Goal: Task Accomplishment & Management: Manage account settings

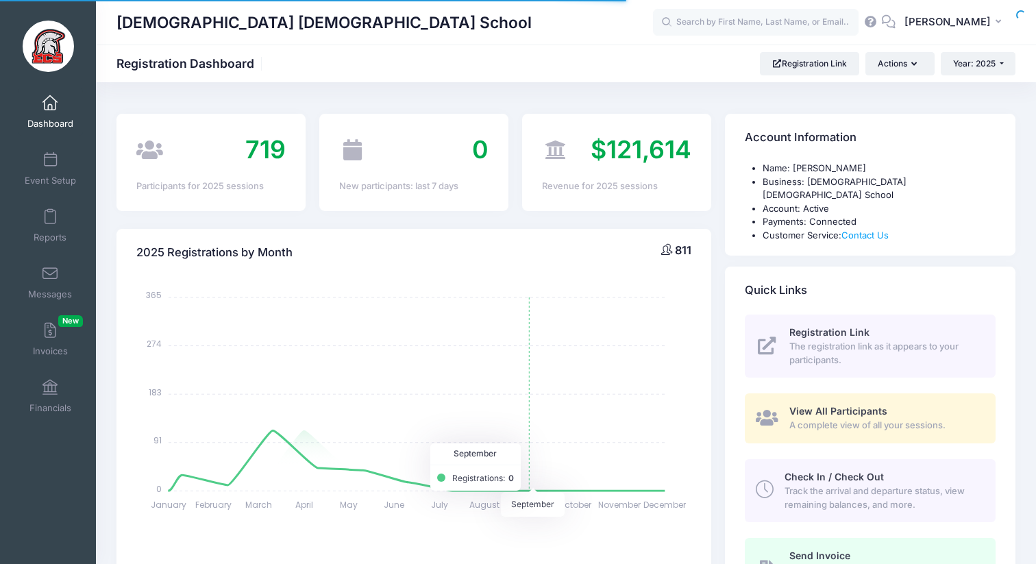
select select
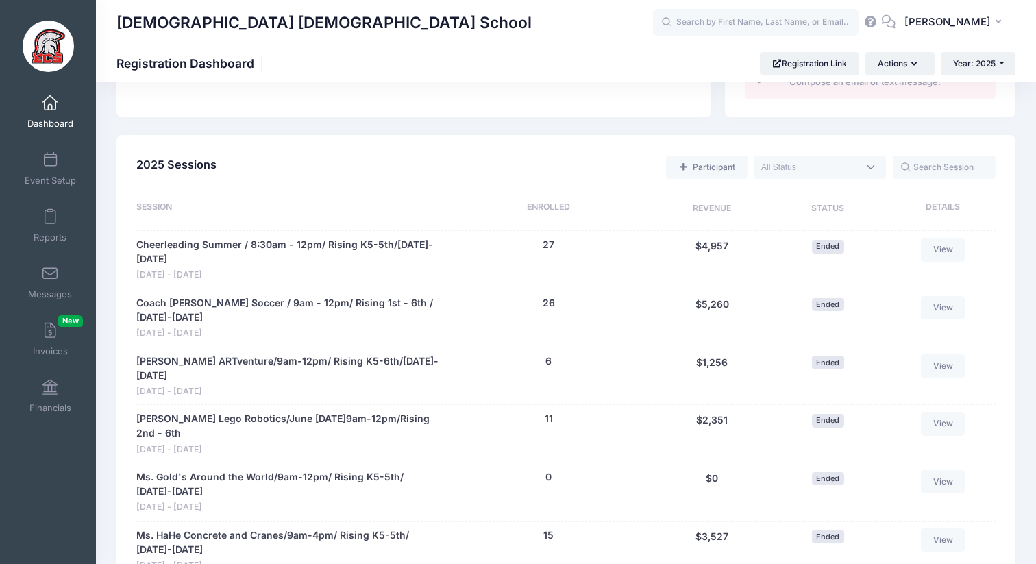
scroll to position [630, 0]
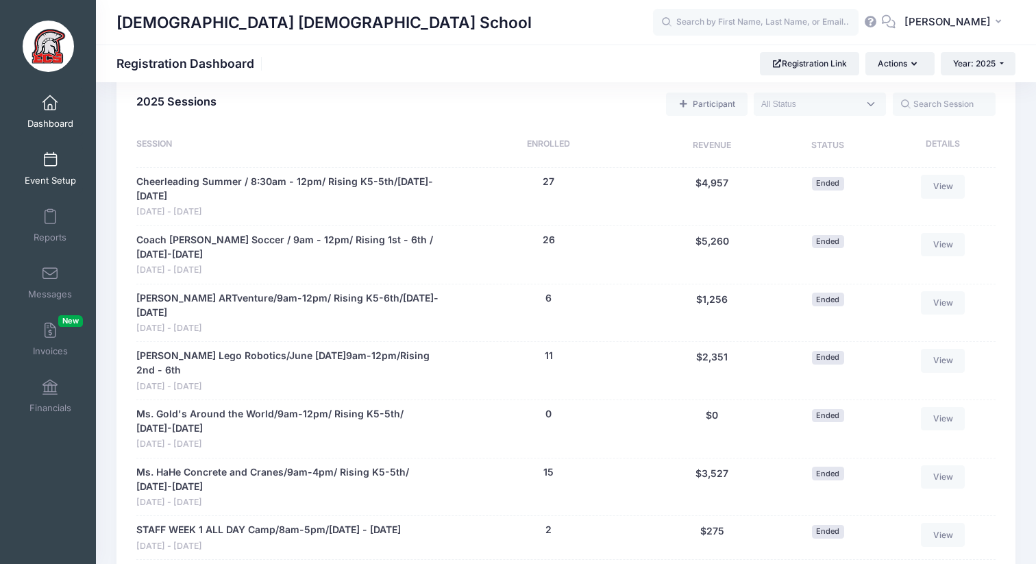
click at [53, 174] on link "Event Setup" at bounding box center [50, 169] width 65 height 48
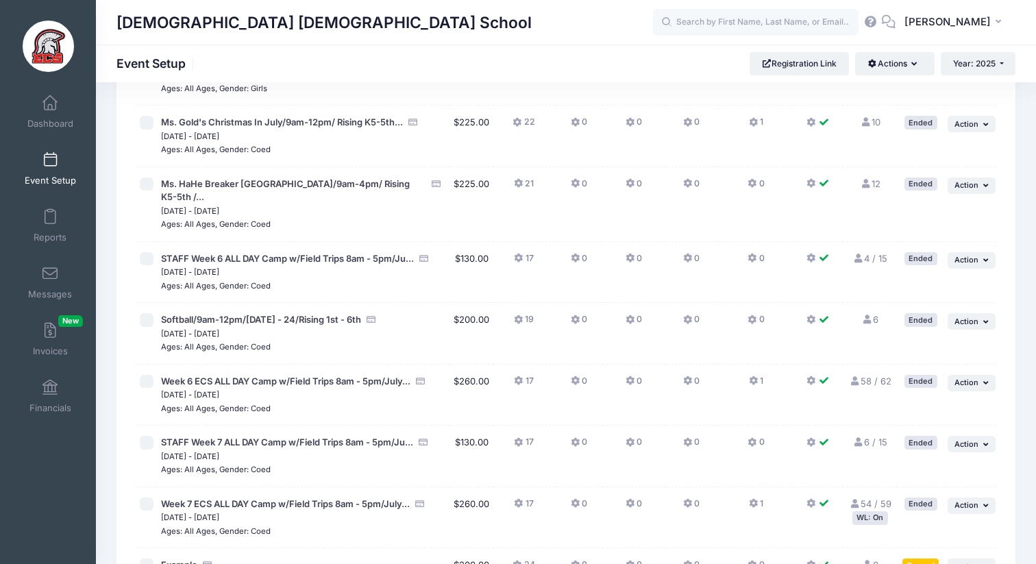
scroll to position [2438, 0]
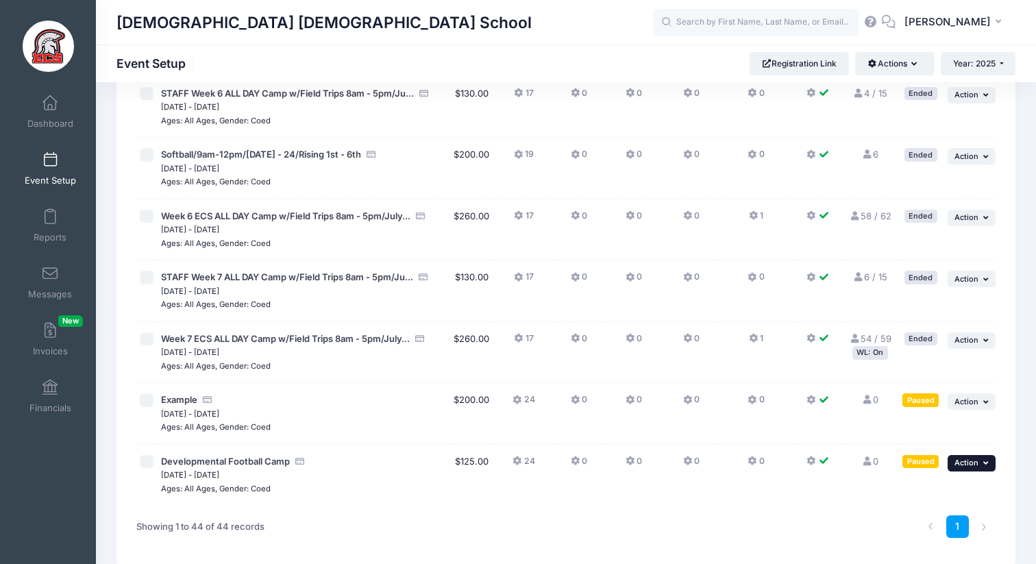
click at [960, 455] on button "... Action" at bounding box center [972, 463] width 48 height 16
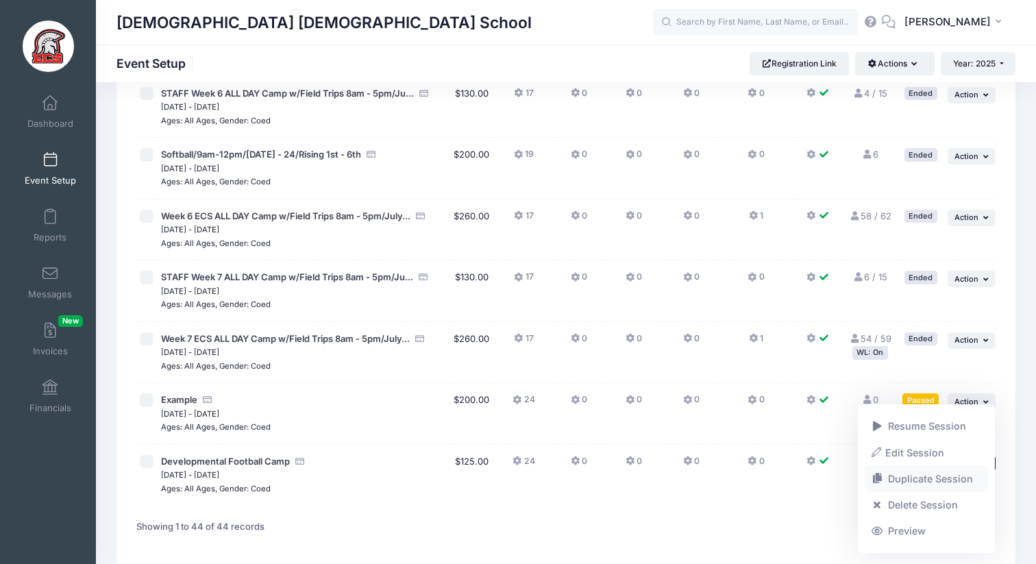
click at [943, 473] on link "Duplicate Session" at bounding box center [927, 479] width 124 height 26
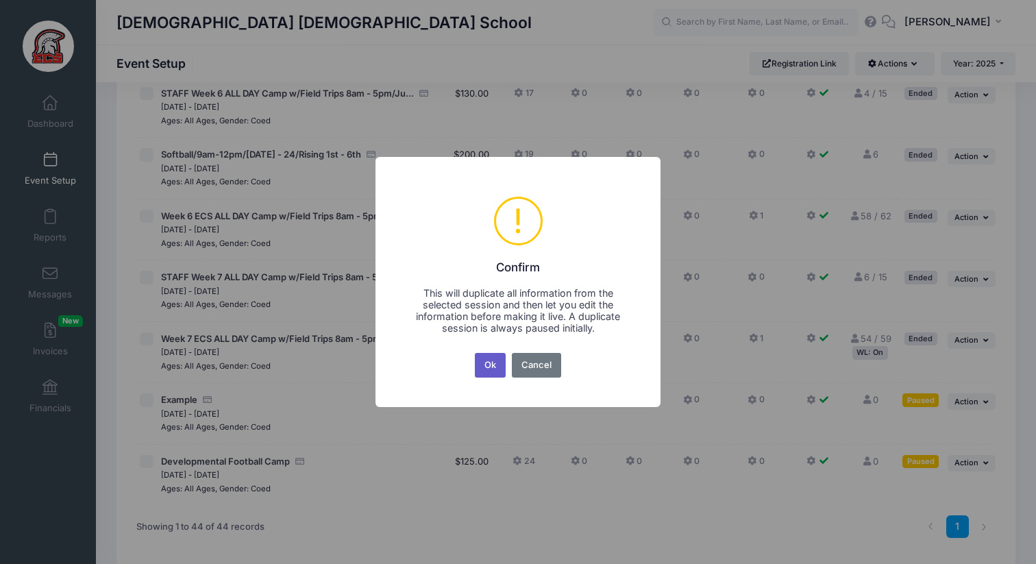
click at [491, 370] on button "Ok" at bounding box center [491, 365] width 32 height 25
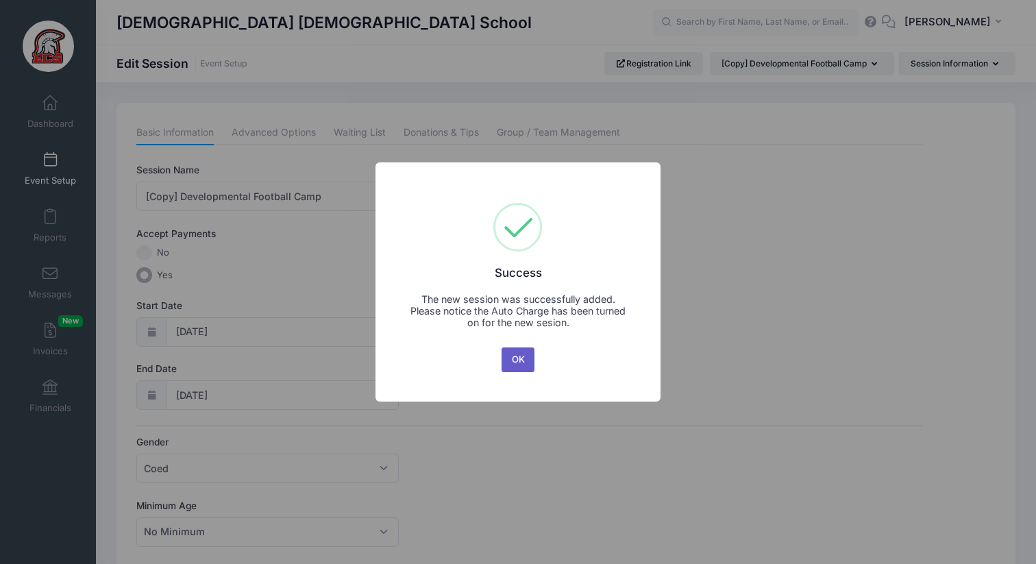
click at [517, 354] on button "OK" at bounding box center [518, 359] width 33 height 25
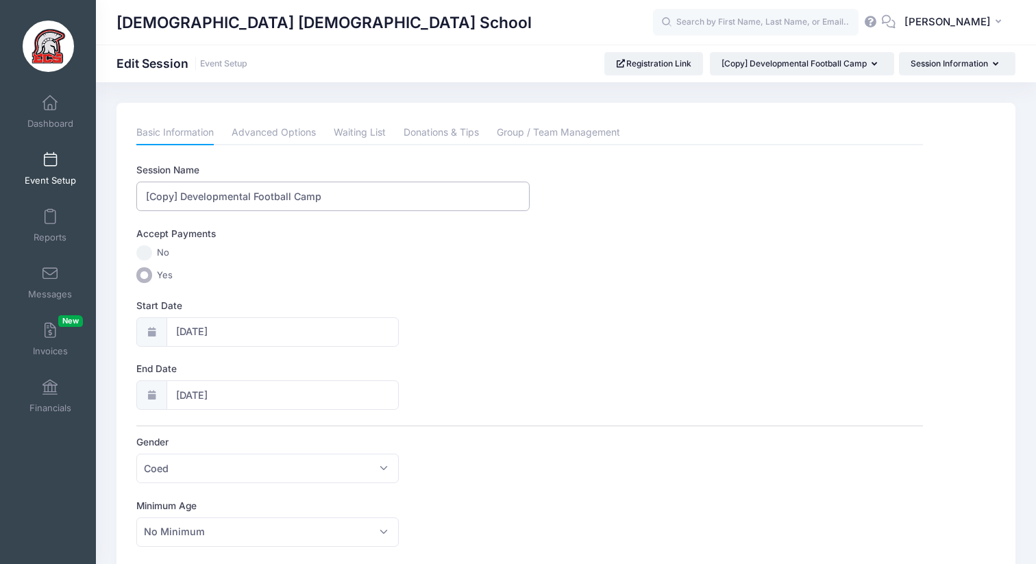
drag, startPoint x: 180, startPoint y: 196, endPoint x: 92, endPoint y: 195, distance: 87.0
click at [92, 195] on div "My Events Dashboard Reports" at bounding box center [518, 574] width 1036 height 1148
click at [239, 201] on input "Developmental Football Camp" at bounding box center [332, 196] width 393 height 29
type input "Developmental Little Stars Camp"
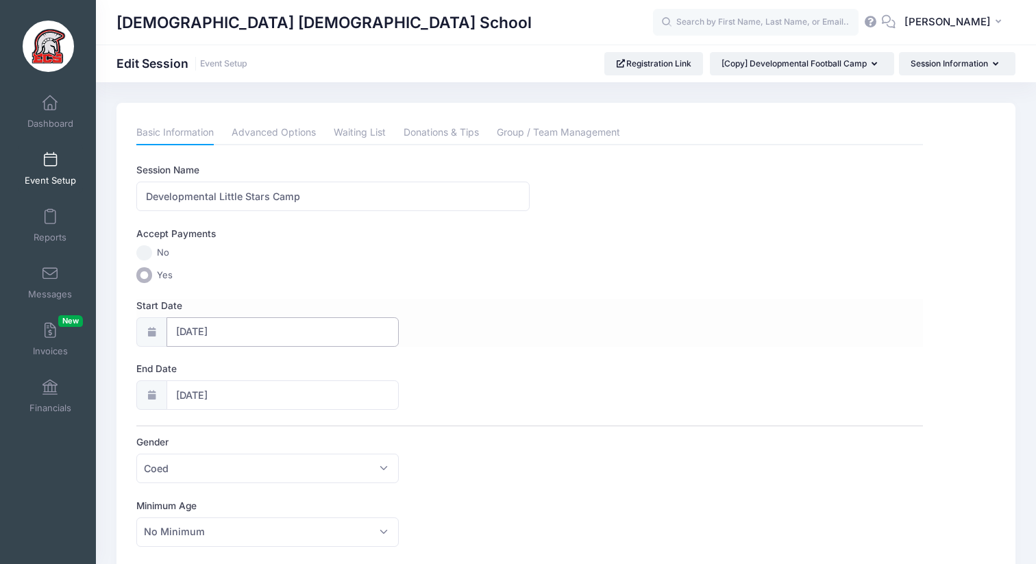
click at [212, 332] on input "10/01/2025" at bounding box center [282, 331] width 232 height 29
click at [332, 373] on span at bounding box center [338, 368] width 23 height 23
click at [184, 371] on icon at bounding box center [186, 368] width 9 height 9
select select "8"
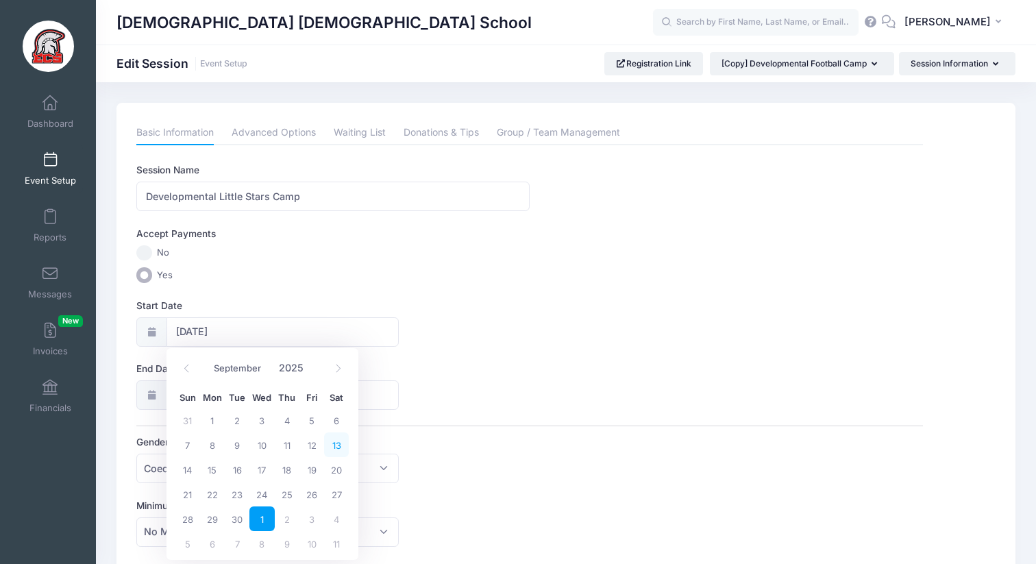
click at [338, 447] on span "13" at bounding box center [336, 444] width 25 height 25
type input "09/13/2025"
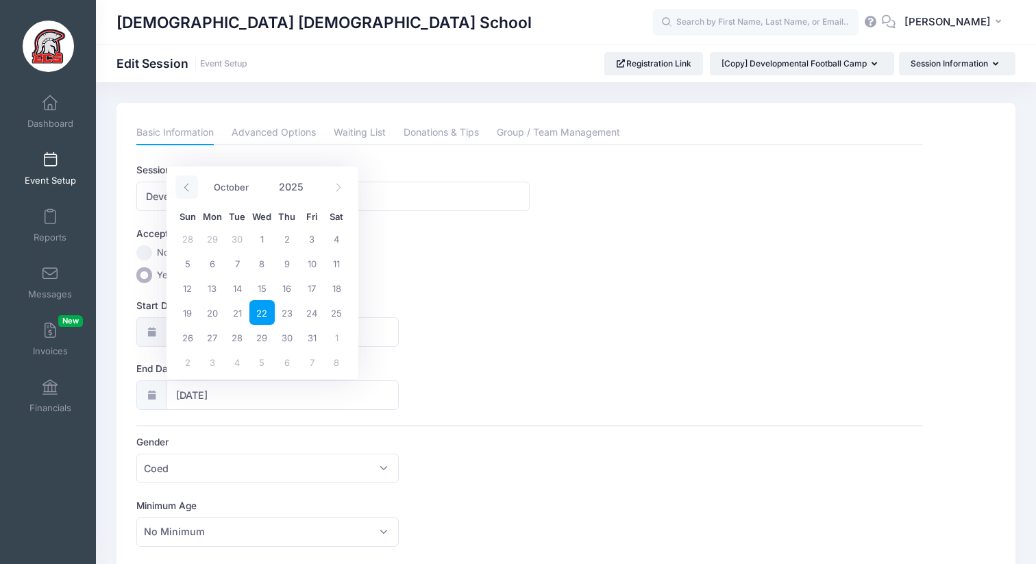
click at [184, 187] on icon at bounding box center [186, 187] width 5 height 8
select select "8"
click at [339, 268] on span "13" at bounding box center [336, 263] width 25 height 25
type input "09/13/2025"
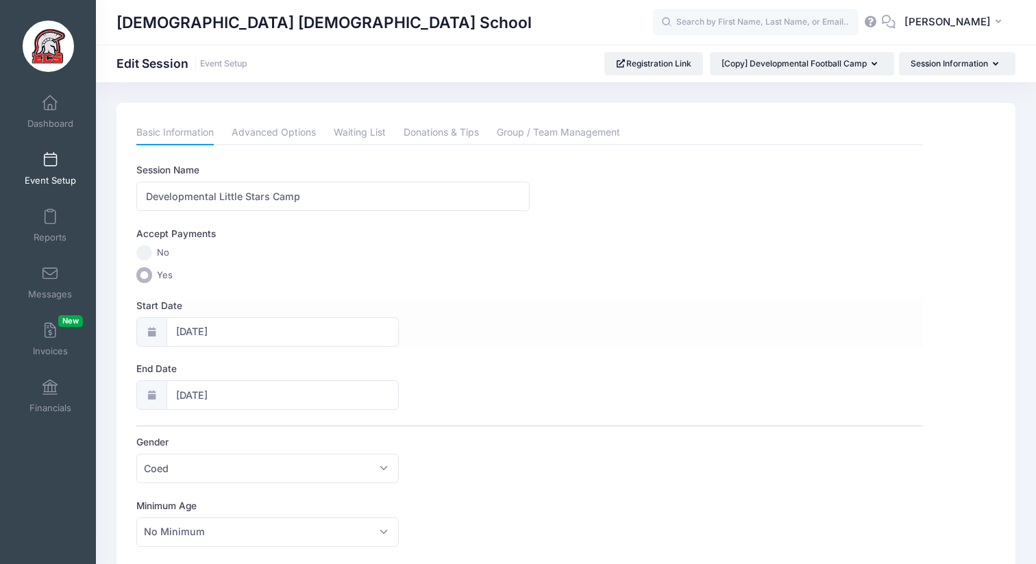
click at [538, 325] on div "Start Date 09/13/2025" at bounding box center [529, 323] width 786 height 48
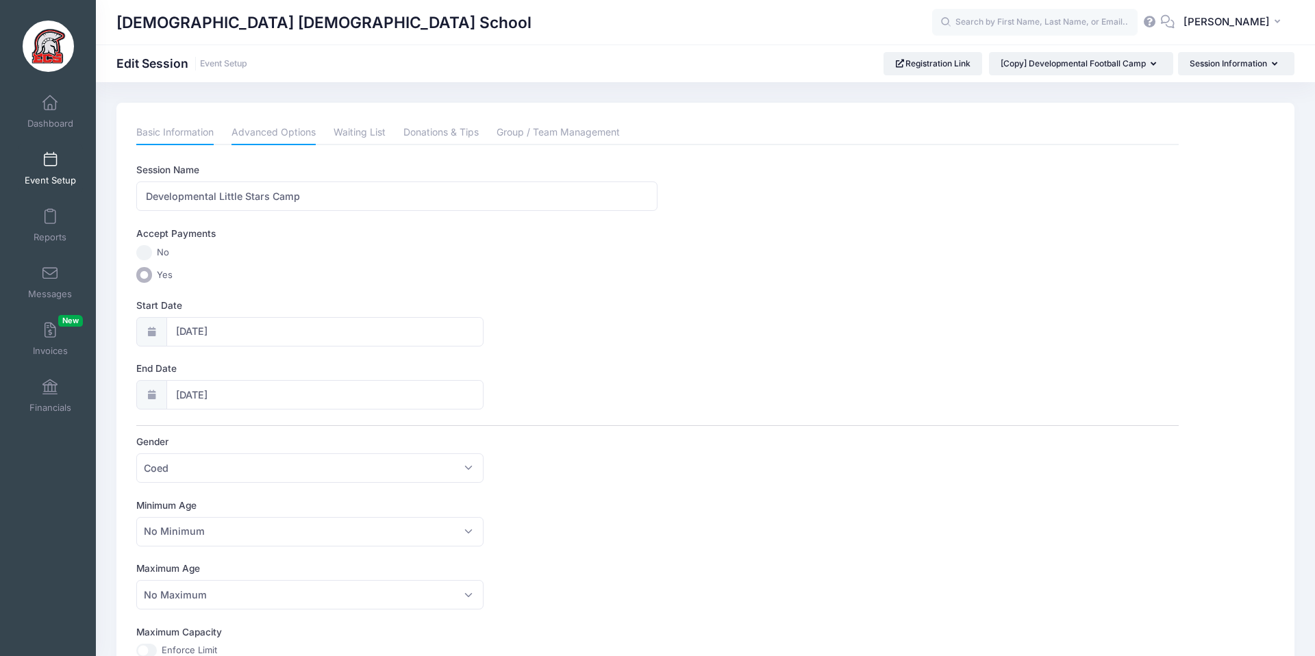
click at [252, 134] on link "Advanced Options" at bounding box center [274, 133] width 84 height 25
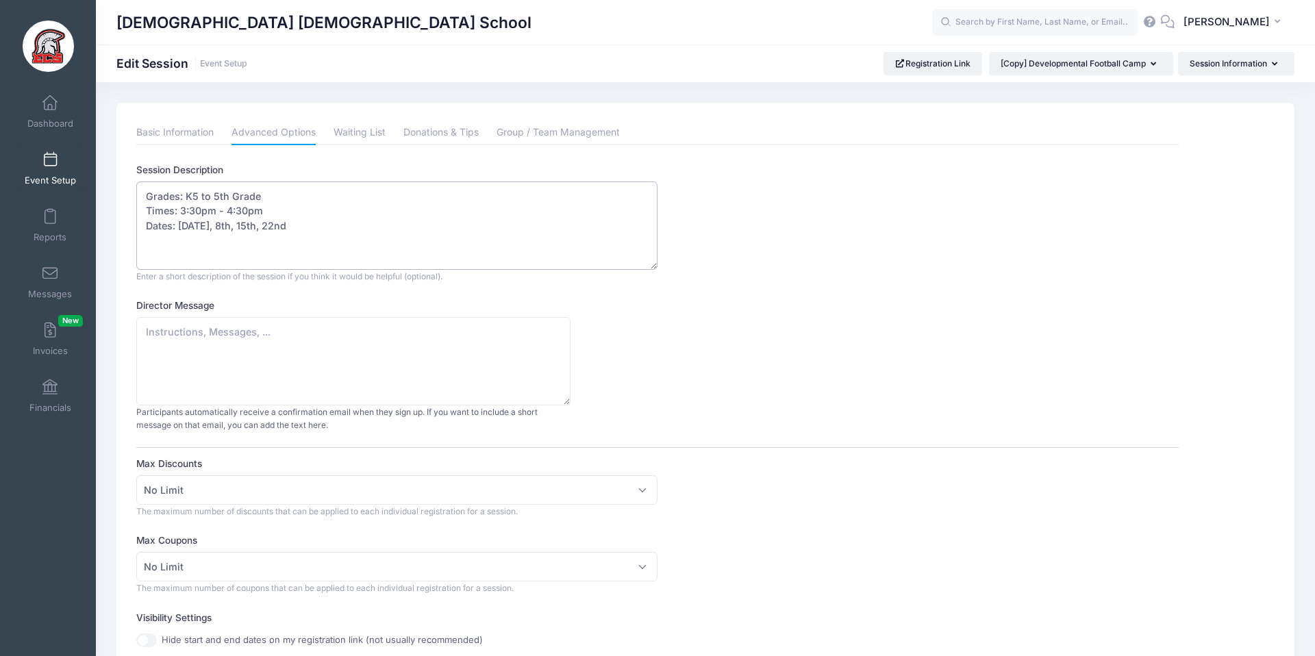
drag, startPoint x: 297, startPoint y: 230, endPoint x: 132, endPoint y: 213, distance: 166.6
type textarea "Grades: K5 to 5th Grade"
drag, startPoint x: 269, startPoint y: 198, endPoint x: 114, endPoint y: 195, distance: 154.9
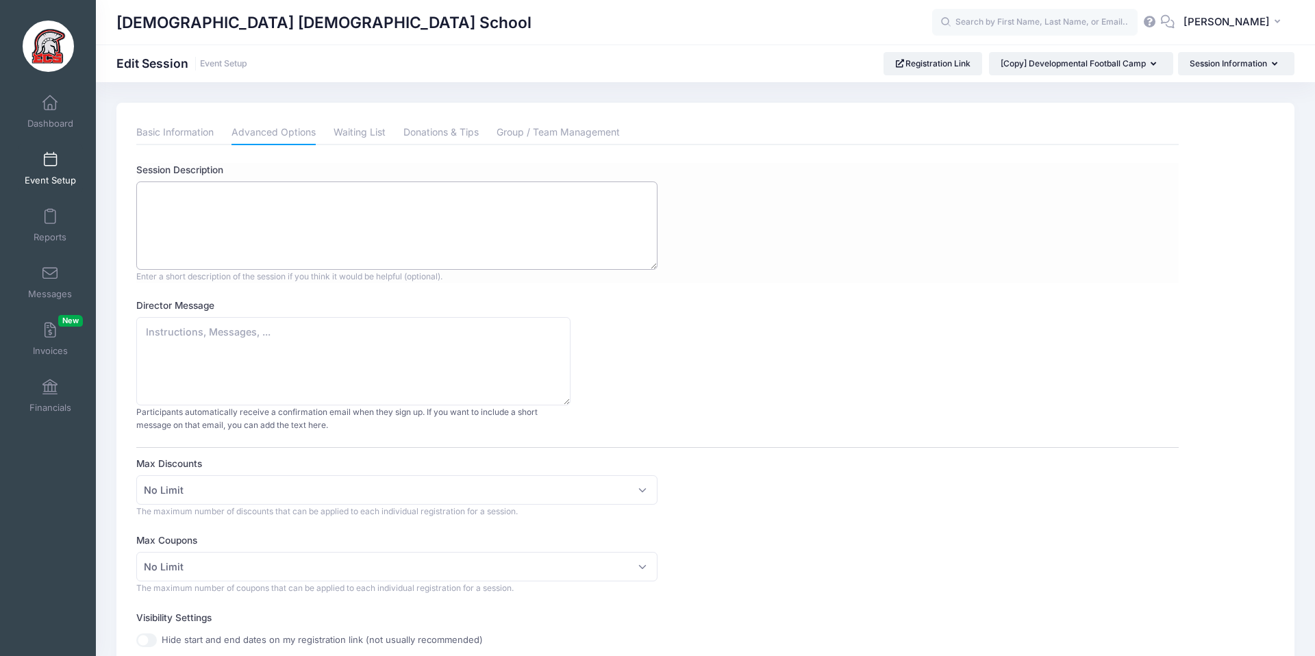
paste textarea "Date : September 13 Time: 8-4pm Location: The Landing Included: T shirt and bow…"
click at [264, 250] on textarea "Grades: K5 to 5th Grade Times: 3:30pm - 4:30pm Dates: Oct 1st, 8th, 15th, 22nd" at bounding box center [396, 226] width 521 height 88
click at [240, 210] on textarea "Grades: K5 to 5th Grade Times: 3:30pm - 4:30pm Dates: Oct 1st, 8th, 15th, 22nd" at bounding box center [396, 226] width 521 height 88
type textarea "Date : September 13 Time: 8-4pm Grade: K4 - 5th Grade Location: The Landing Inc…"
click at [747, 261] on div "Session Description Grades: K5 to 5th Grade Times: 3:30pm - 4:30pm Dates: Oct 1…" at bounding box center [657, 223] width 1042 height 120
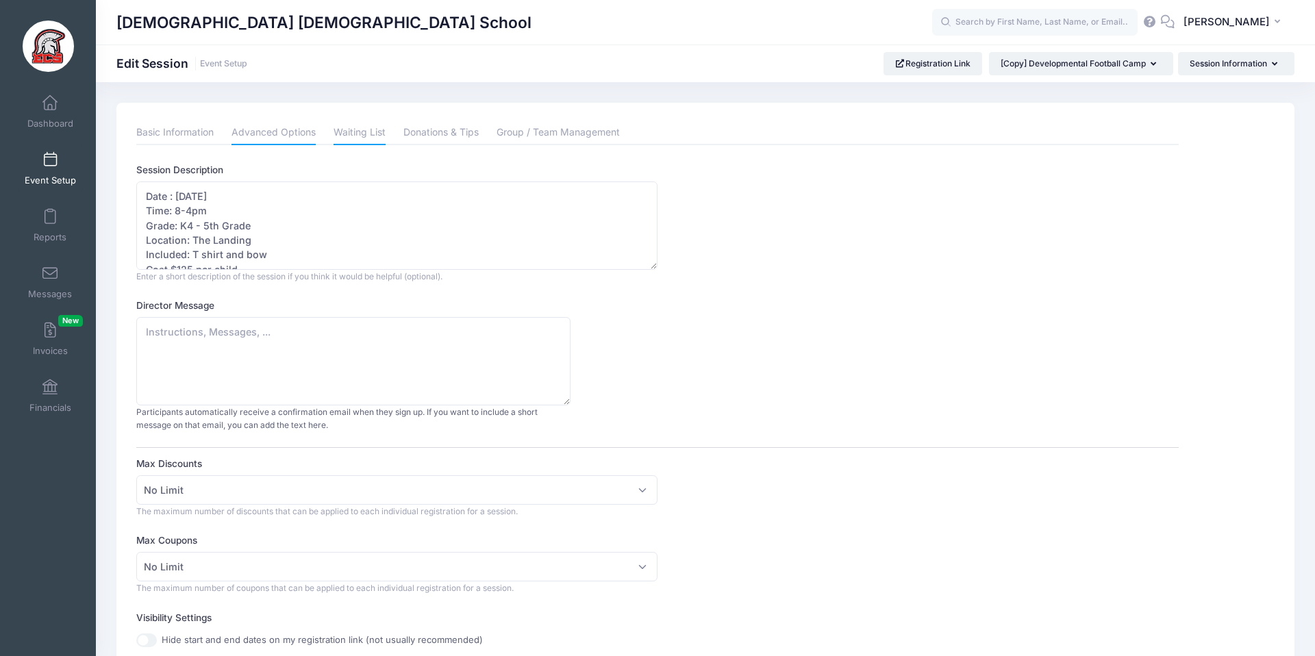
click at [362, 127] on link "Waiting List" at bounding box center [360, 133] width 52 height 25
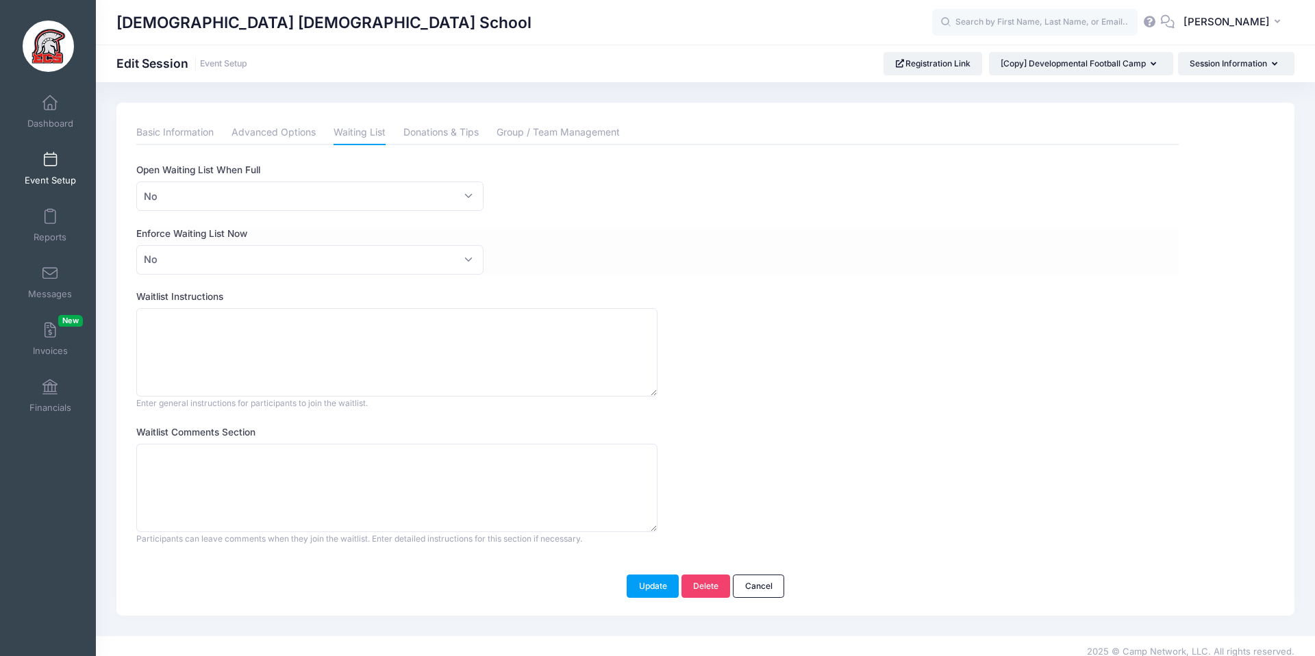
scroll to position [12, 0]
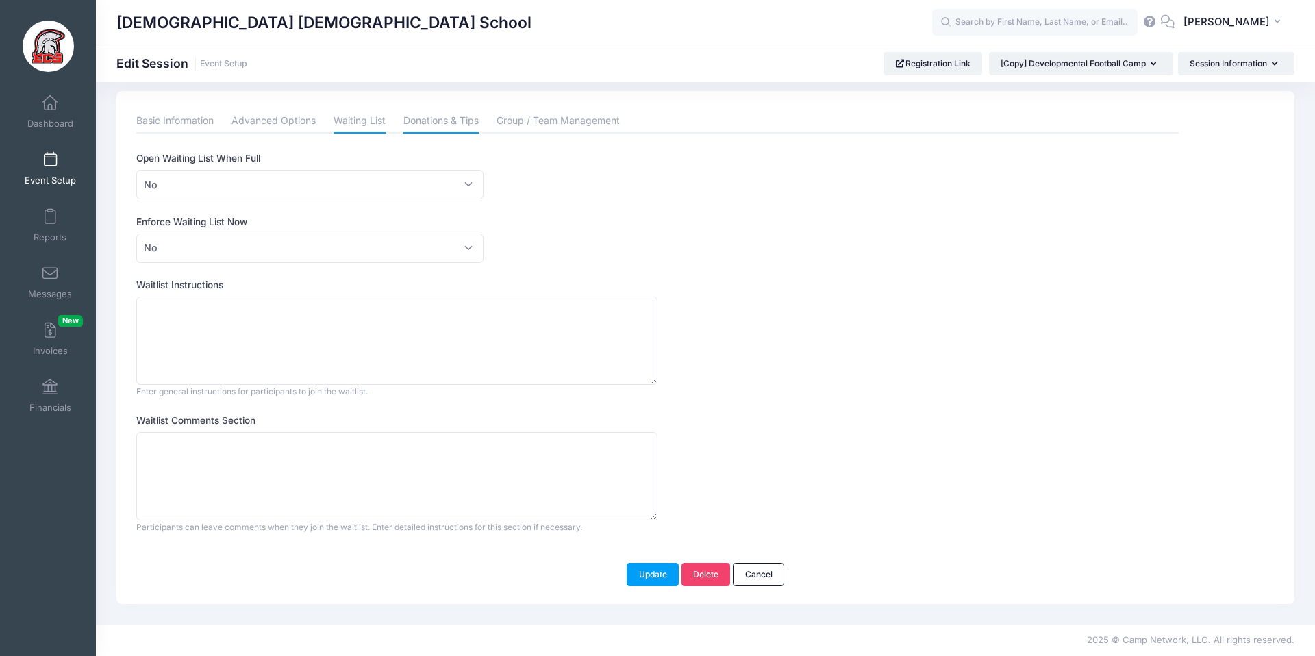
click at [462, 125] on link "Donations & Tips" at bounding box center [441, 121] width 75 height 25
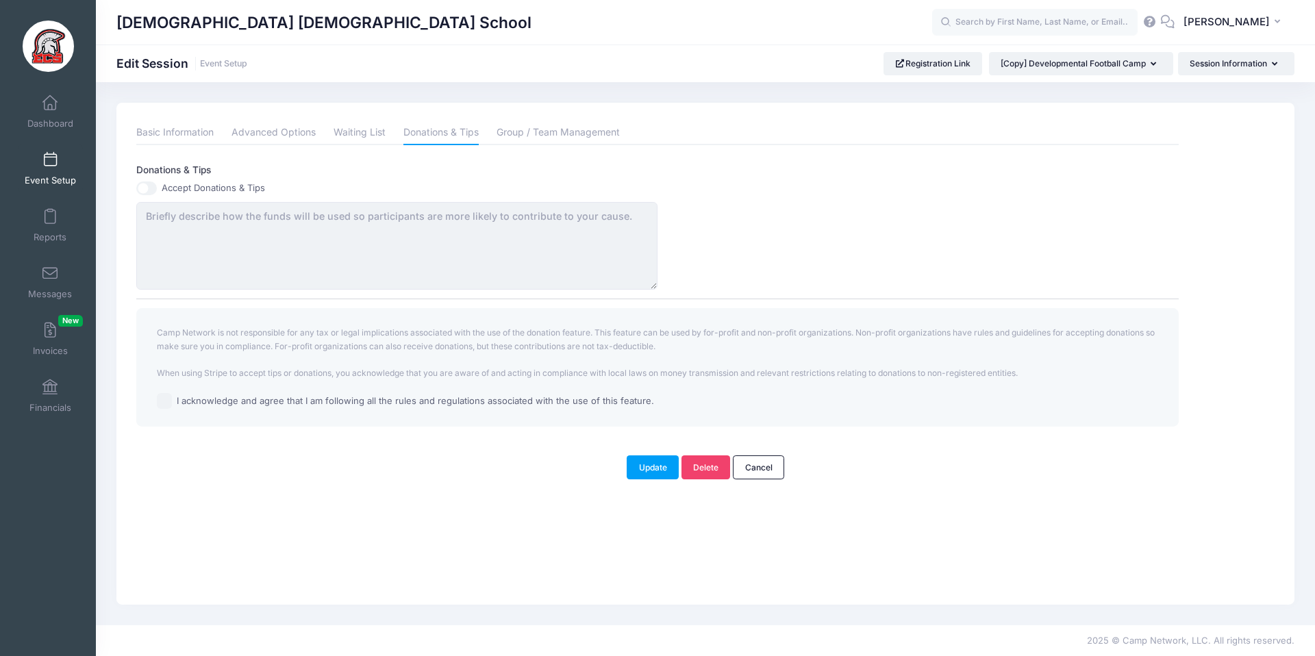
scroll to position [0, 0]
click at [569, 125] on link "Group / Team Management" at bounding box center [558, 133] width 123 height 25
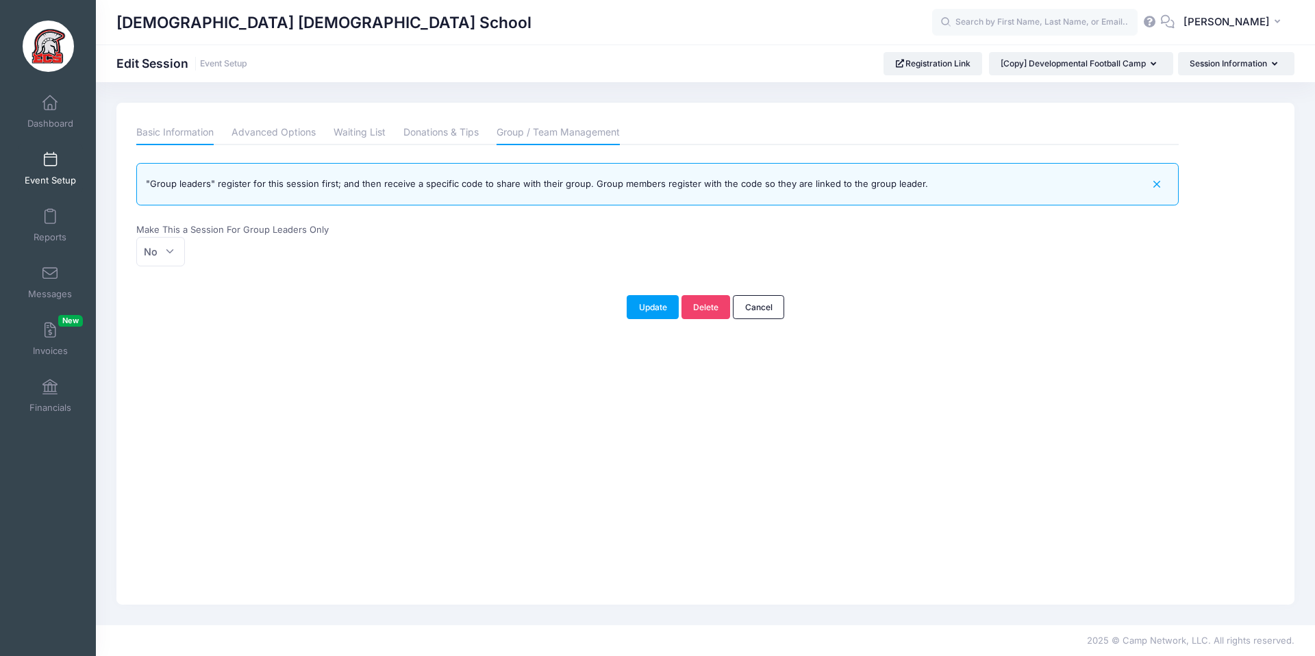
click at [190, 132] on link "Basic Information" at bounding box center [174, 133] width 77 height 25
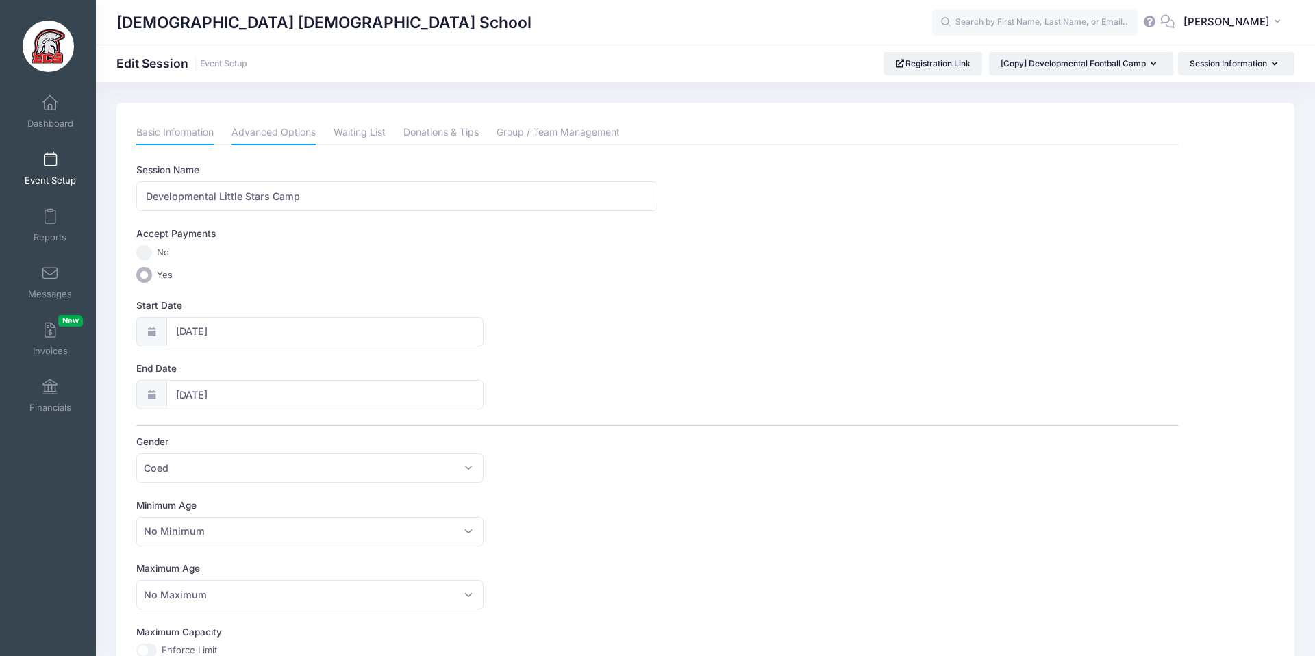
click at [295, 136] on link "Advanced Options" at bounding box center [274, 133] width 84 height 25
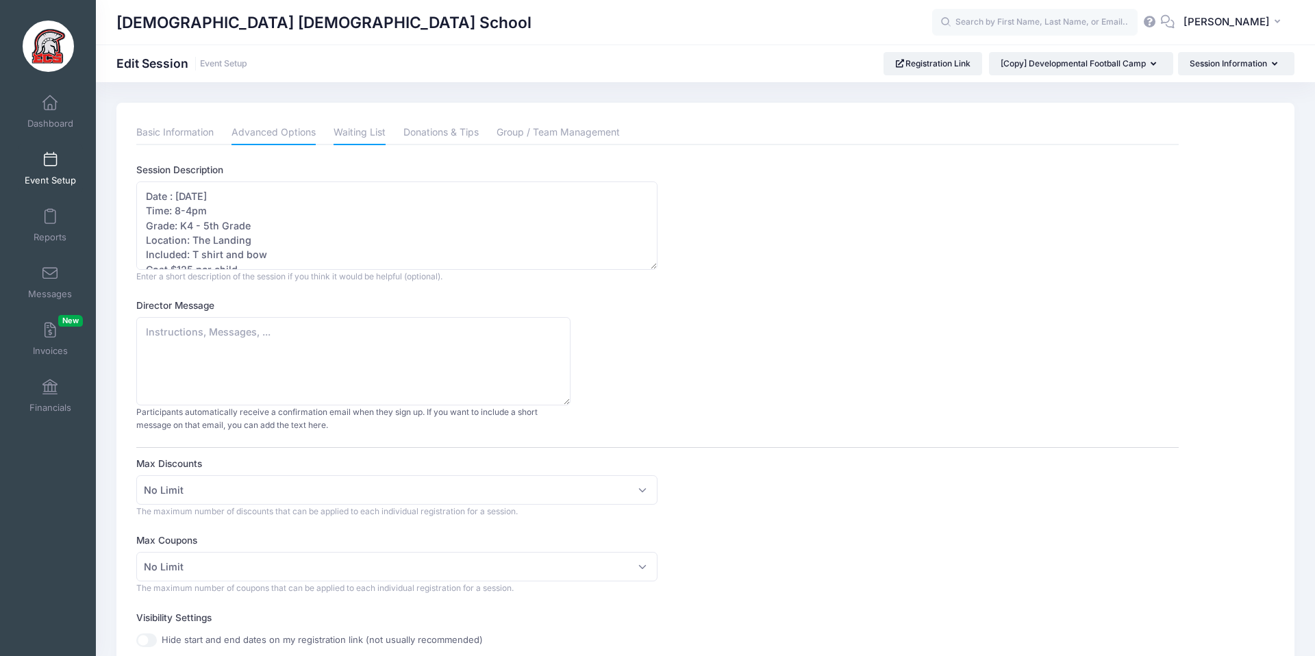
click at [378, 135] on link "Waiting List" at bounding box center [360, 133] width 52 height 25
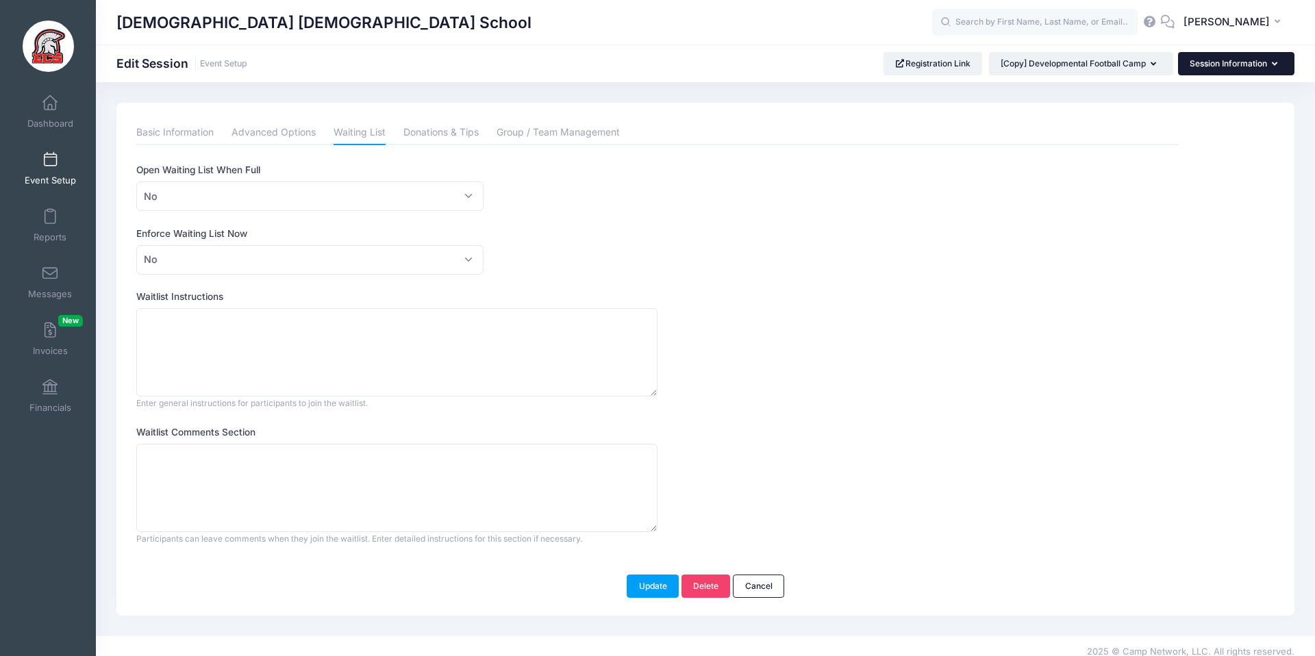
click at [1035, 65] on button "Session Information" at bounding box center [1236, 63] width 116 height 23
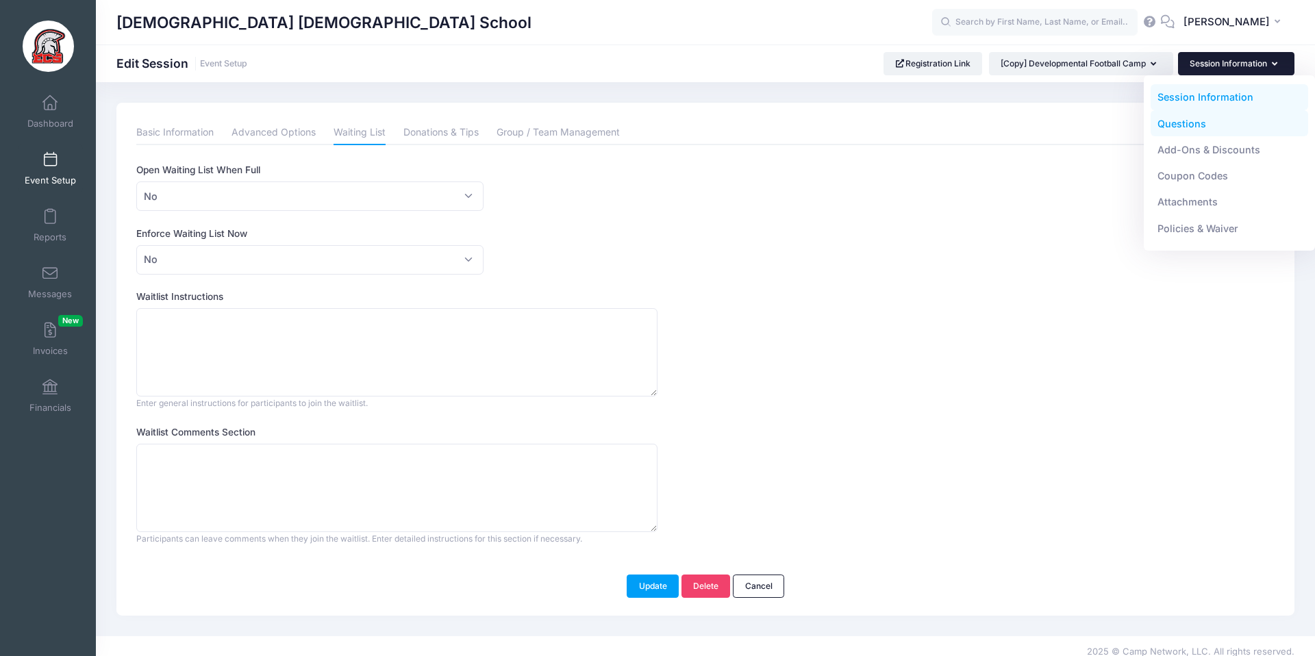
click at [1035, 125] on link "Questions" at bounding box center [1230, 123] width 158 height 26
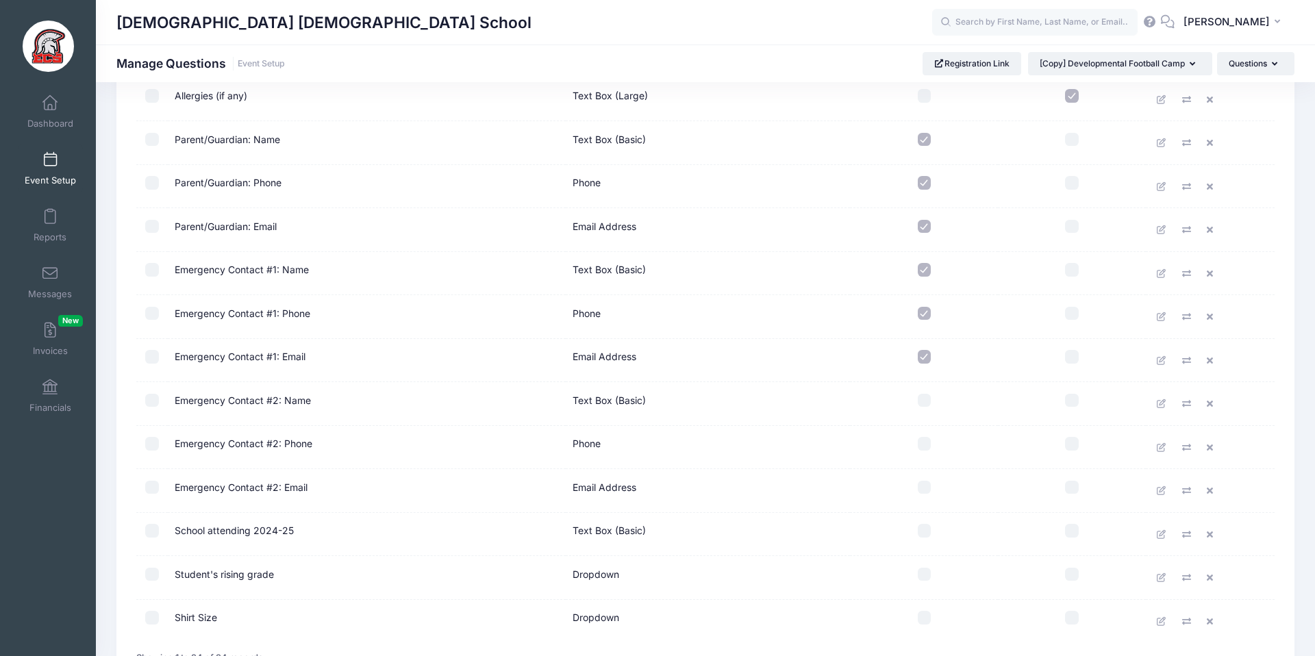
scroll to position [730, 0]
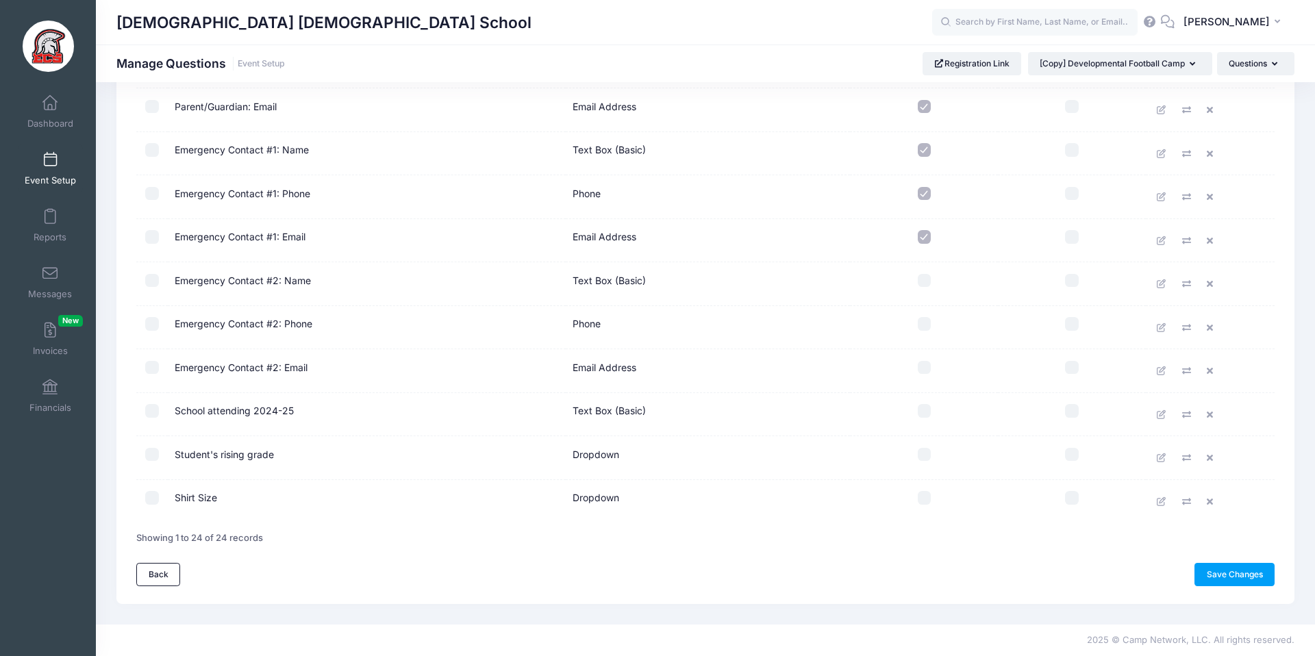
click at [924, 496] on input "checkbox" at bounding box center [925, 498] width 14 height 14
checkbox input "true"
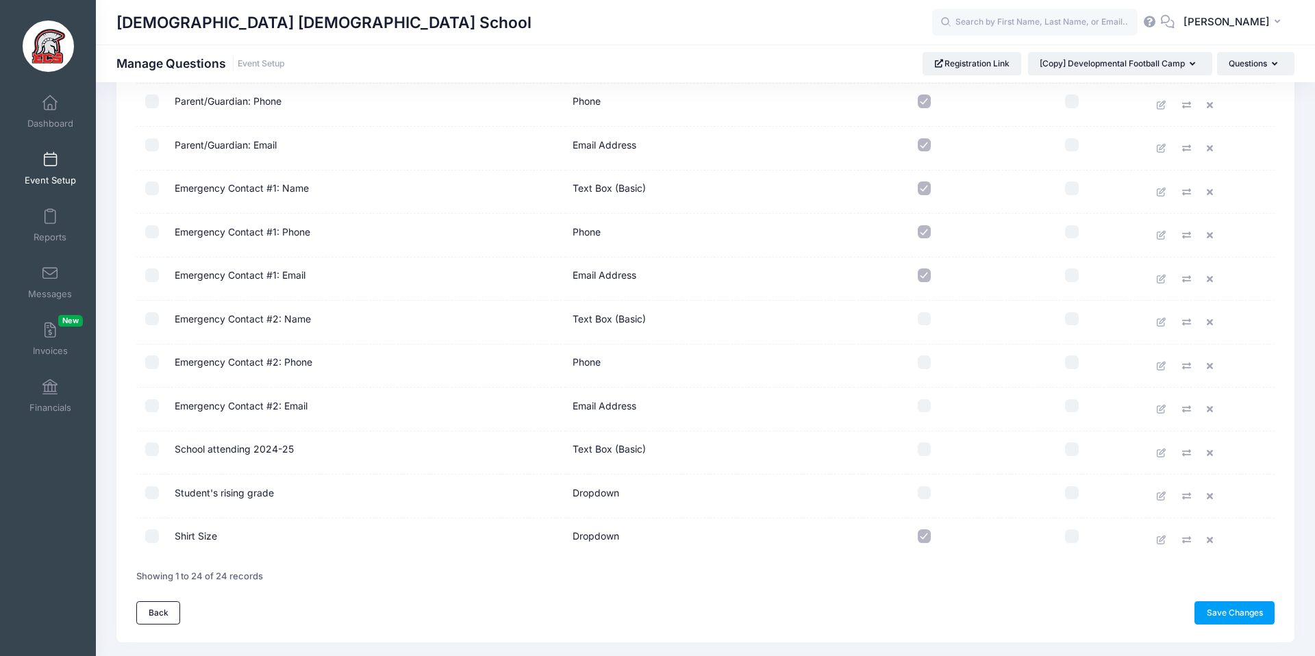
scroll to position [682, 0]
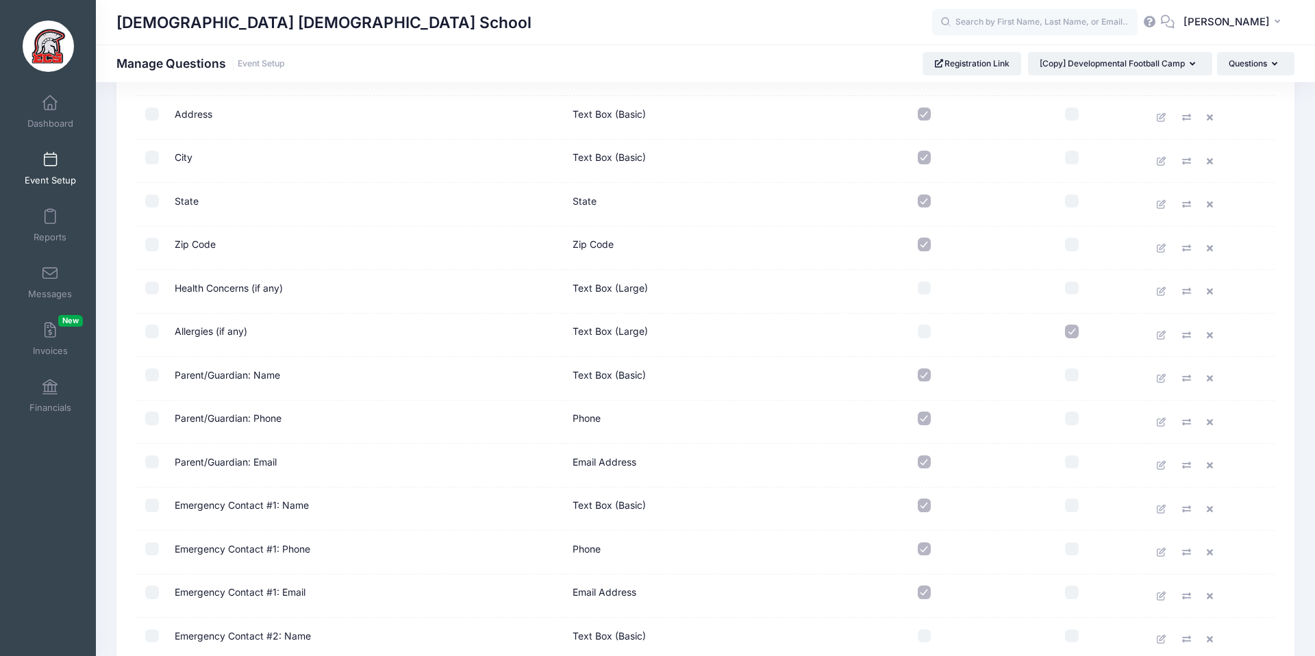
click at [1067, 333] on input "checkbox" at bounding box center [1072, 332] width 14 height 14
checkbox input "false"
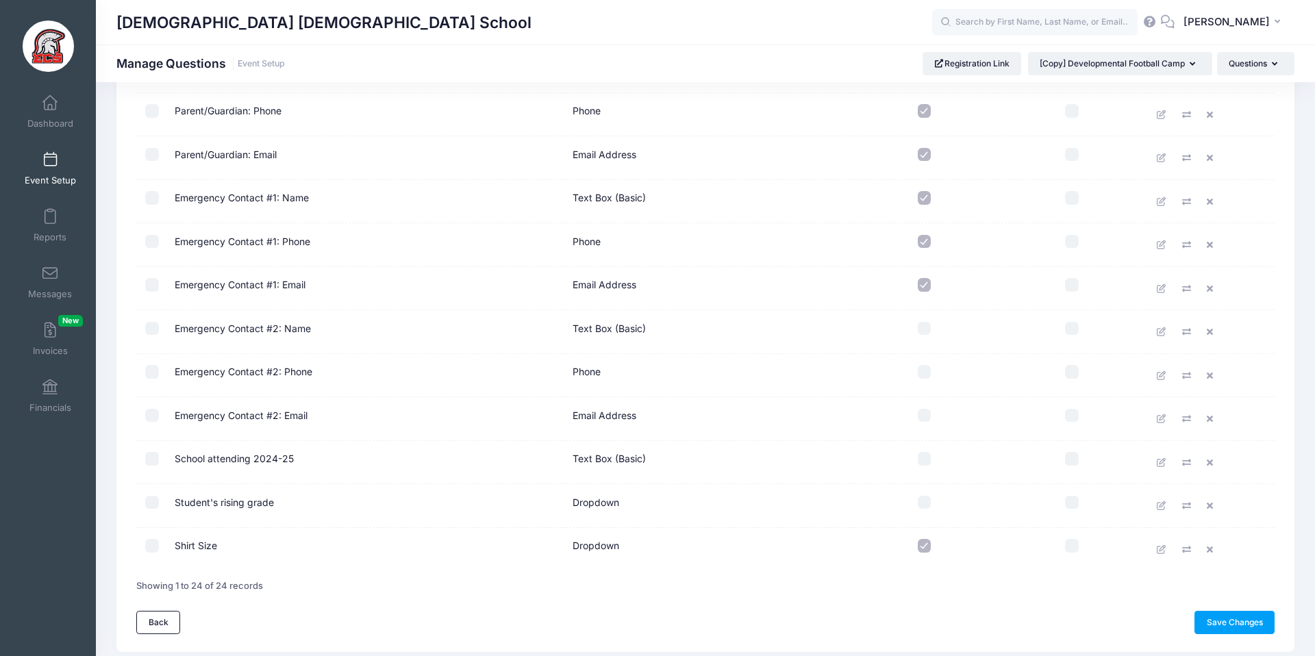
scroll to position [730, 0]
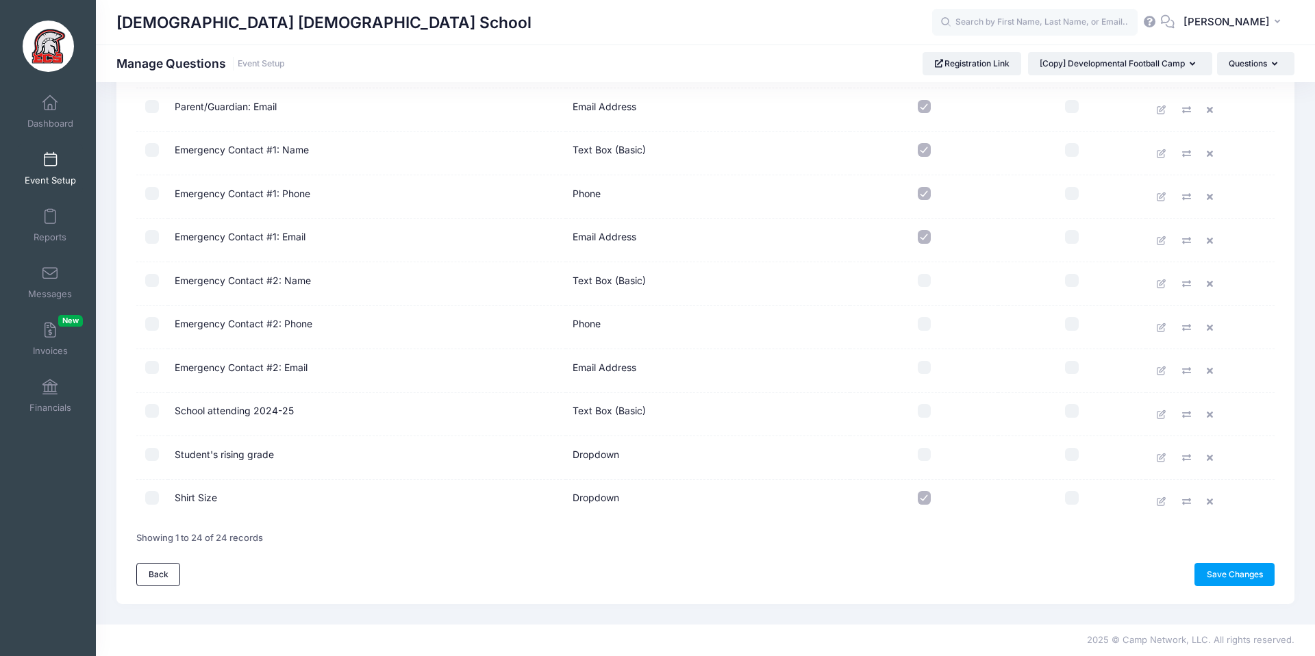
click at [1273, 576] on link "Save Changes" at bounding box center [1235, 574] width 80 height 23
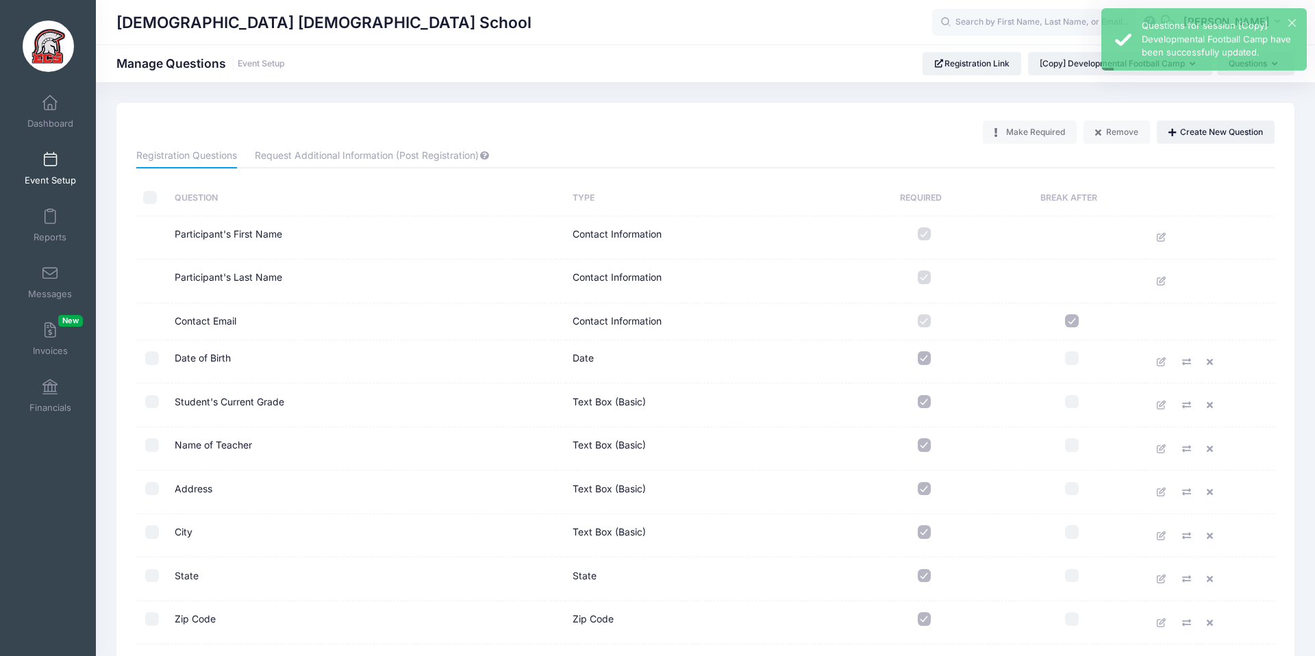
click at [60, 171] on link "Event Setup" at bounding box center [50, 169] width 65 height 48
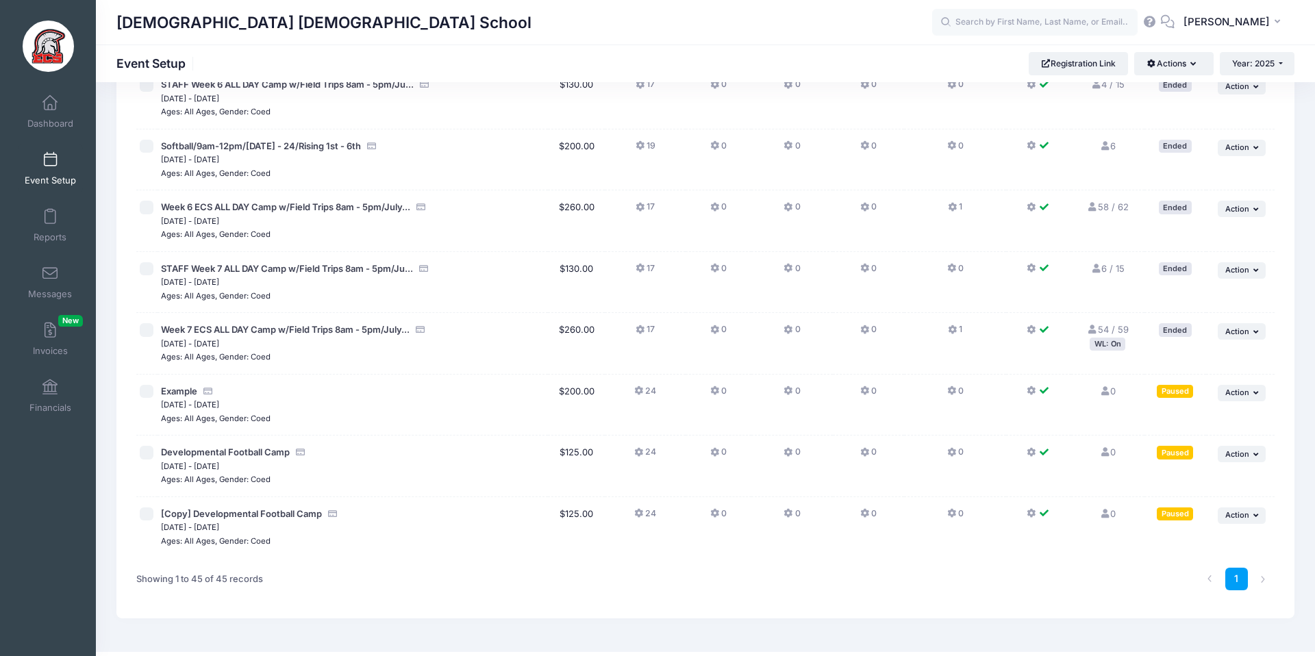
scroll to position [2407, 0]
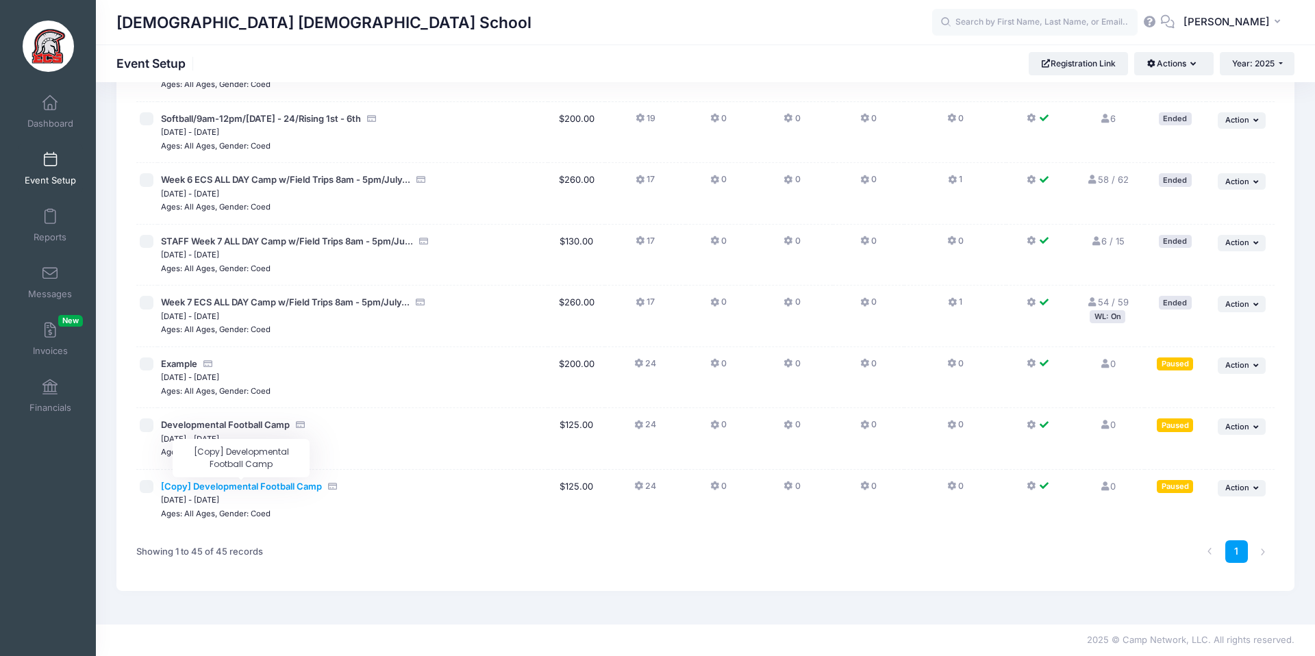
click at [286, 488] on span "[Copy] Developmental Football Camp" at bounding box center [241, 486] width 161 height 11
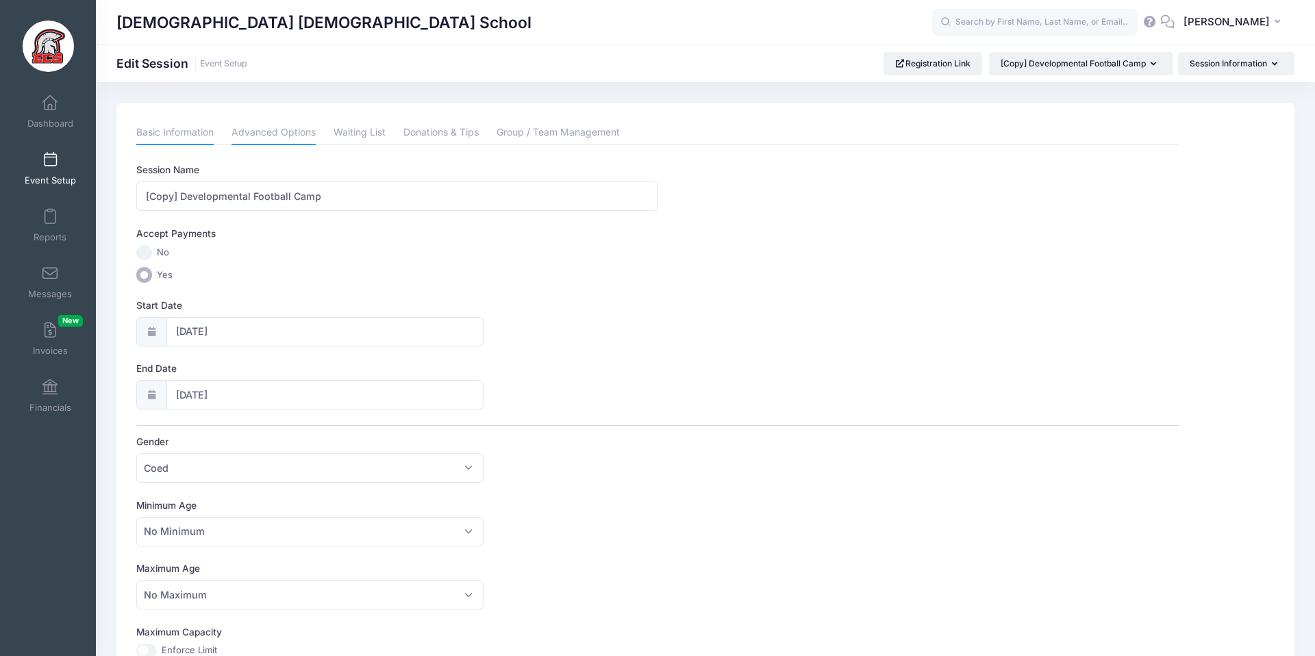
click at [255, 136] on link "Advanced Options" at bounding box center [274, 133] width 84 height 25
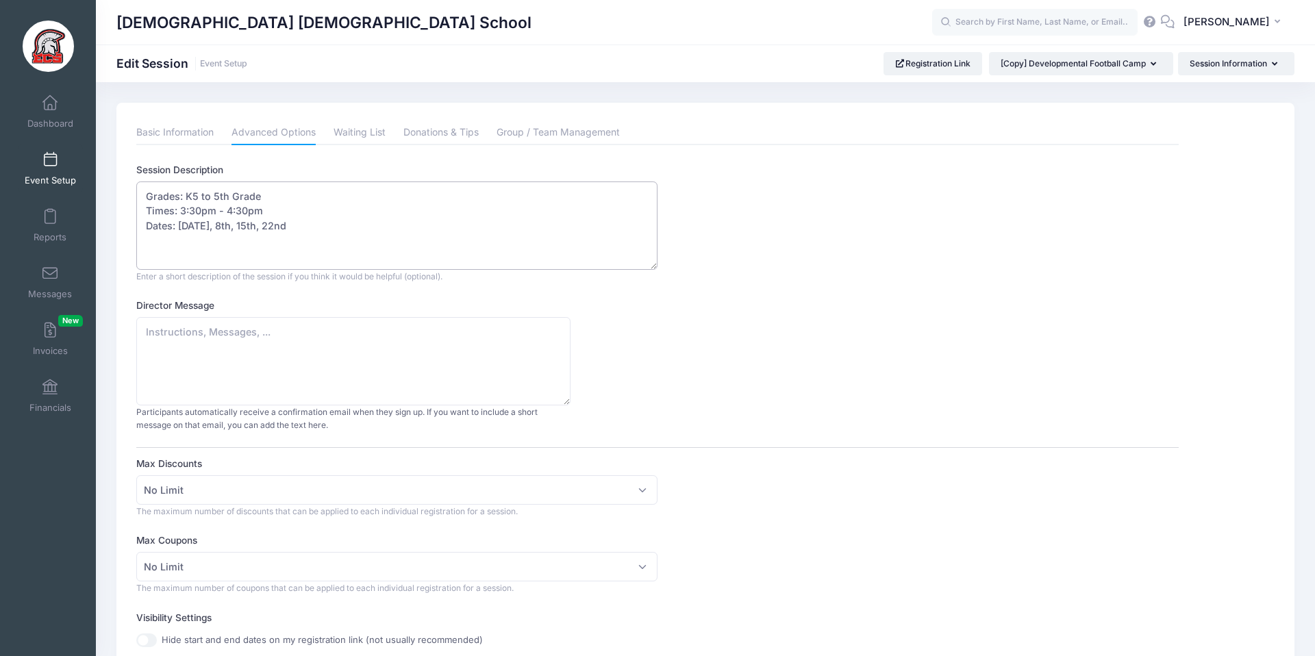
drag, startPoint x: 297, startPoint y: 232, endPoint x: 126, endPoint y: 188, distance: 177.0
paste textarea "Date : September 13 Time: 8-4pm Location: The Landing Included: T shirt and bow…"
click at [245, 192] on textarea "Grades: K5 to 5th Grade Times: 3:30pm - 4:30pm Dates: Oct 1st, 8th, 15th, 22nd" at bounding box center [396, 226] width 521 height 88
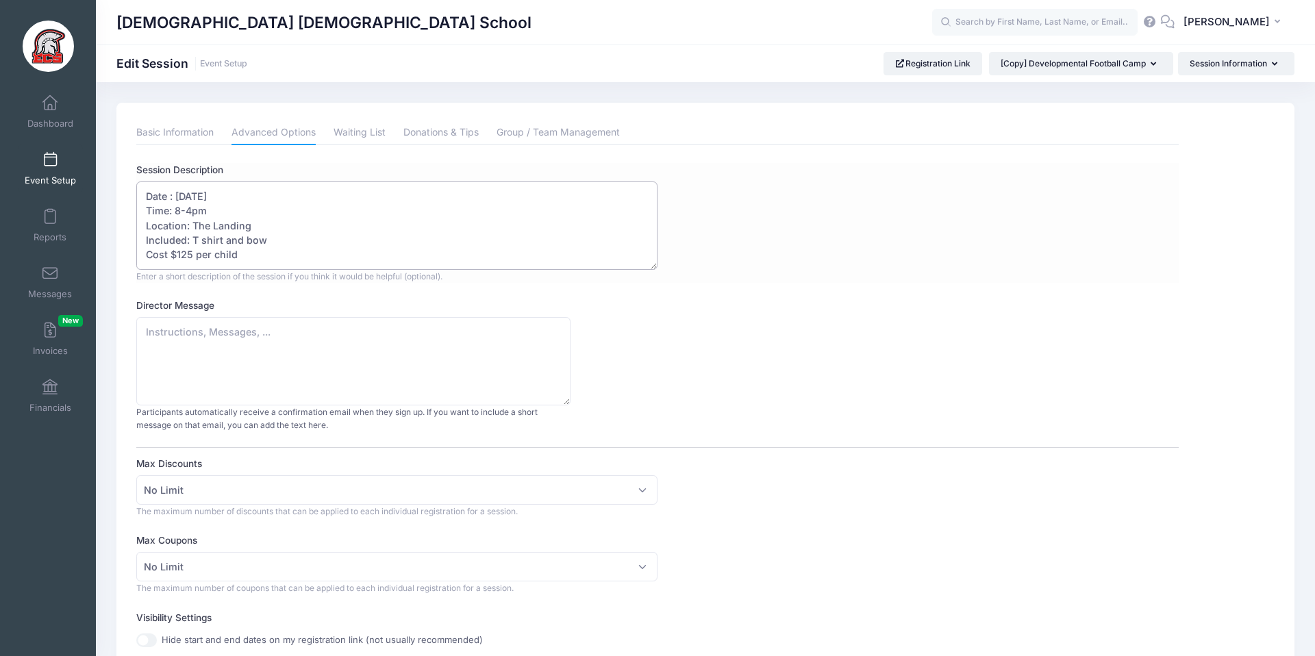
click at [234, 206] on textarea "Grades: K5 to 5th Grade Times: 3:30pm - 4:30pm Dates: Oct 1st, 8th, 15th, 22nd" at bounding box center [396, 226] width 521 height 88
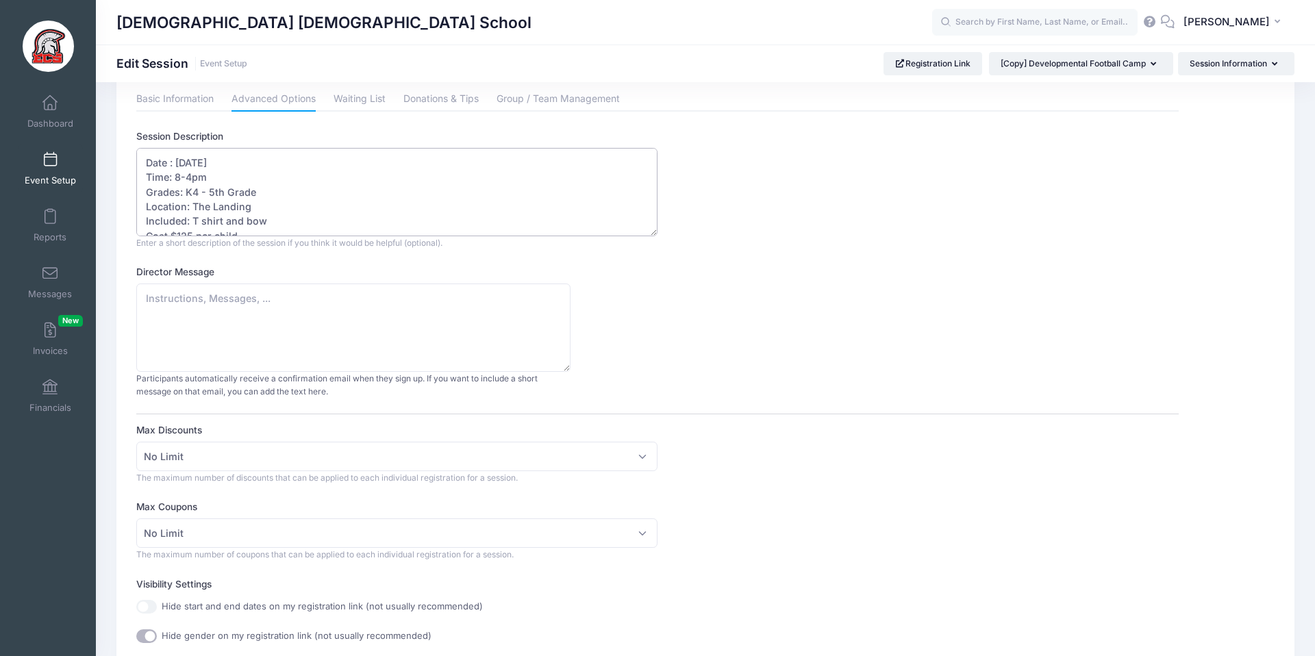
scroll to position [0, 0]
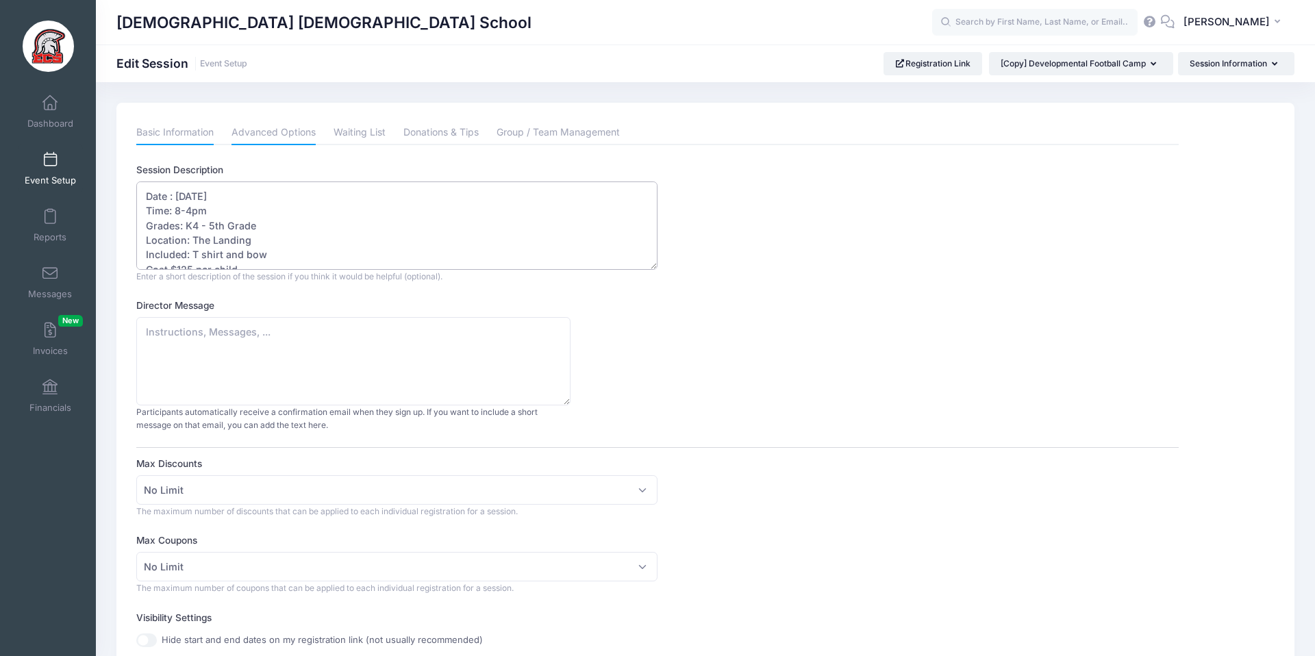
type textarea "Date : September 13 Time: 8-4pm Grades: K4 - 5th Grade Location: The Landing In…"
click at [199, 136] on link "Basic Information" at bounding box center [174, 133] width 77 height 25
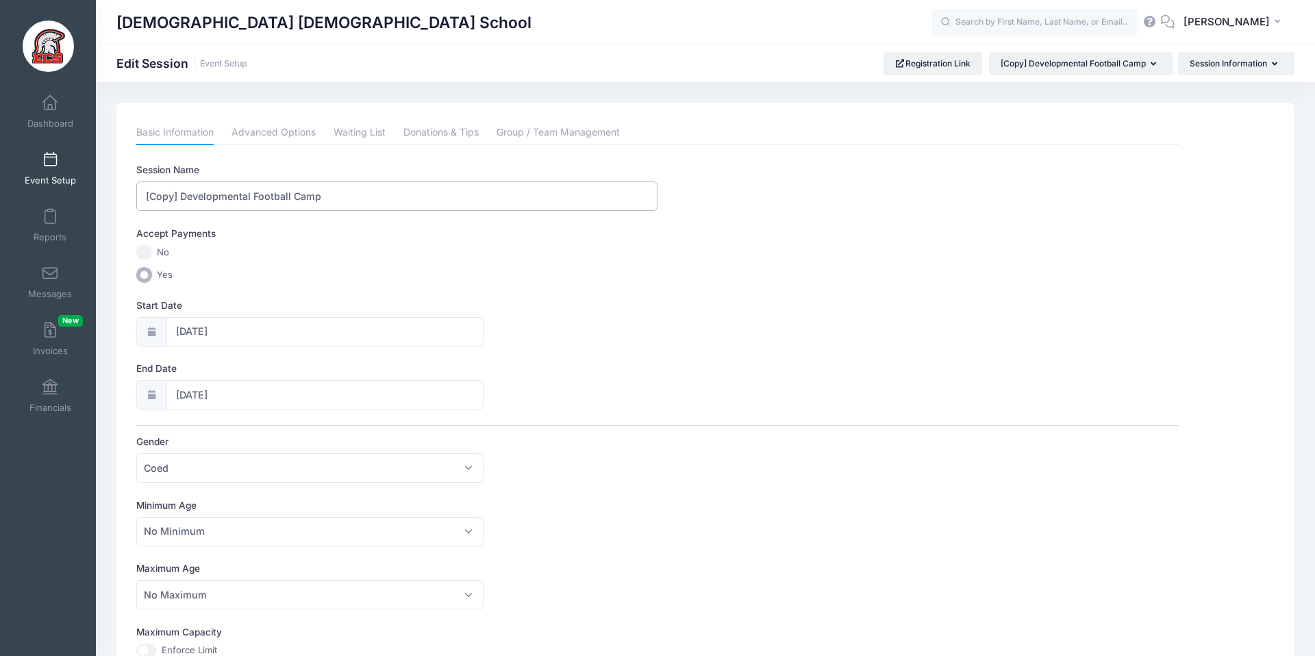
drag, startPoint x: 291, startPoint y: 197, endPoint x: 127, endPoint y: 193, distance: 164.5
click at [127, 193] on div "Please update the information for this particular session. Basic Information Ad…" at bounding box center [705, 599] width 1178 height 993
click at [253, 234] on div "Accept Payments" at bounding box center [658, 236] width 1056 height 18
click at [201, 201] on input "Little Stars Camp" at bounding box center [396, 196] width 521 height 29
type input "Little Stars Cheer Camp"
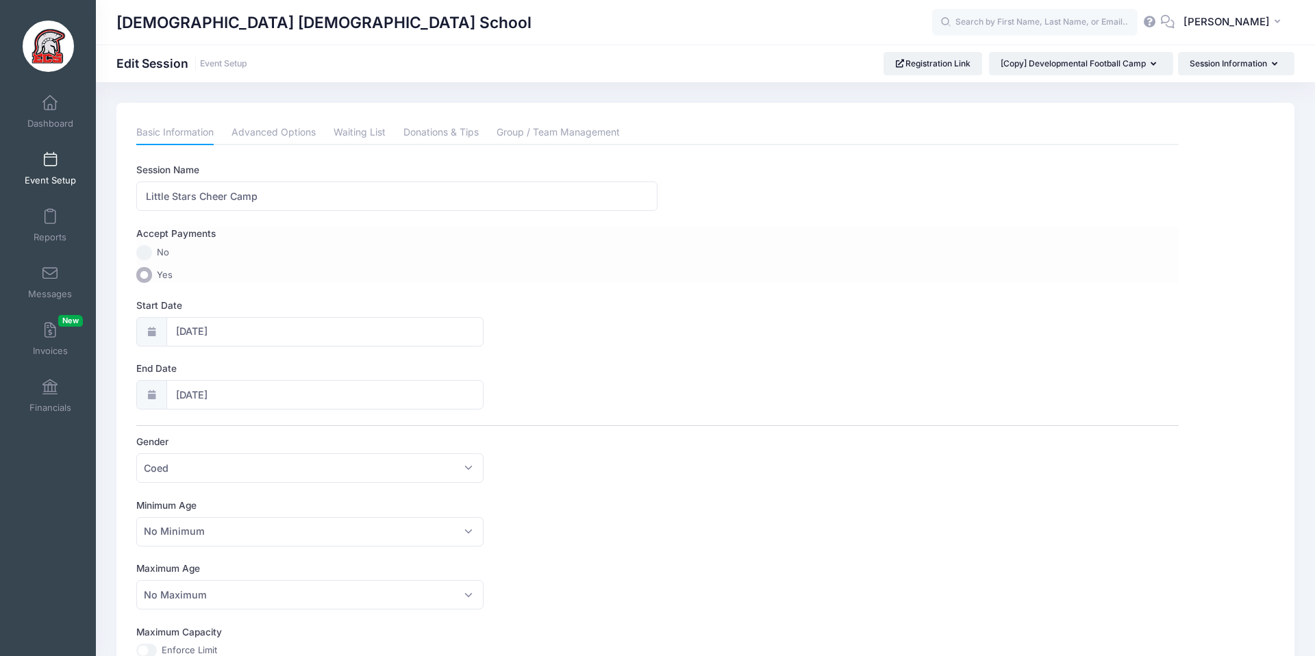
click at [241, 243] on div "Accept Payments" at bounding box center [658, 236] width 1056 height 18
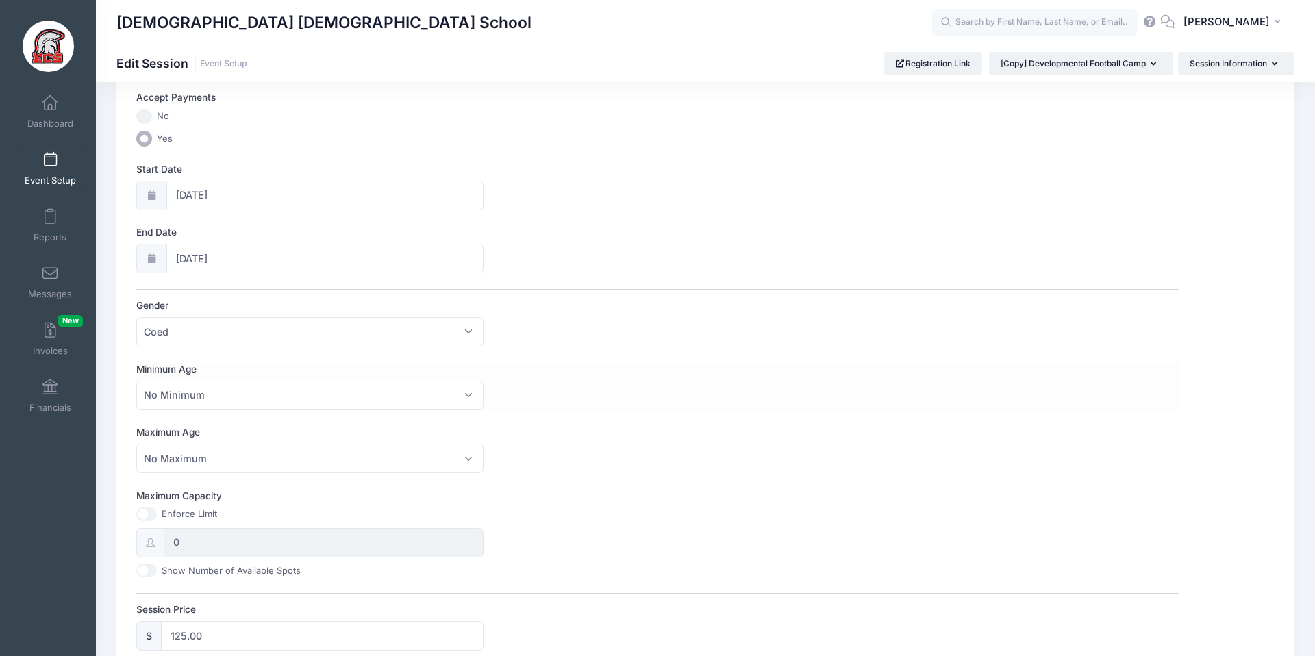
scroll to position [126, 0]
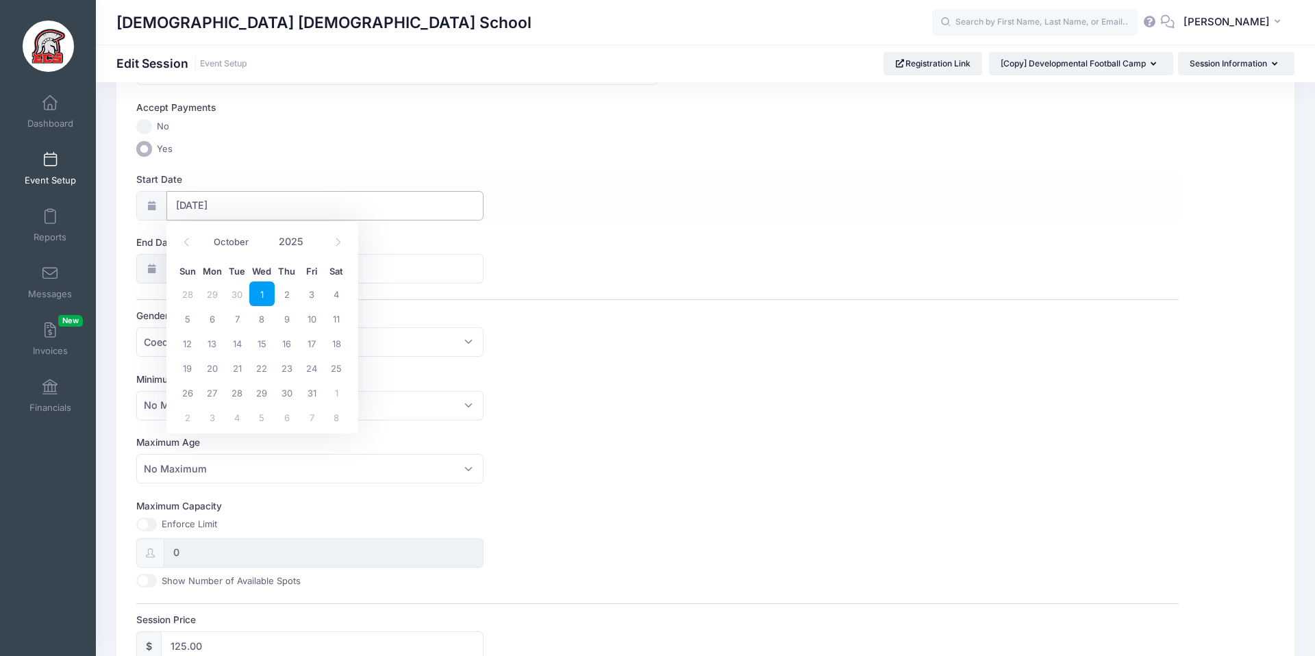
click at [197, 214] on input "10/01/2025" at bounding box center [325, 205] width 318 height 29
click at [187, 244] on icon at bounding box center [186, 242] width 9 height 9
select select "8"
drag, startPoint x: 337, startPoint y: 323, endPoint x: 322, endPoint y: 318, distance: 16.0
click at [337, 323] on span "13" at bounding box center [336, 318] width 25 height 25
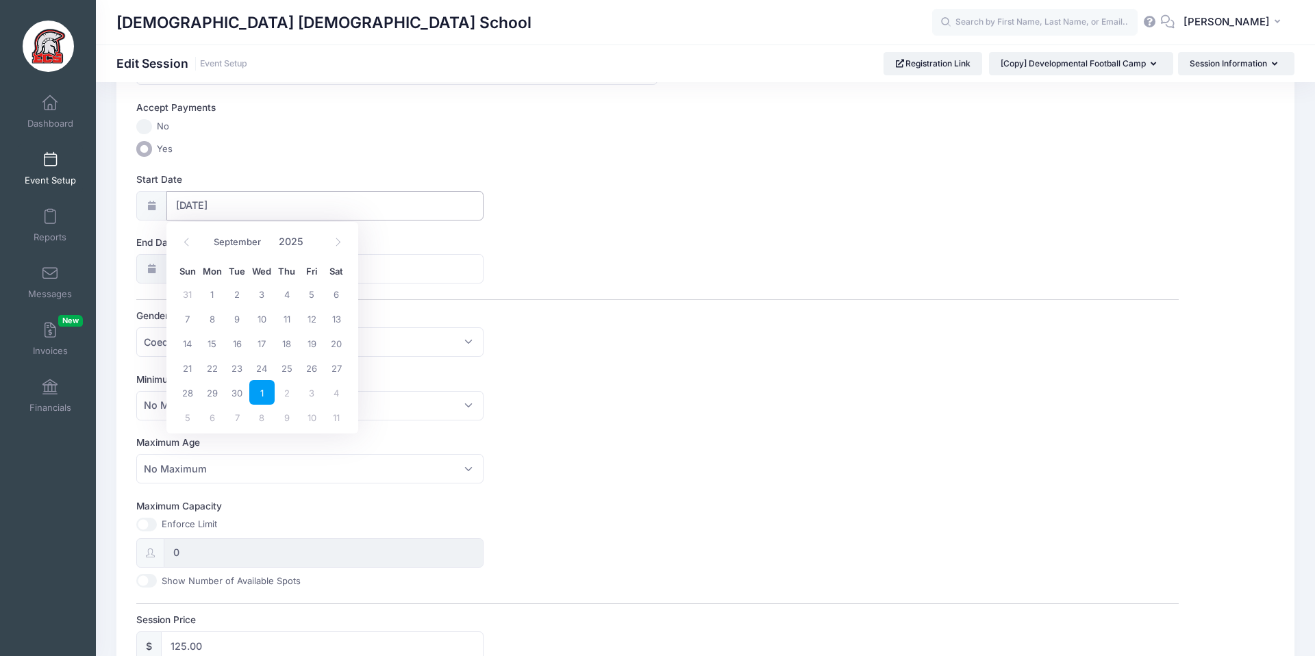
type input "09/13/2025"
click at [194, 263] on input "10/22/2025" at bounding box center [325, 268] width 318 height 29
drag, startPoint x: 187, startPoint y: 306, endPoint x: 210, endPoint y: 310, distance: 23.8
click at [187, 306] on icon at bounding box center [186, 305] width 9 height 9
select select "8"
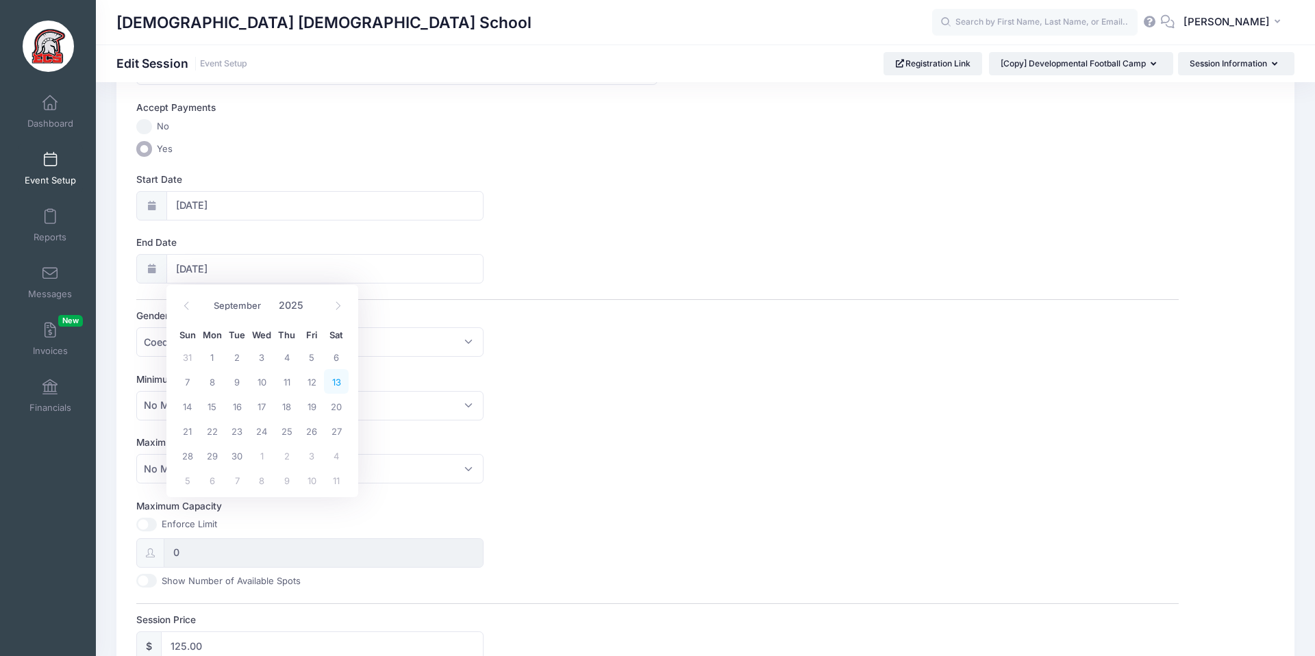
drag, startPoint x: 336, startPoint y: 381, endPoint x: 472, endPoint y: 362, distance: 136.9
click at [338, 380] on span "13" at bounding box center [336, 381] width 25 height 25
type input "09/13/2025"
click at [575, 368] on div "Session Name Little Stars Cheer Camp Accept Payments No Yes Start Date 09/13/20…" at bounding box center [657, 468] width 1042 height 863
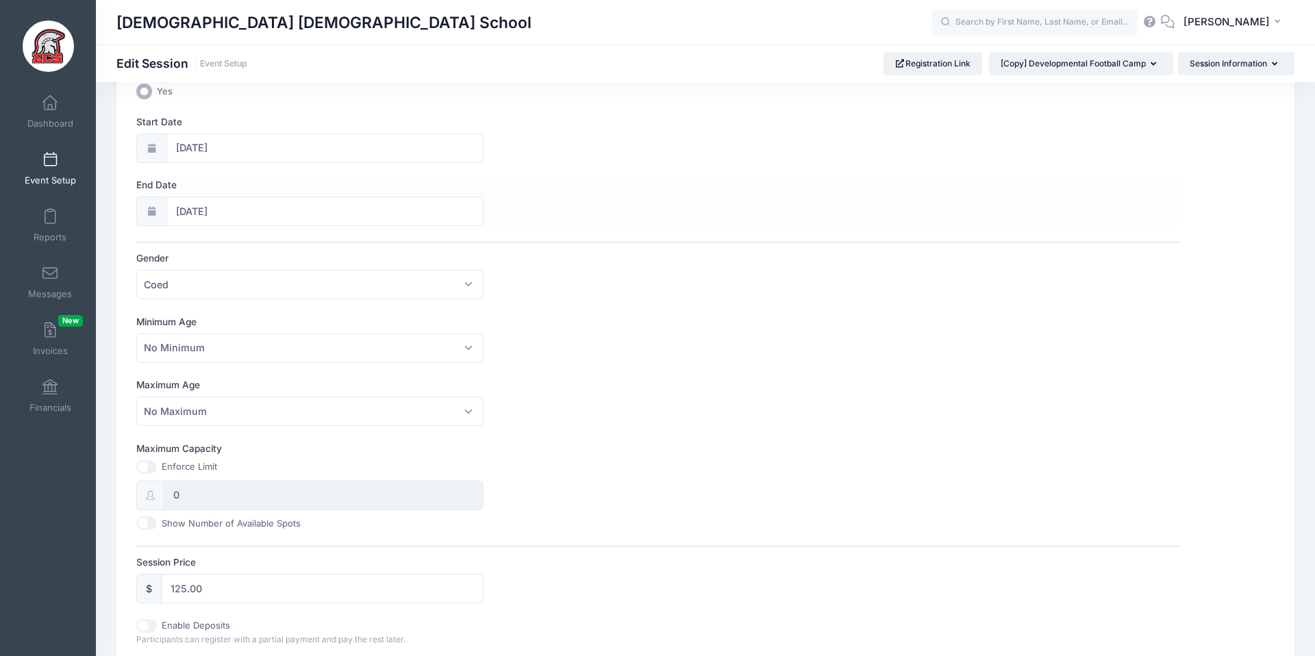
scroll to position [491, 0]
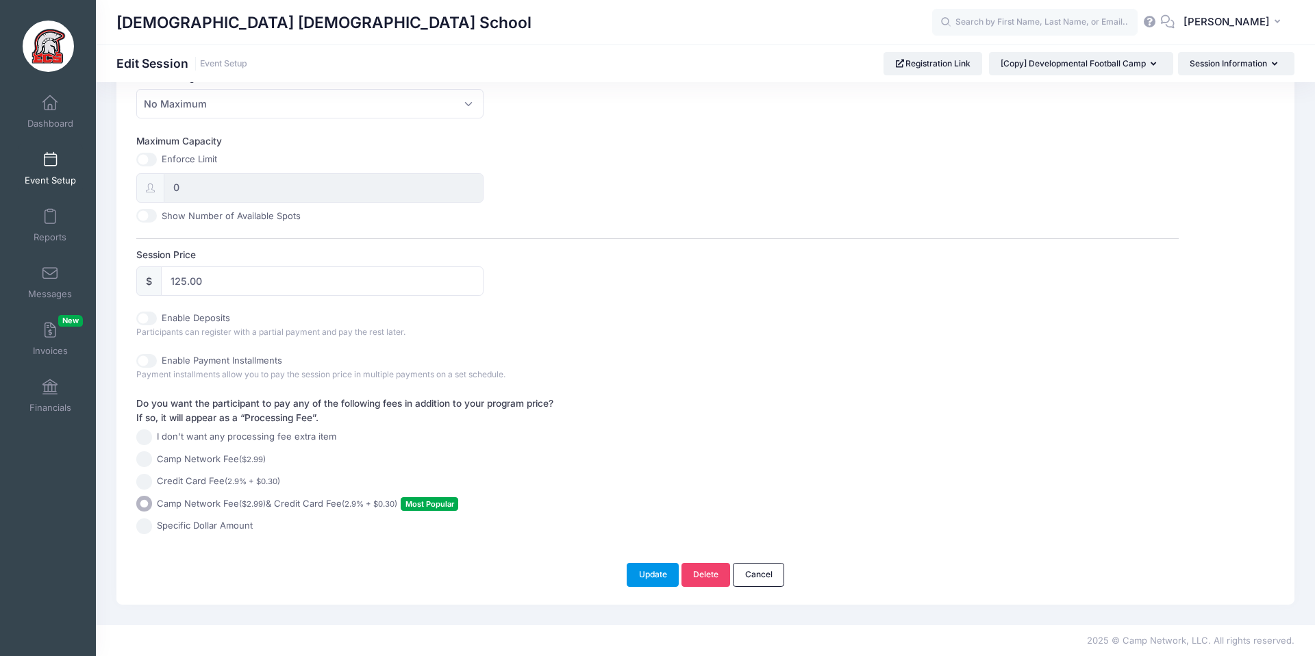
click at [666, 579] on button "Update" at bounding box center [653, 574] width 52 height 23
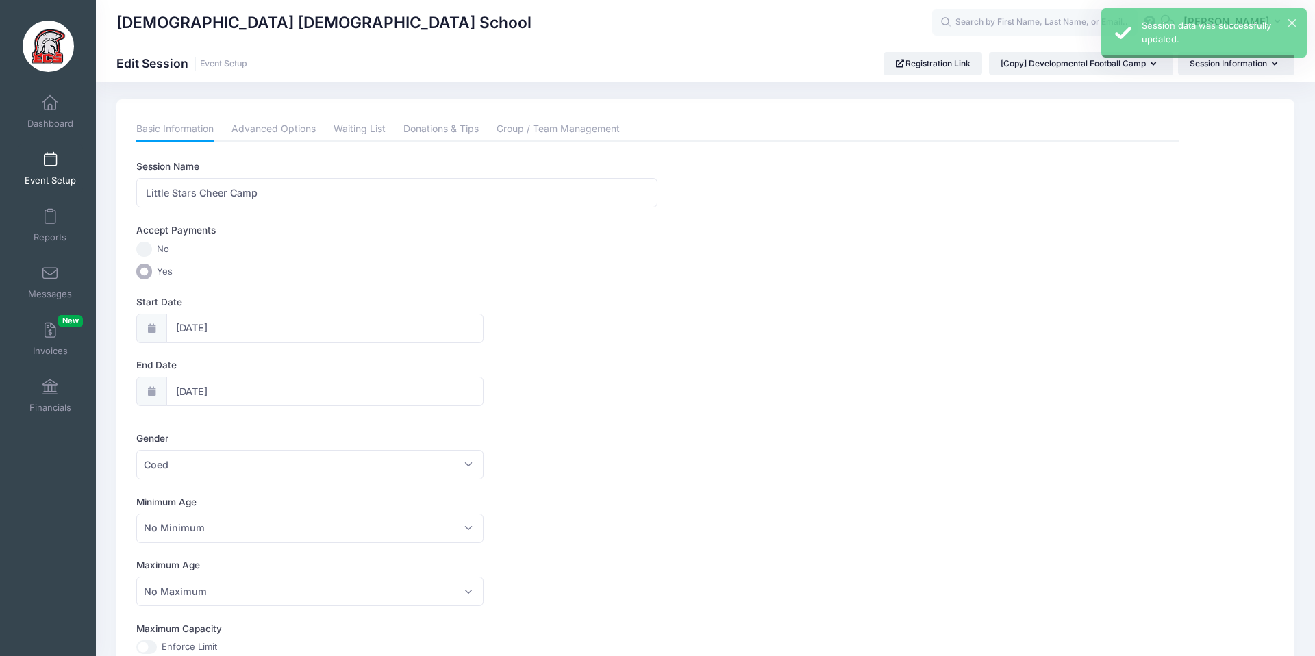
scroll to position [0, 0]
click at [273, 132] on link "Advanced Options" at bounding box center [274, 133] width 84 height 25
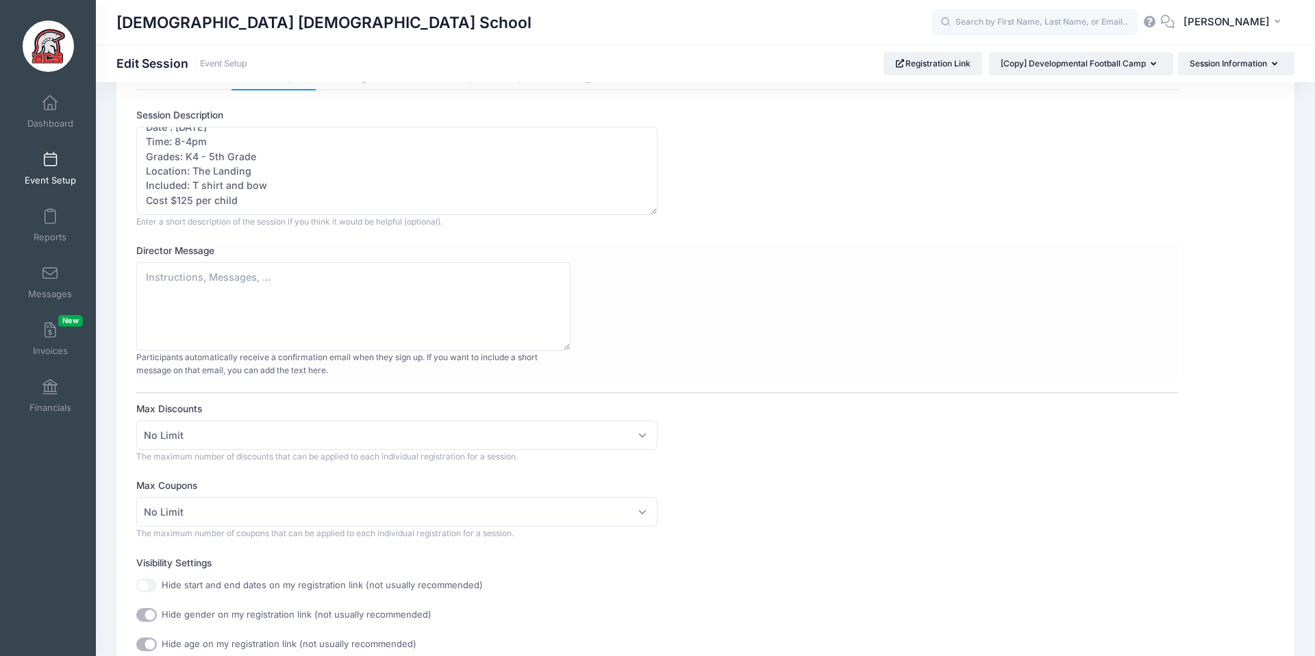
scroll to position [57, 0]
click at [213, 276] on textarea "Director Message" at bounding box center [353, 304] width 434 height 88
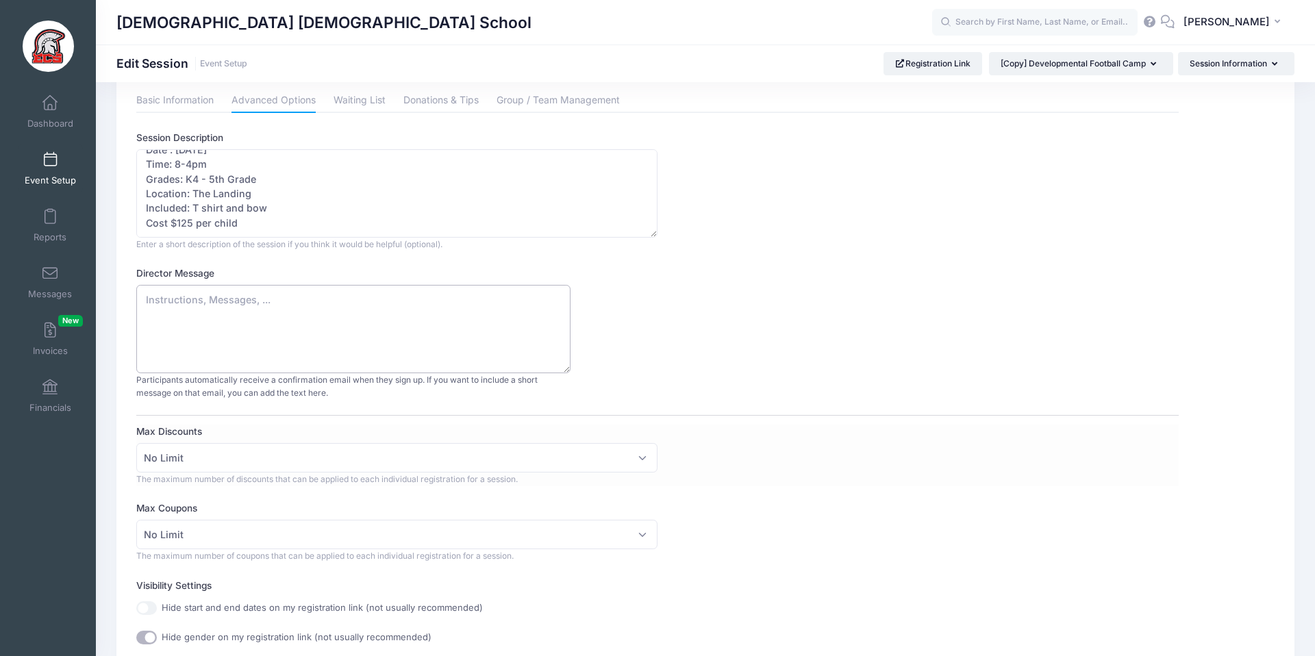
scroll to position [0, 0]
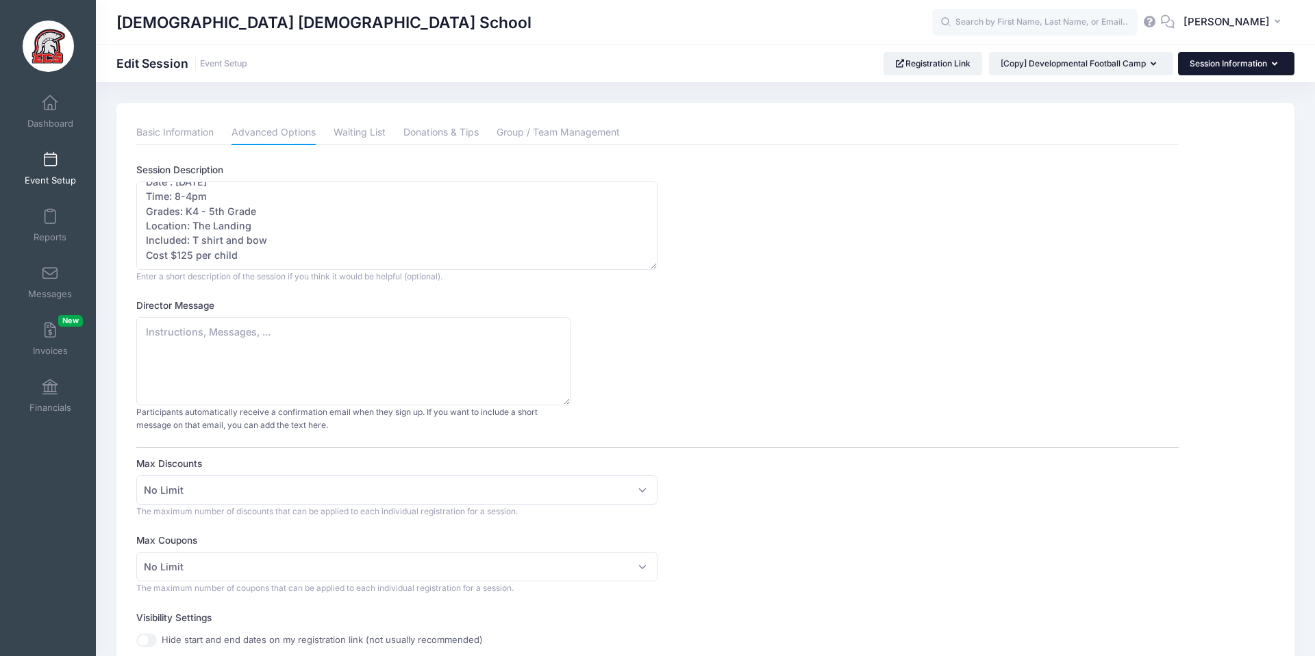
click at [1230, 66] on button "Session Information" at bounding box center [1236, 63] width 116 height 23
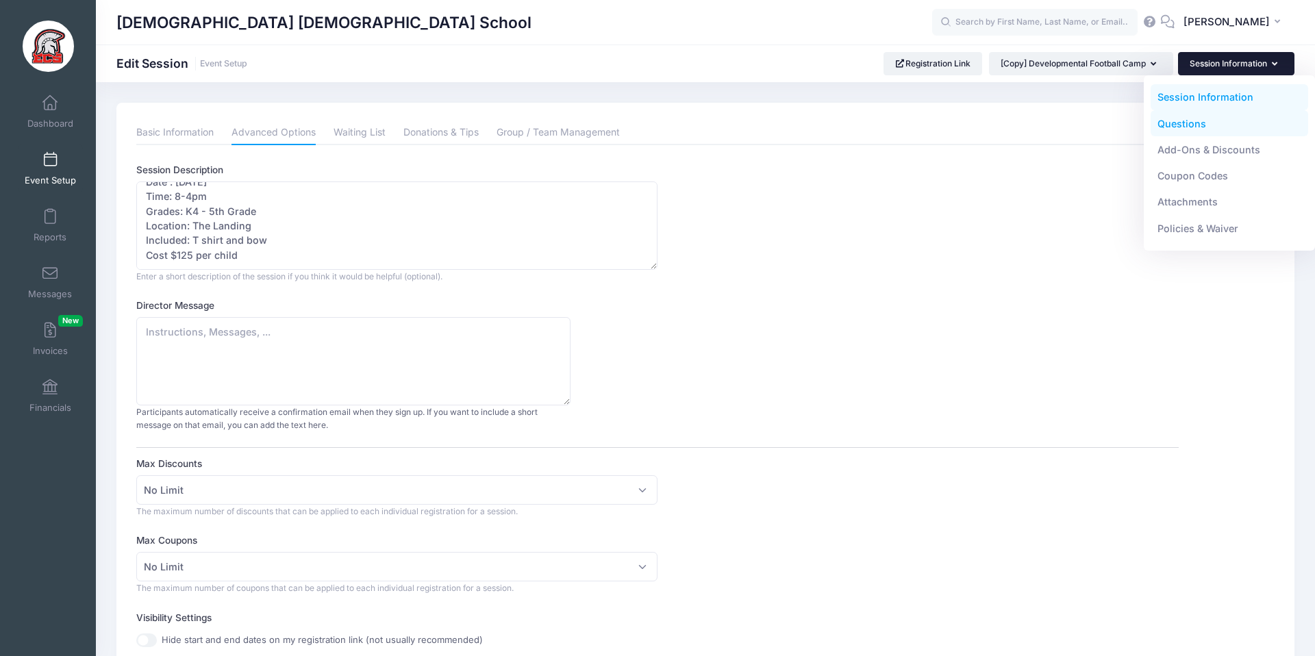
click at [1200, 123] on link "Questions" at bounding box center [1230, 123] width 158 height 26
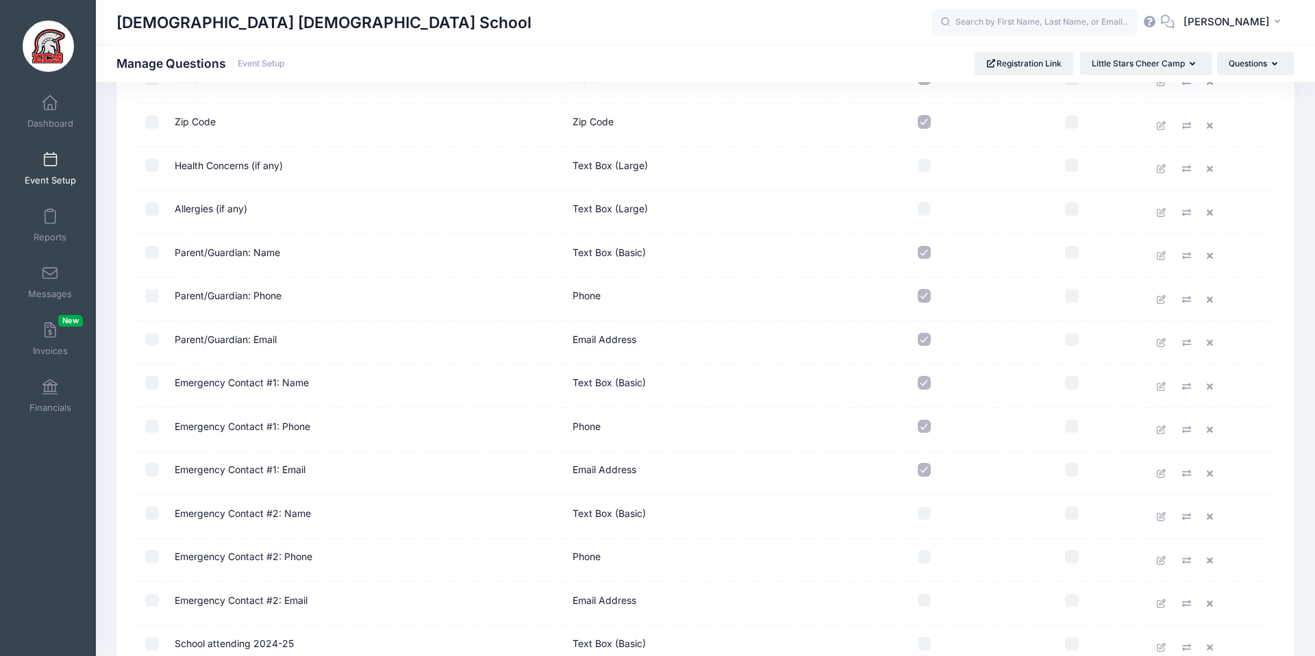
scroll to position [730, 0]
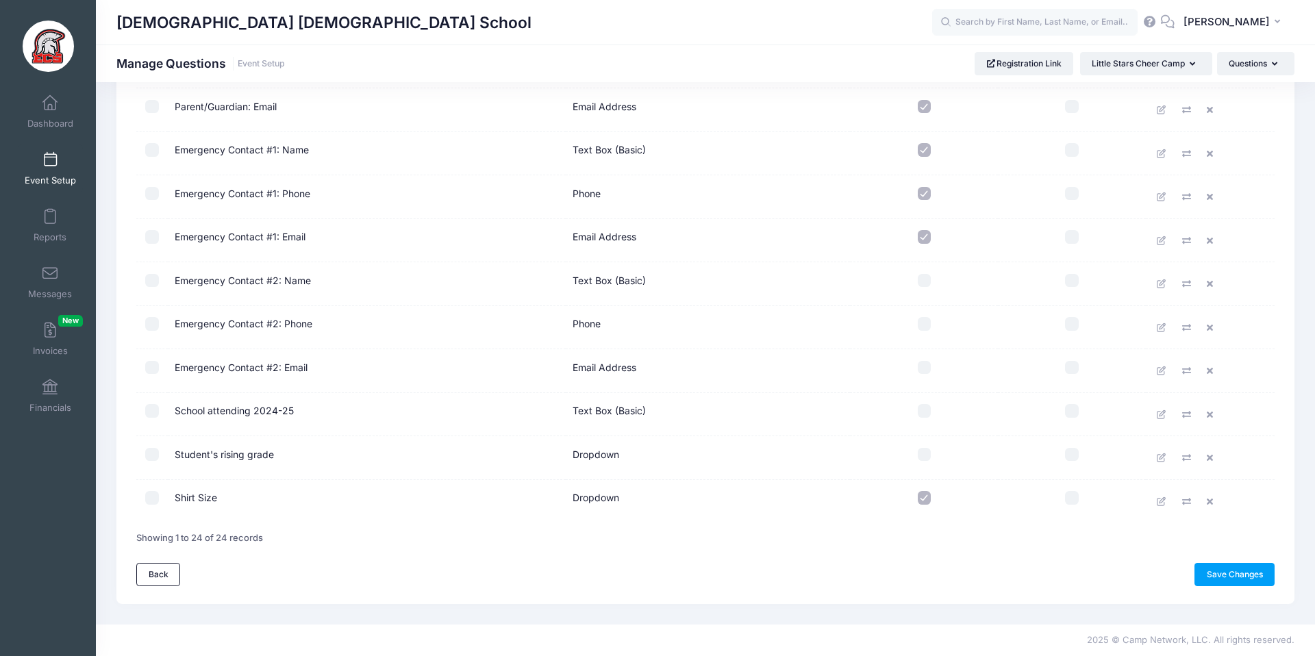
click at [162, 576] on link "Back" at bounding box center [158, 574] width 44 height 23
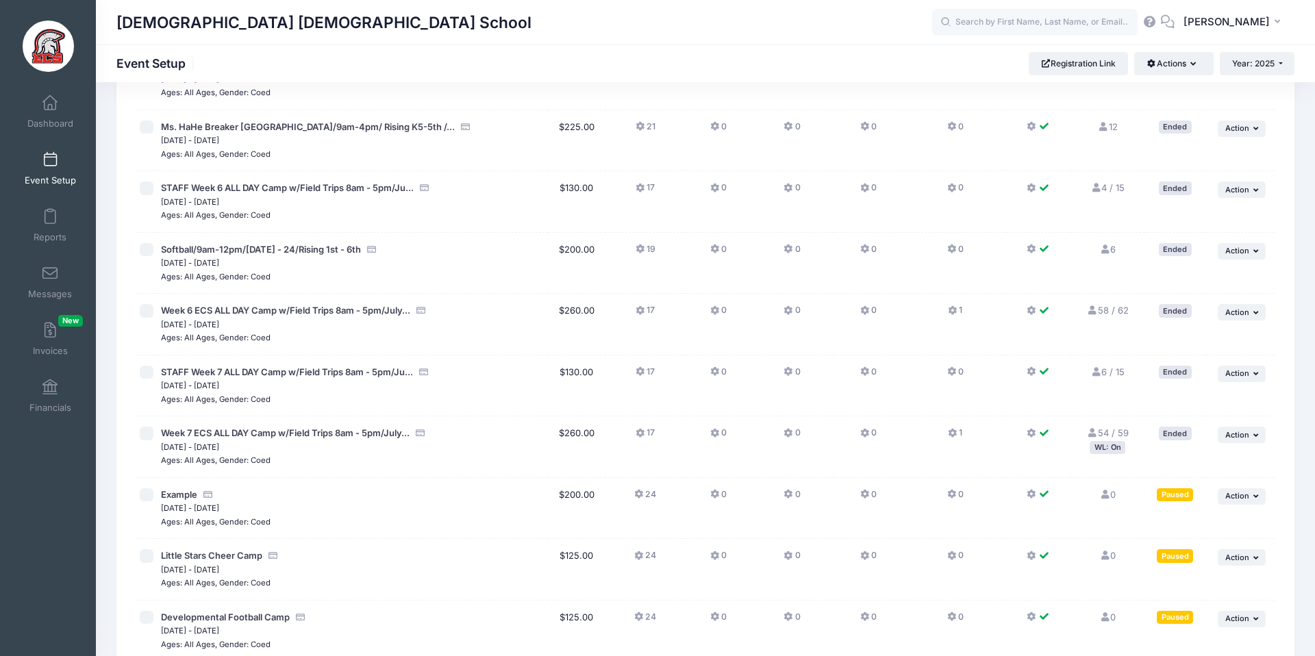
scroll to position [2407, 0]
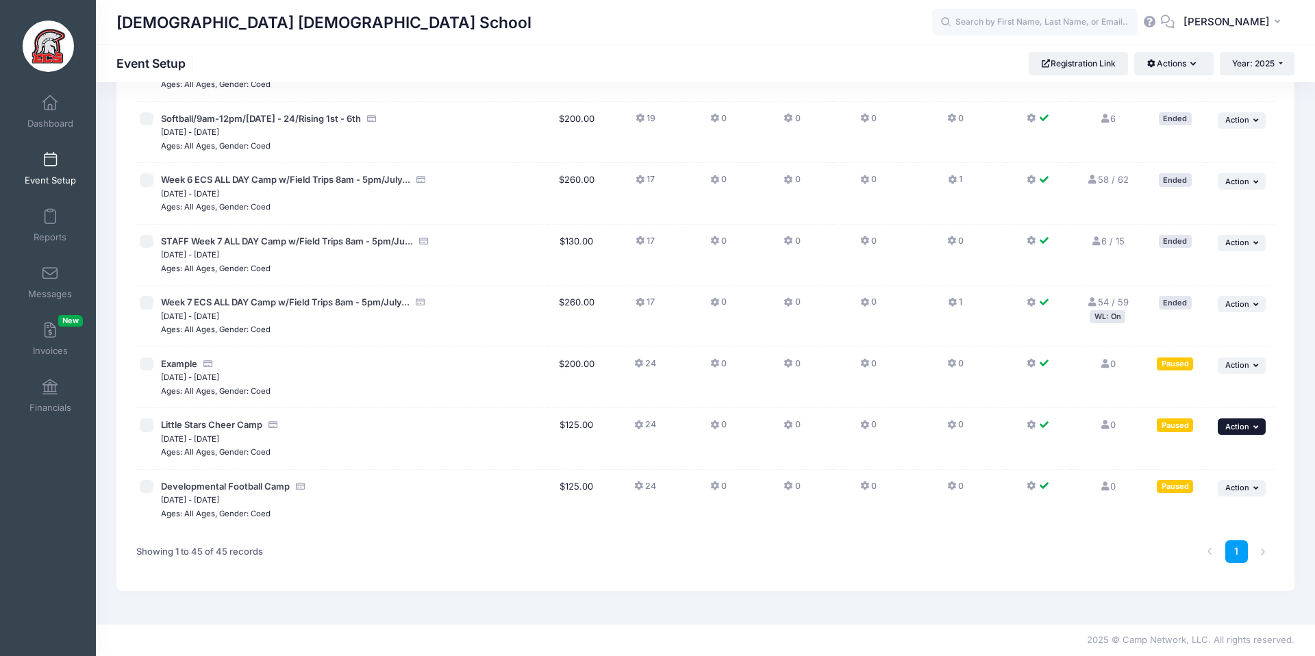
click at [1222, 427] on button "... Action" at bounding box center [1242, 427] width 48 height 16
click at [1170, 480] on link "Edit Session" at bounding box center [1198, 483] width 124 height 26
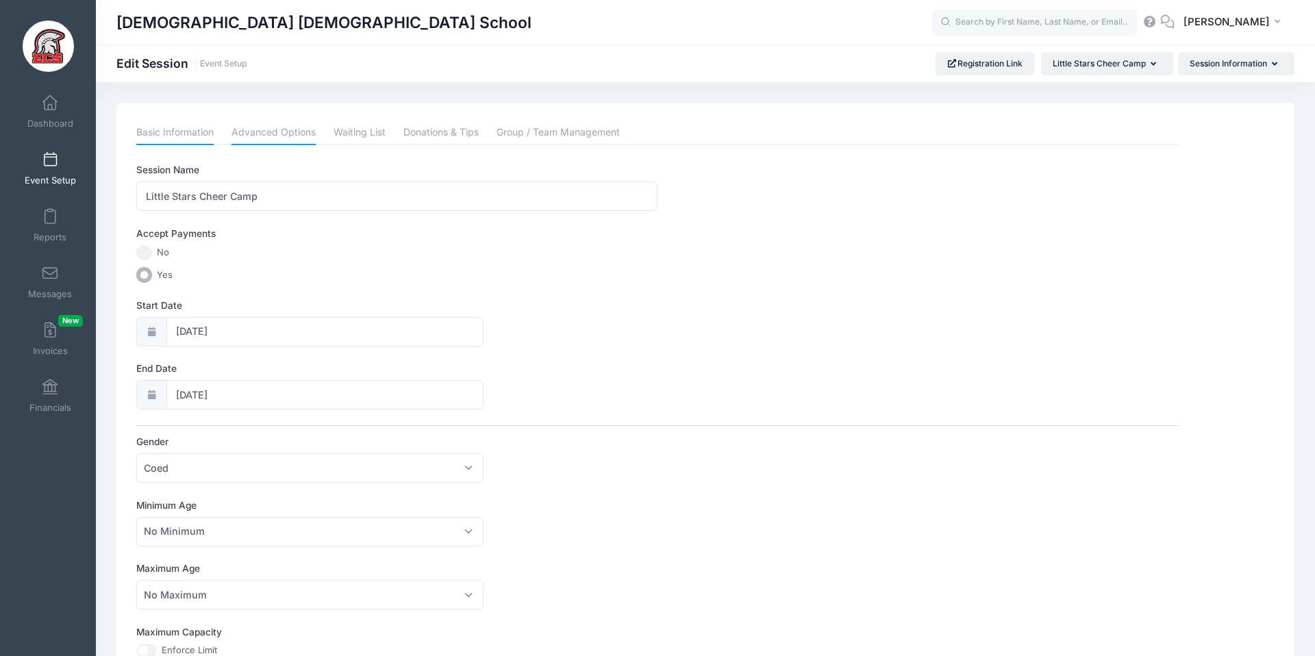
click at [251, 128] on link "Advanced Options" at bounding box center [274, 133] width 84 height 25
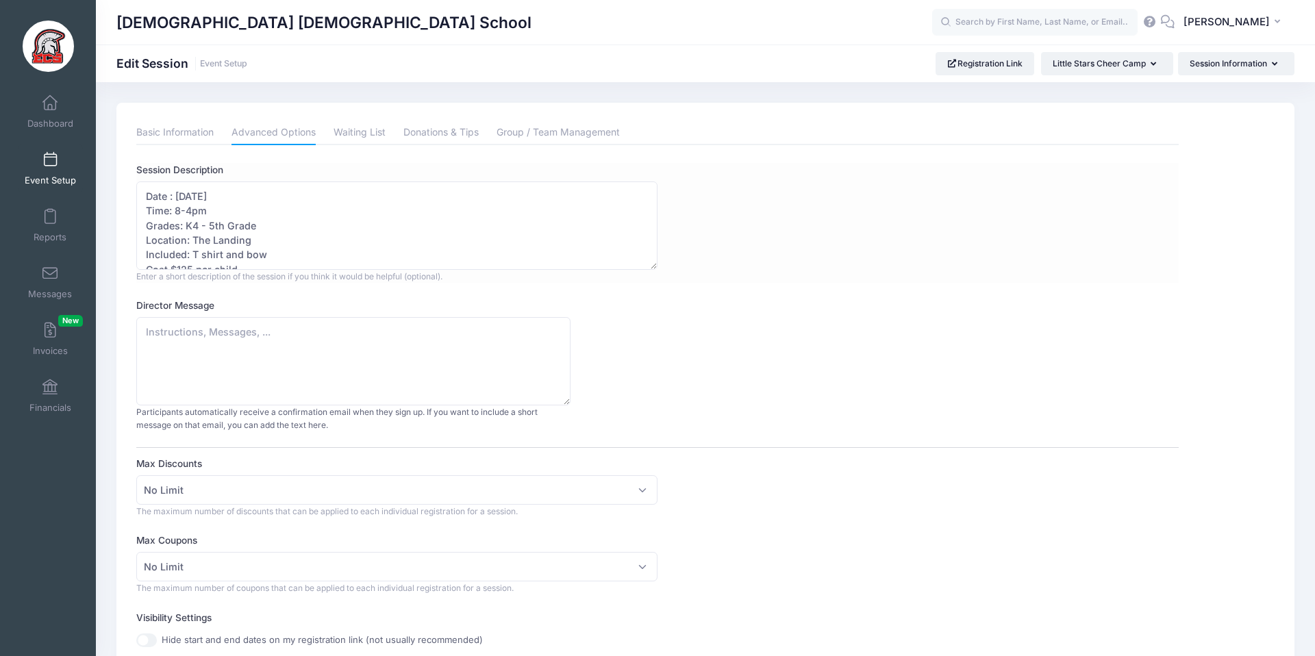
scroll to position [14, 0]
click at [253, 255] on textarea "Date : [DATE] Time: 8-4pm Grades: K4 - 5th Grade Location: The Landing Included…" at bounding box center [396, 226] width 521 height 88
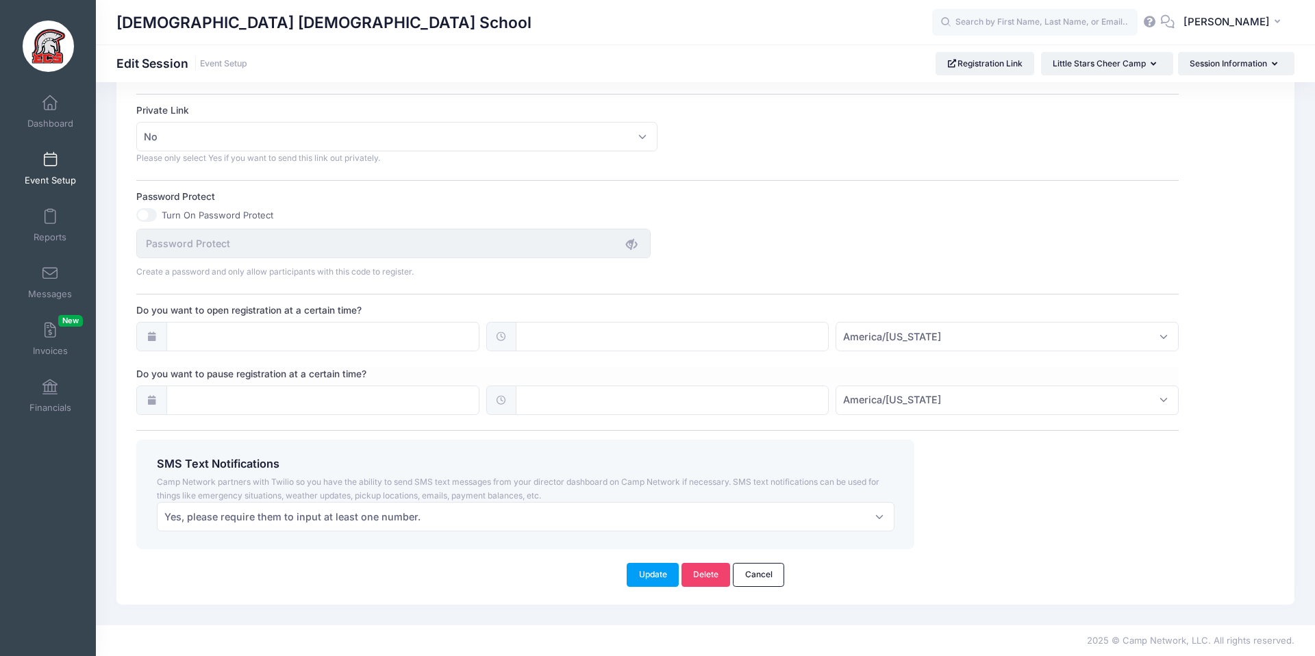
scroll to position [818, 0]
click at [647, 565] on button "Update" at bounding box center [653, 574] width 52 height 23
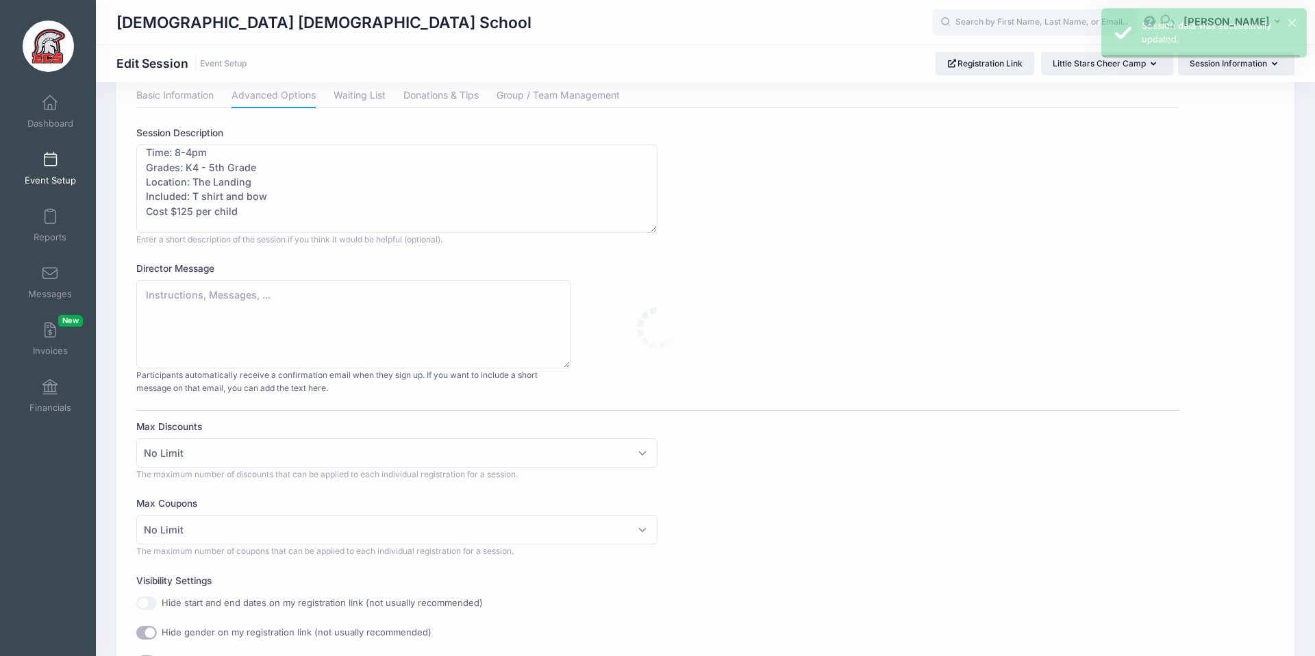
scroll to position [0, 0]
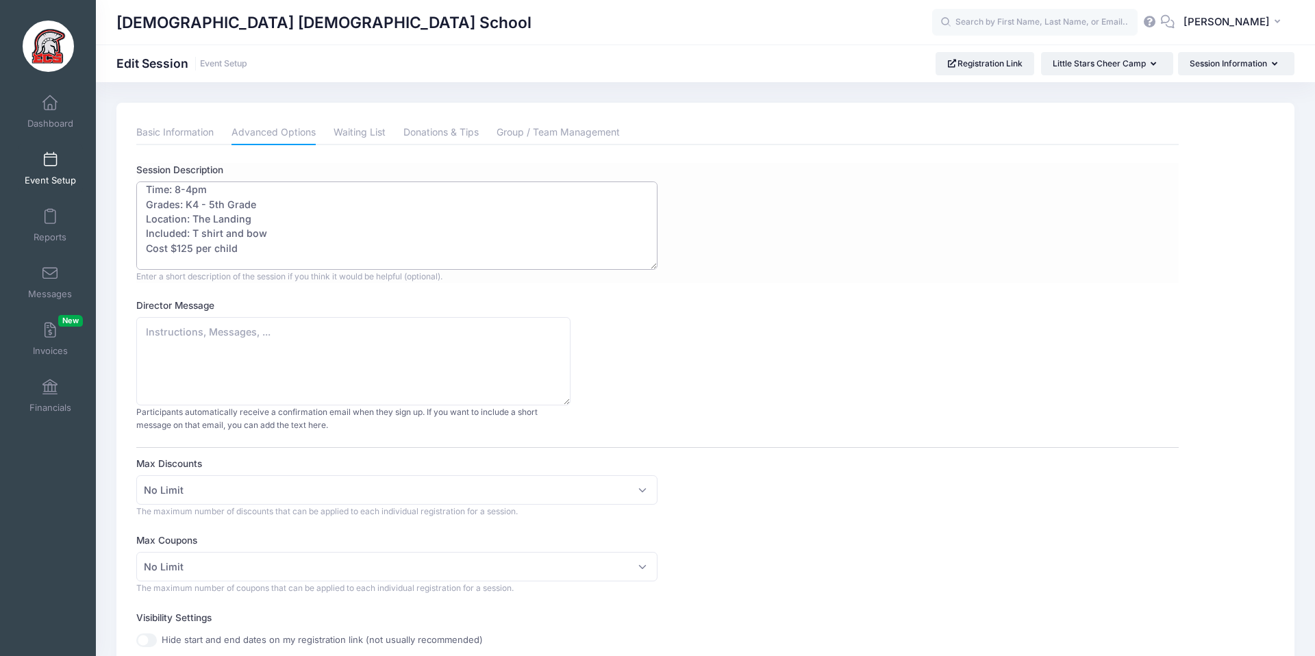
click at [180, 194] on textarea "Date : September 13 Time: 8-4pm Grades: K4 - 5th Grade Location: The Landing In…" at bounding box center [396, 226] width 521 height 88
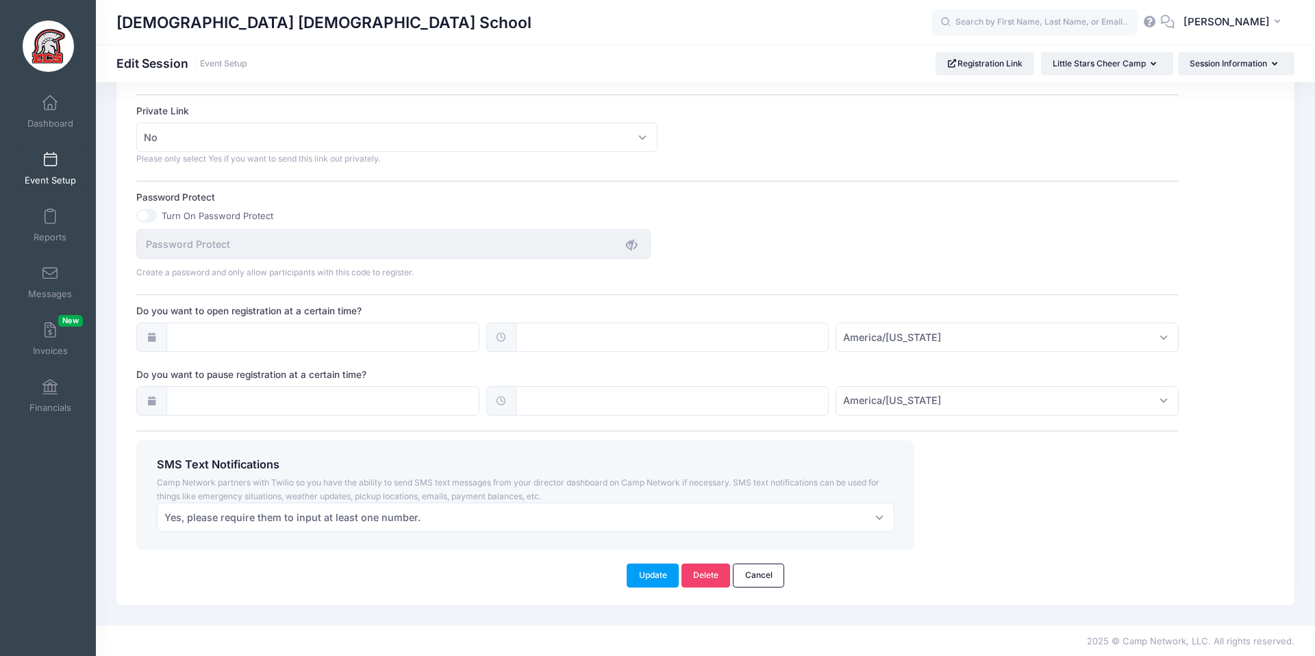
scroll to position [818, 0]
type textarea "Date : September 13 Time: 8am - 4pm Grades: K4 - 5th Grade Location: The Landin…"
click at [655, 565] on button "Update" at bounding box center [653, 574] width 52 height 23
click at [646, 569] on button "Update" at bounding box center [653, 574] width 52 height 23
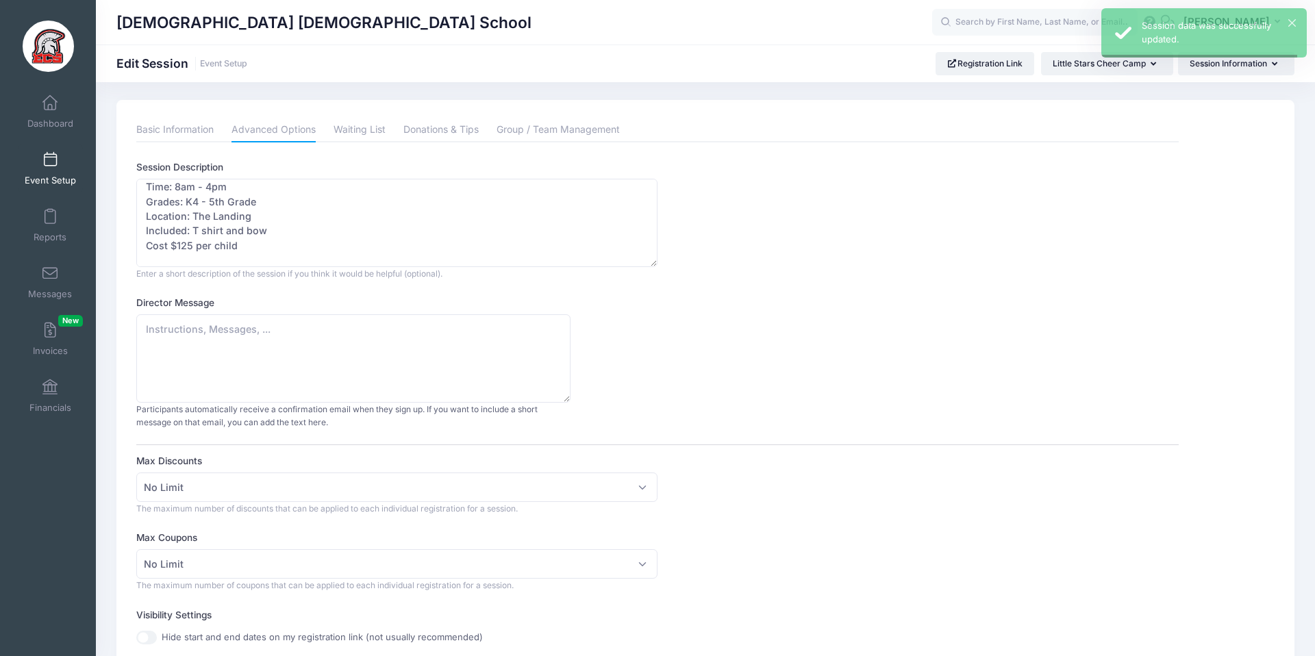
scroll to position [0, 0]
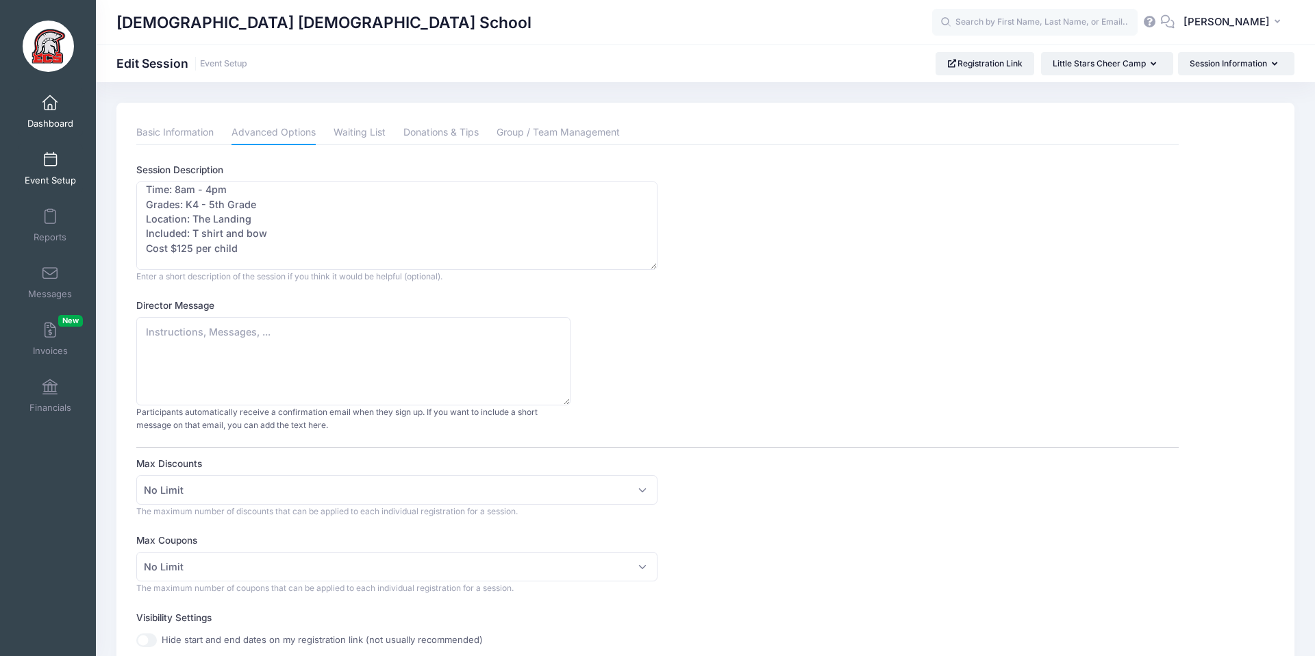
click at [51, 125] on span "Dashboard" at bounding box center [50, 124] width 46 height 12
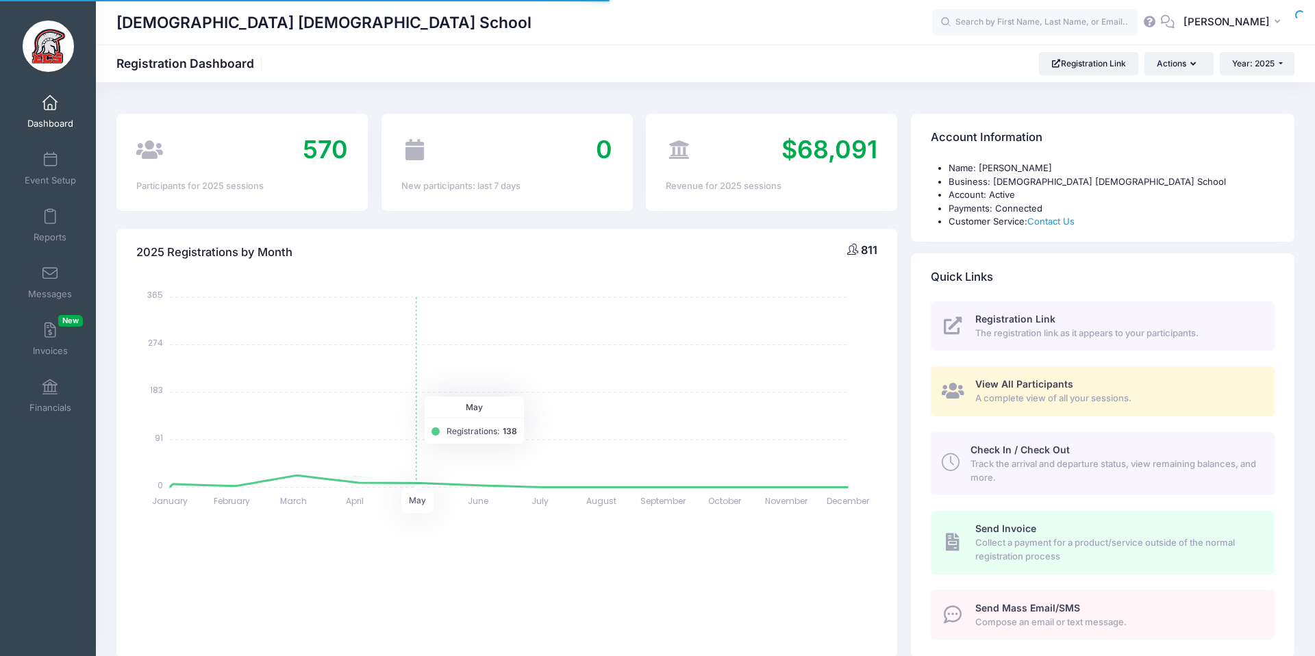
select select
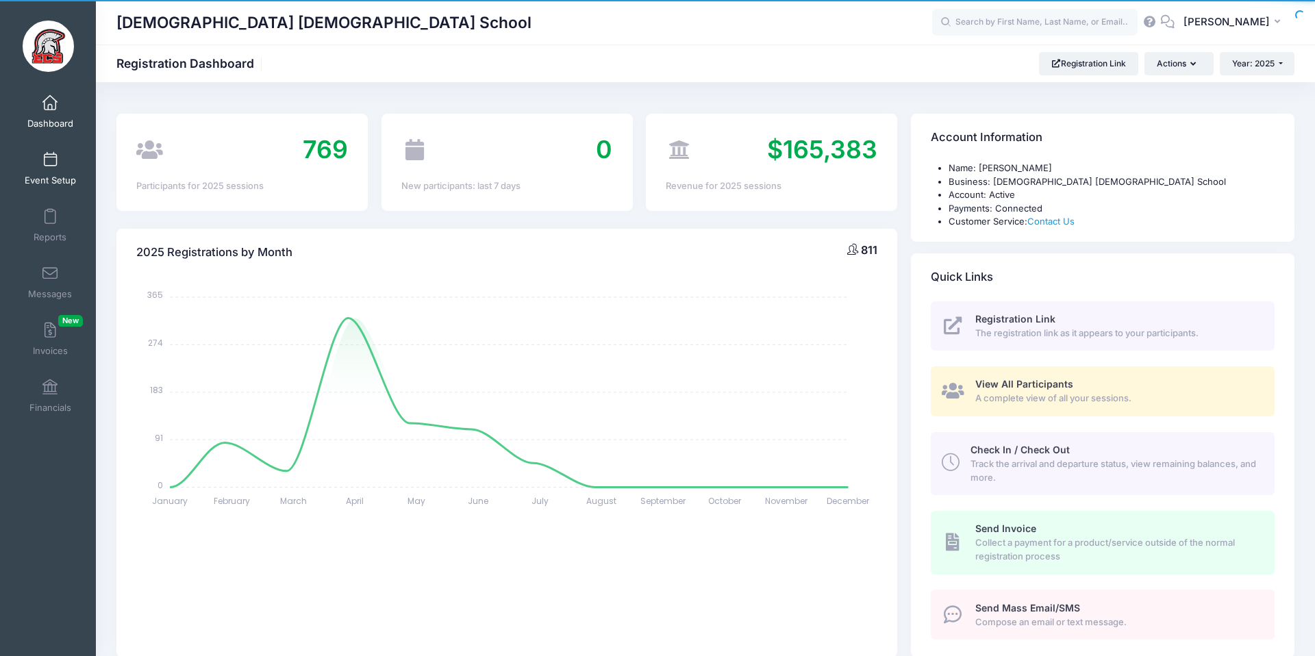
click at [42, 164] on link "Event Setup" at bounding box center [50, 169] width 65 height 48
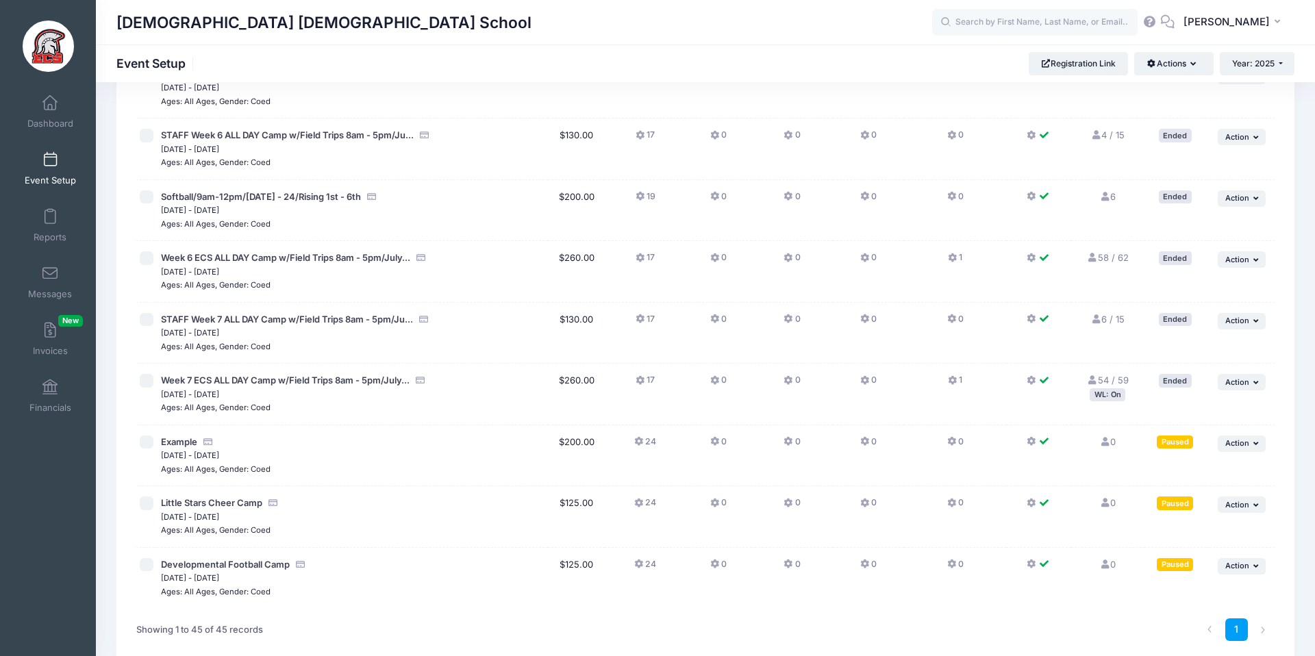
scroll to position [2407, 0]
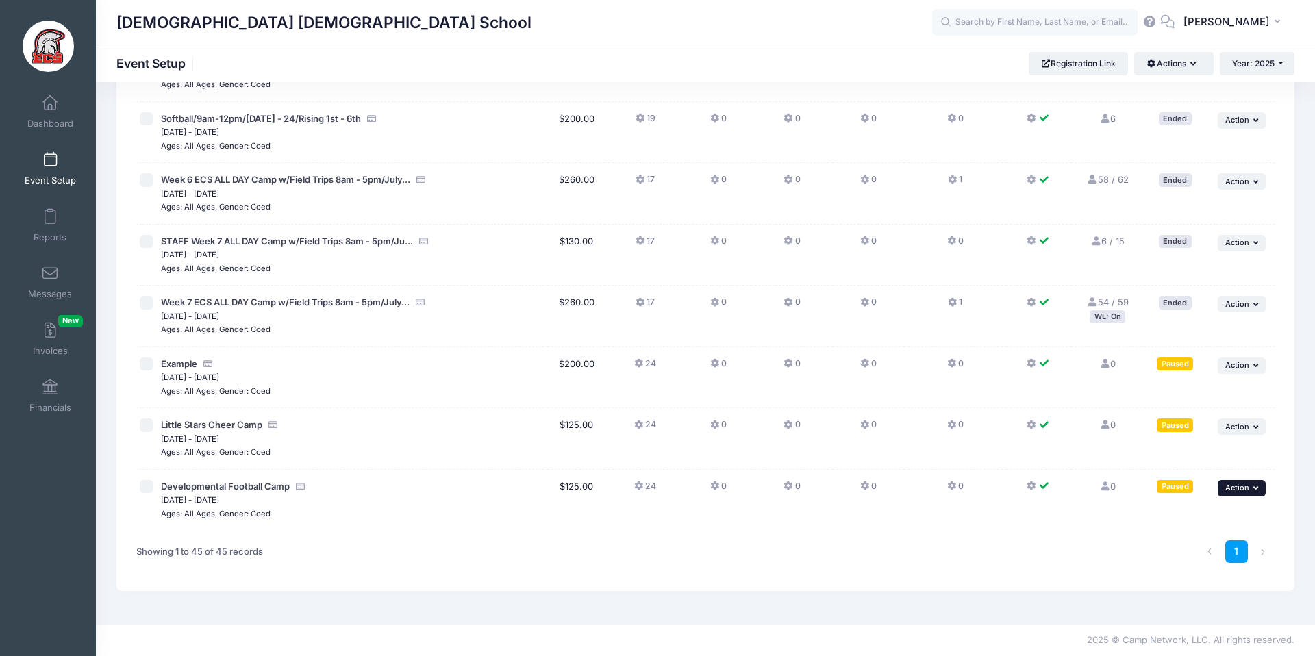
click at [1252, 492] on button "... Action" at bounding box center [1242, 488] width 48 height 16
click at [1185, 578] on link "Duplicate Session" at bounding box center [1198, 571] width 124 height 26
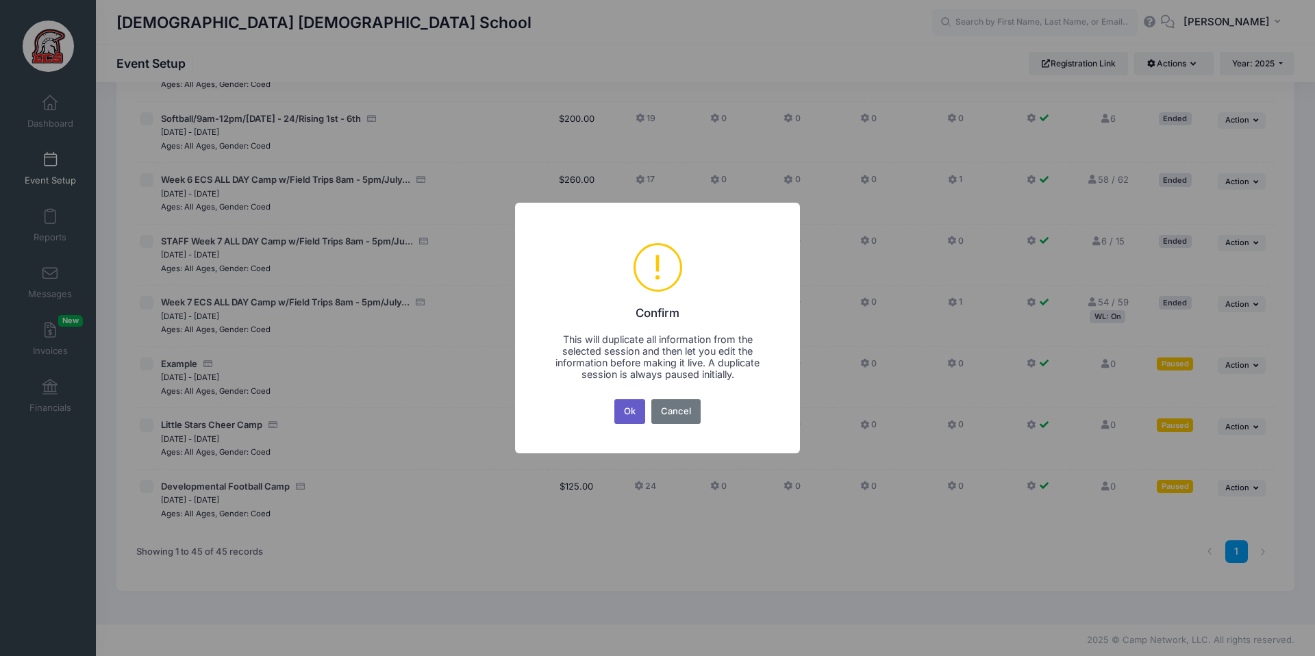
click at [639, 416] on button "Ok" at bounding box center [631, 411] width 32 height 25
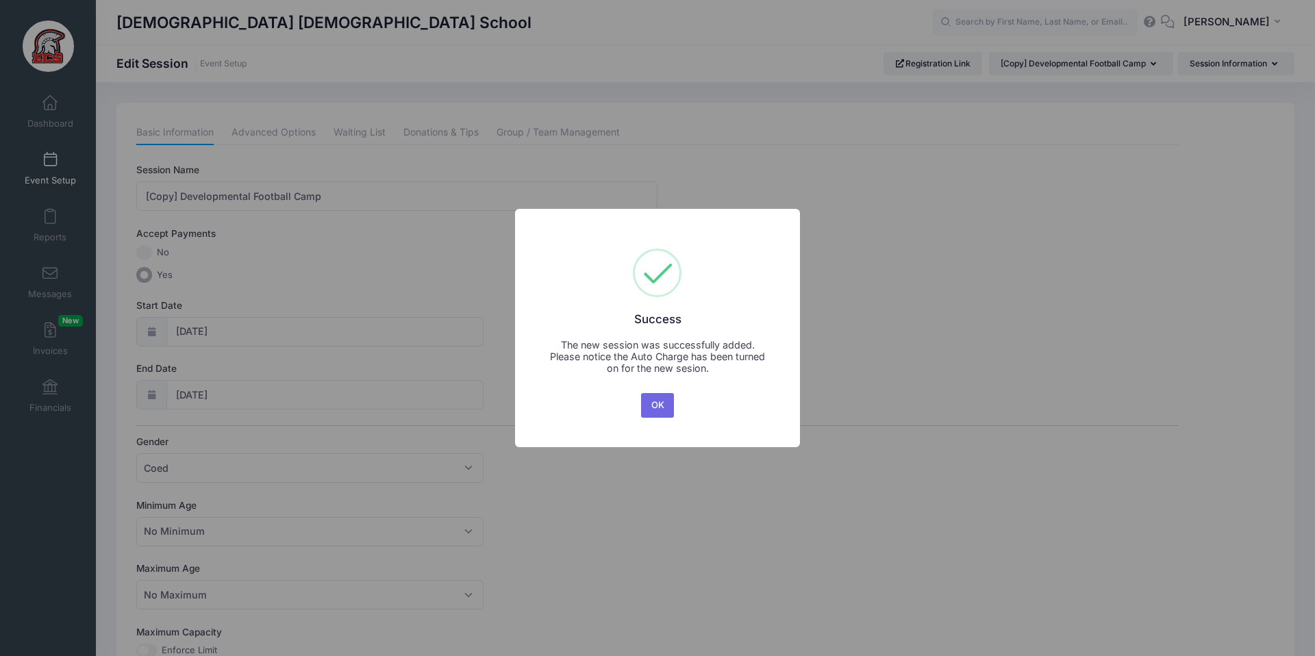
drag, startPoint x: 654, startPoint y: 401, endPoint x: 646, endPoint y: 397, distance: 9.2
click at [654, 401] on button "OK" at bounding box center [657, 405] width 33 height 25
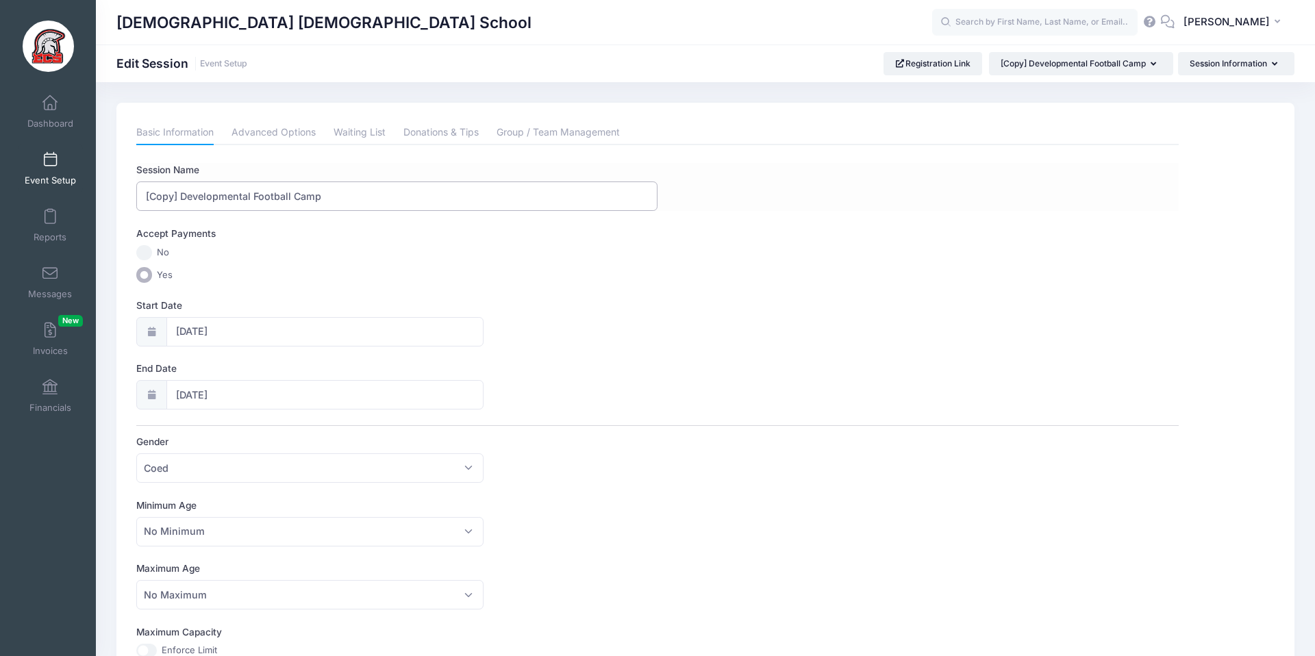
click at [263, 197] on input "[Copy] Developmental Football Camp" at bounding box center [396, 196] width 521 height 29
drag, startPoint x: 183, startPoint y: 197, endPoint x: 112, endPoint y: 196, distance: 70.6
click at [112, 196] on div "Please update the information for this particular session. Basic Information Ad…" at bounding box center [706, 599] width 1192 height 993
type input "Developmental Basketball Camp"
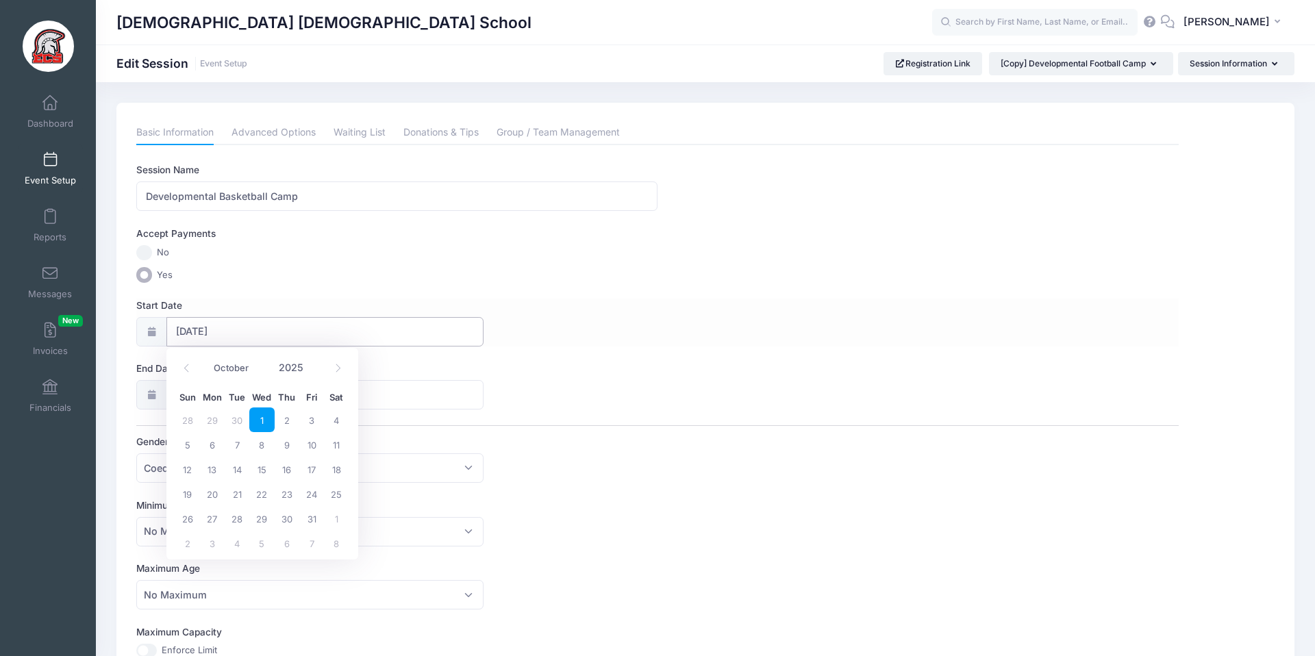
click at [193, 333] on input "10/01/2025" at bounding box center [325, 331] width 318 height 29
click at [212, 492] on span "20" at bounding box center [212, 494] width 25 height 25
type input "10/20/2025"
click at [311, 560] on span "24" at bounding box center [311, 557] width 25 height 25
type input "10/24/2025"
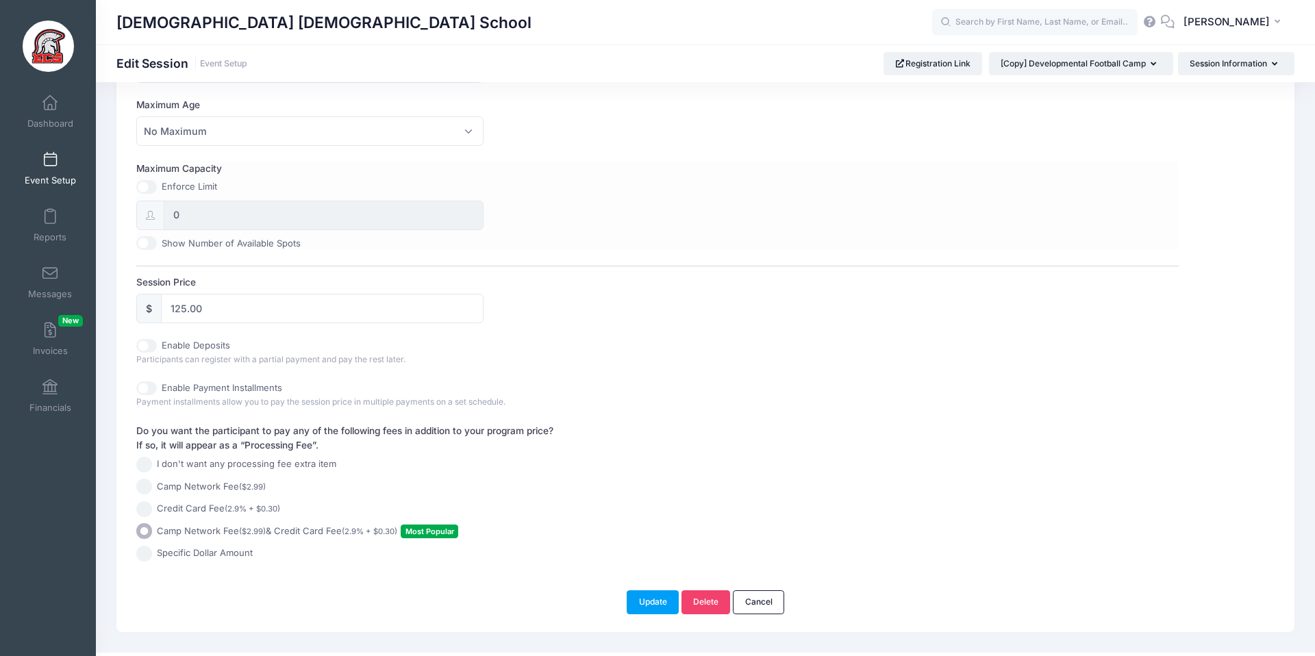
scroll to position [491, 0]
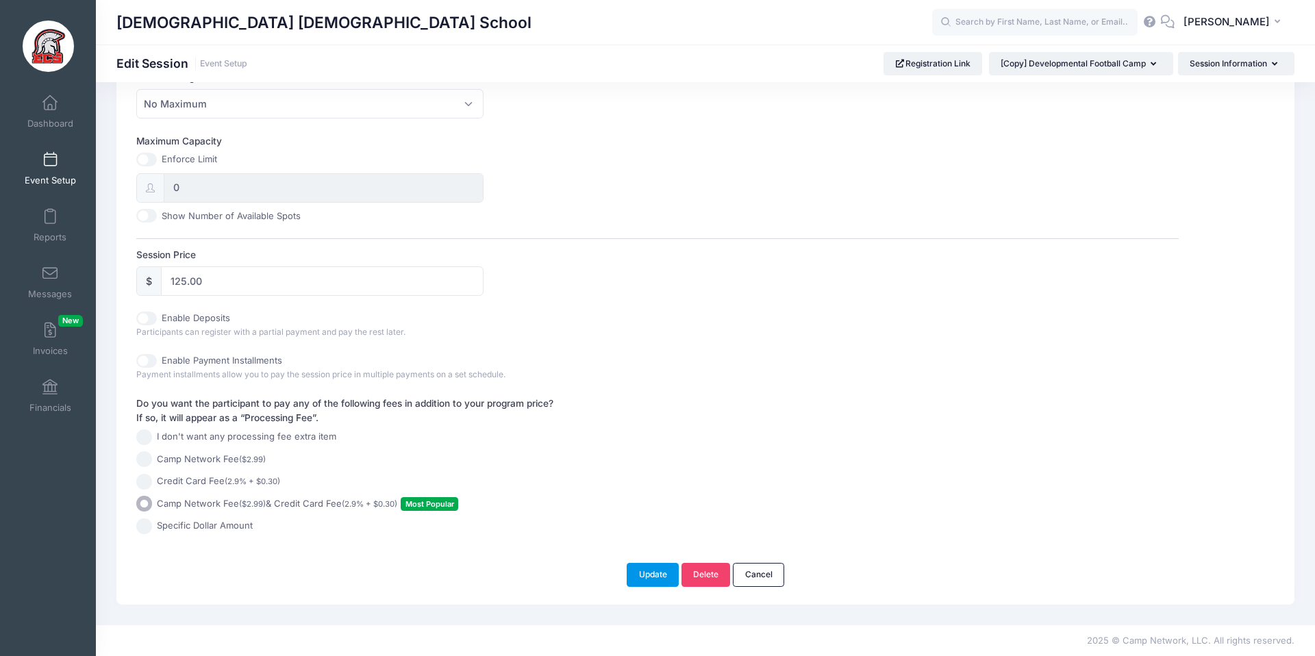
click at [647, 569] on button "Update" at bounding box center [653, 574] width 52 height 23
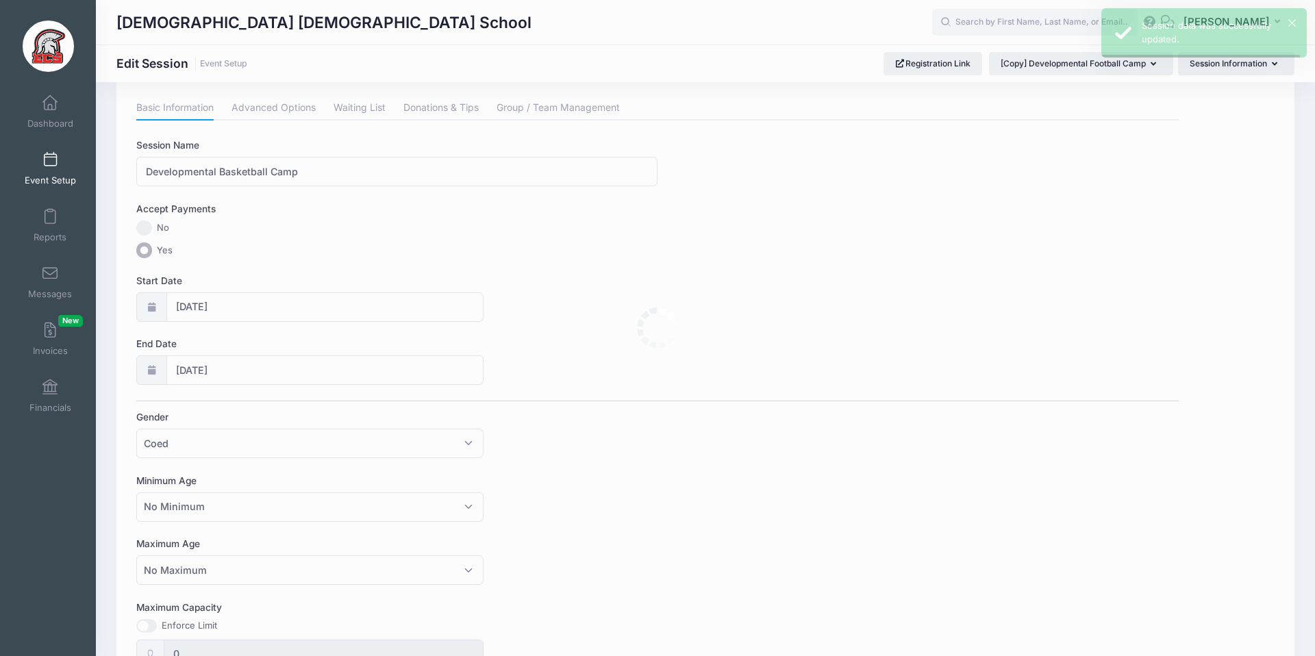
scroll to position [0, 0]
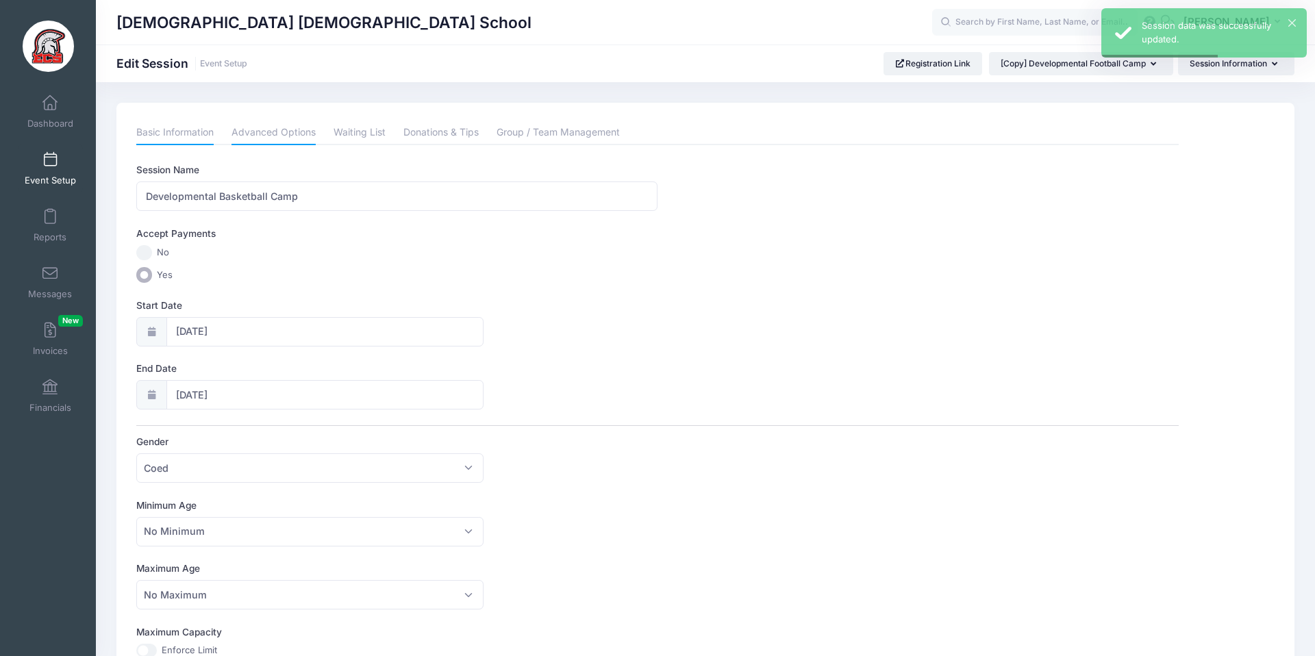
click at [289, 138] on link "Advanced Options" at bounding box center [274, 133] width 84 height 25
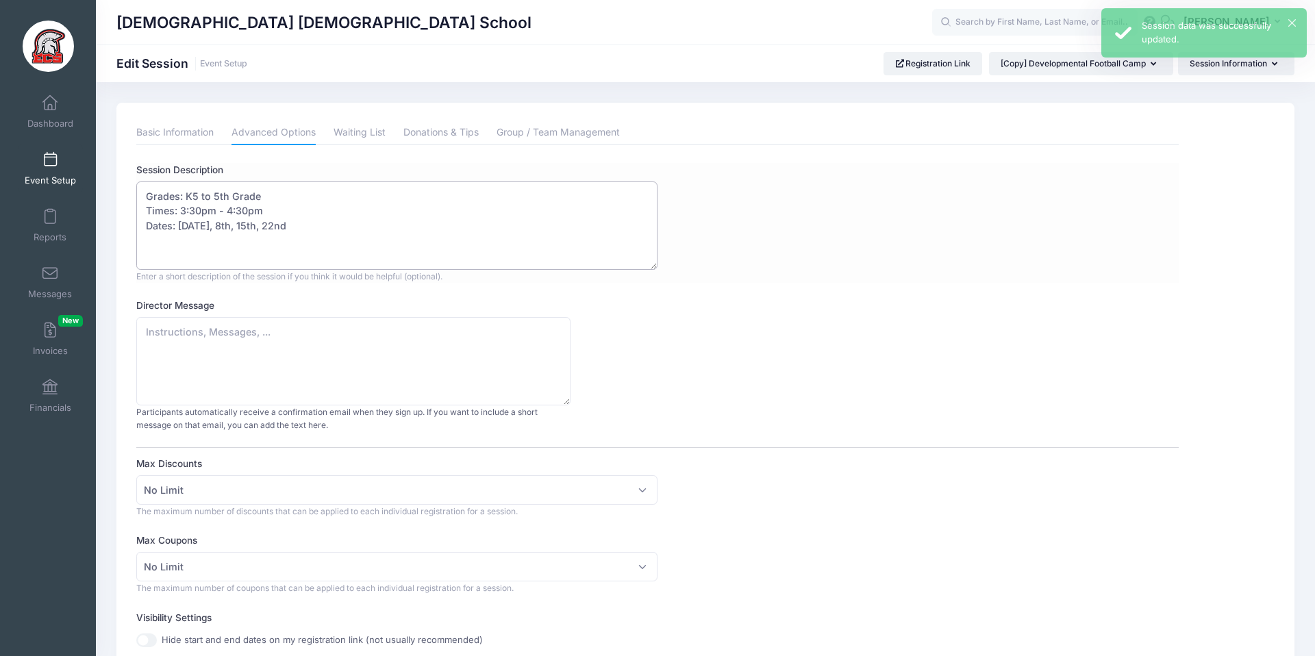
drag, startPoint x: 292, startPoint y: 227, endPoint x: 199, endPoint y: 229, distance: 93.2
click at [199, 229] on textarea "Grades: K5 to 5th Grade Times: 3:30pm - 4:30pm Dates: Oct 1st, 8th, 15th, 22nd" at bounding box center [396, 226] width 521 height 88
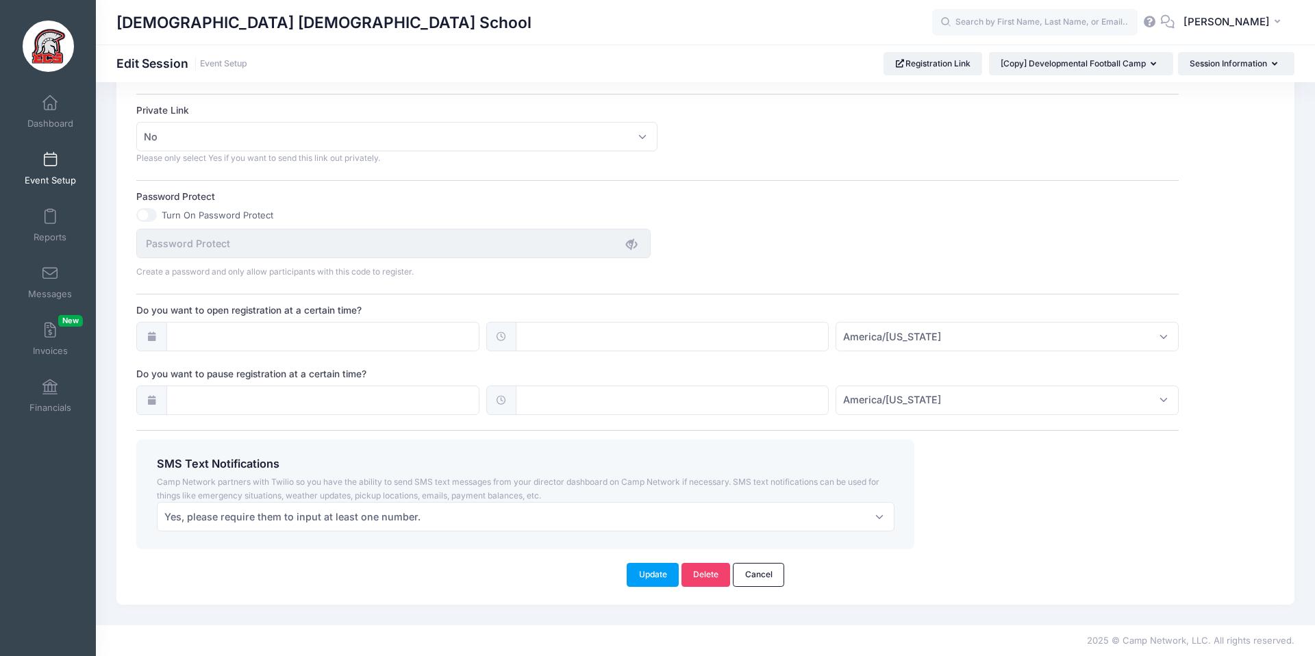
scroll to position [818, 0]
type textarea "Grades: K5 to 5th Grade Times: 3:30pm - 4:30pm Dates: Oct 20th - 24th"
drag, startPoint x: 632, startPoint y: 574, endPoint x: 641, endPoint y: 570, distance: 9.8
click at [632, 574] on button "Update" at bounding box center [653, 574] width 52 height 23
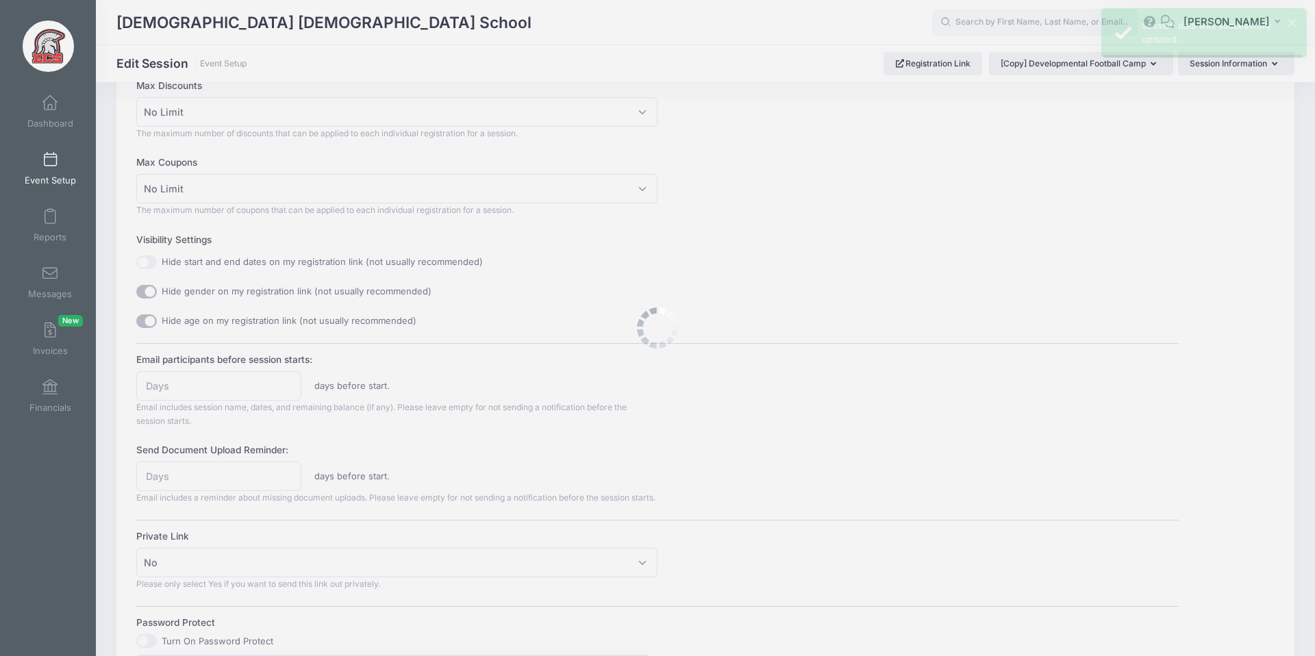
scroll to position [0, 0]
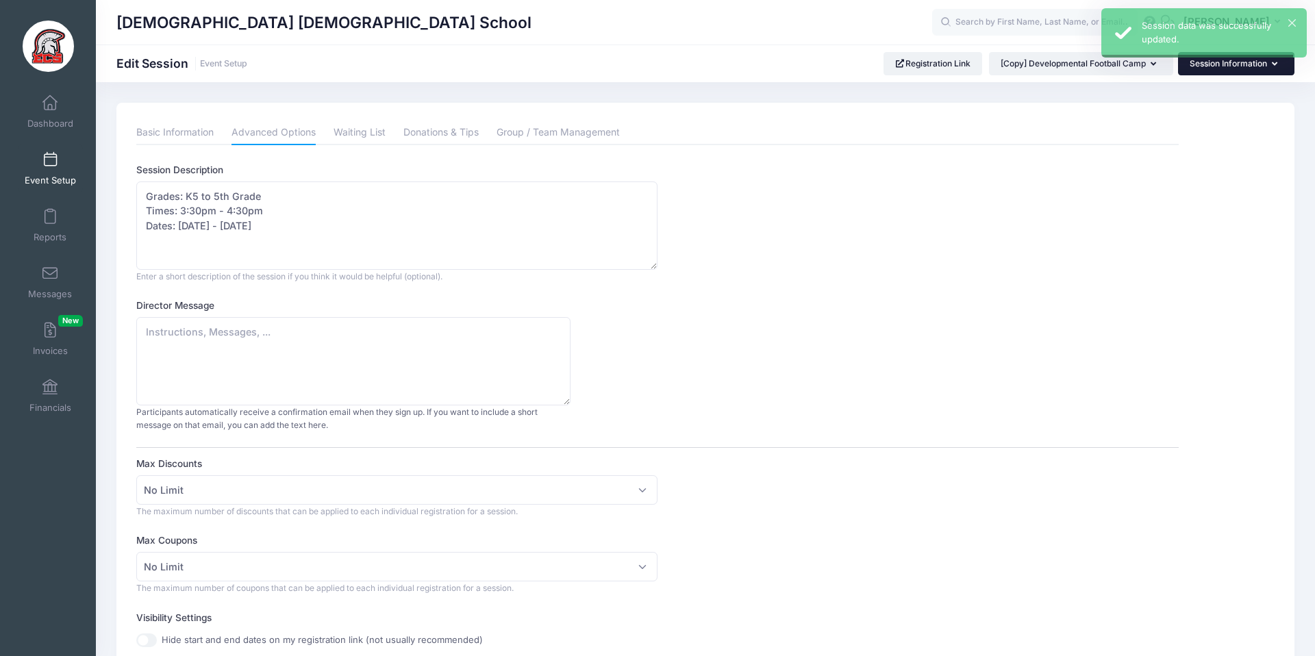
click at [1221, 61] on button "Session Information" at bounding box center [1236, 63] width 116 height 23
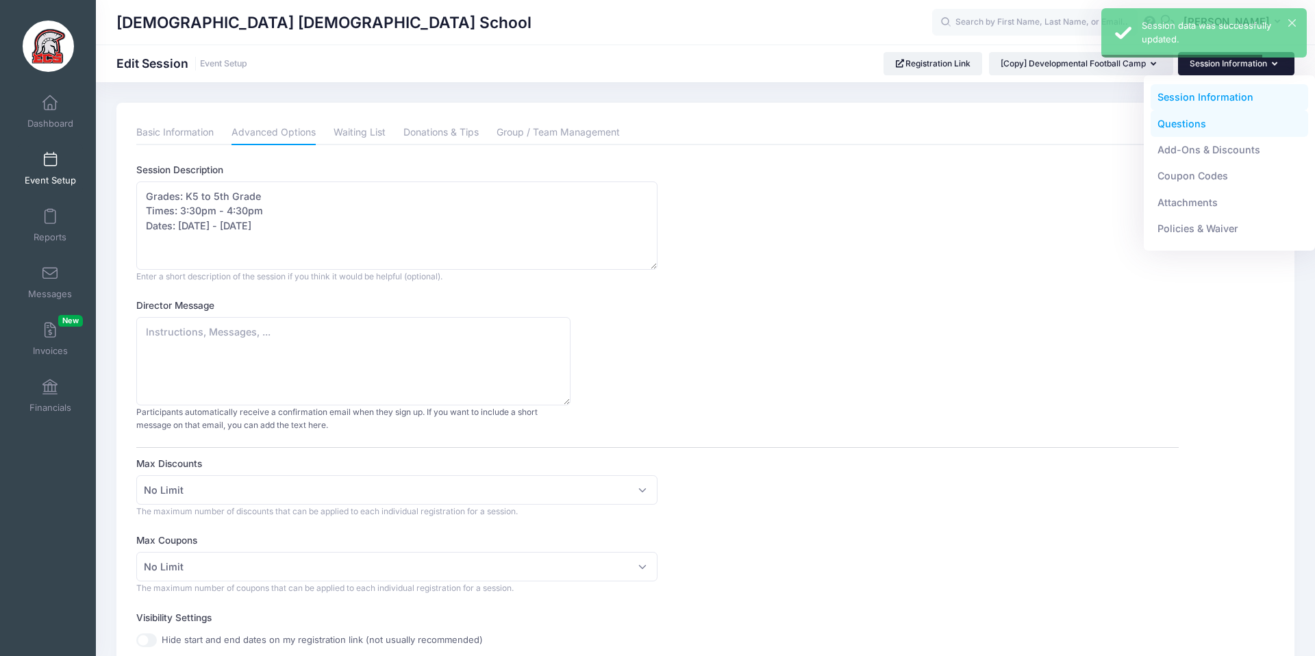
click at [1193, 116] on link "Questions" at bounding box center [1230, 123] width 158 height 26
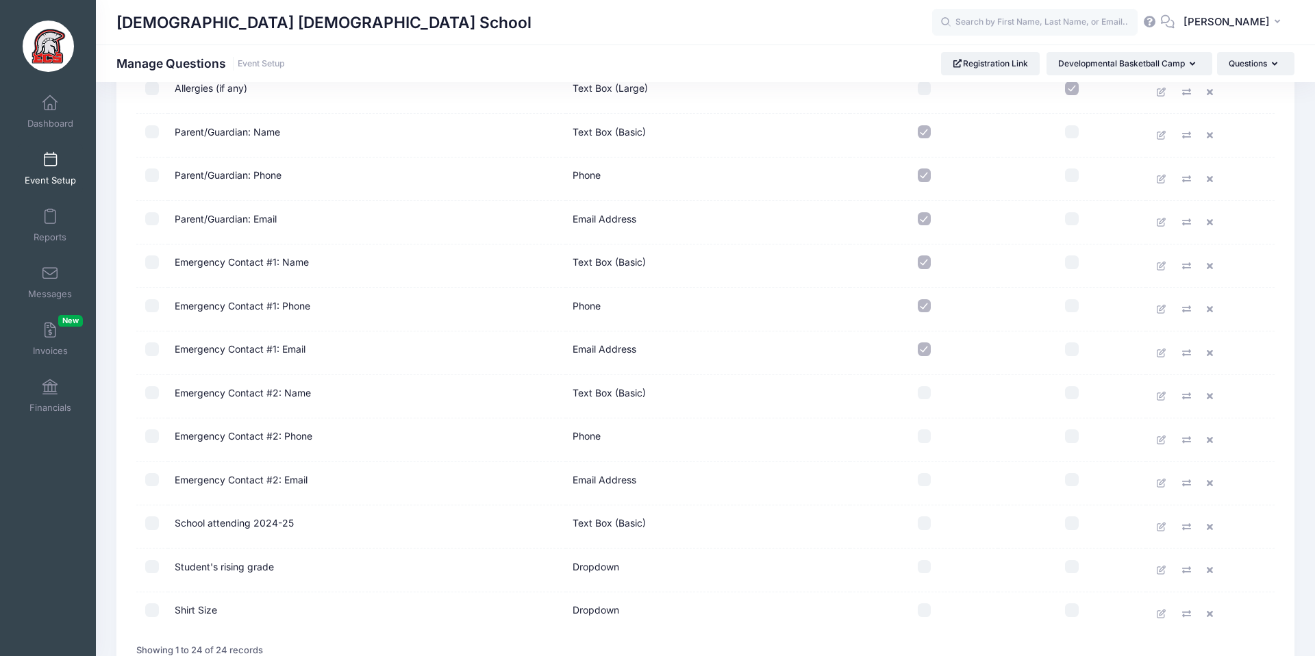
scroll to position [730, 0]
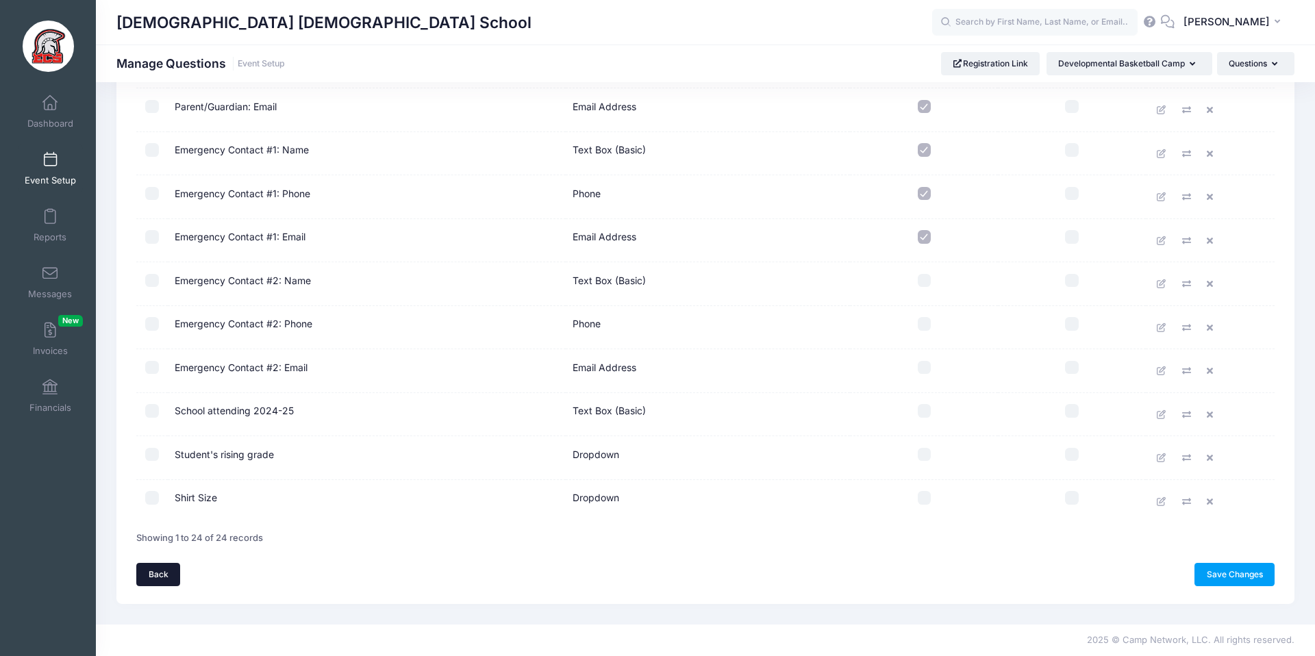
click at [156, 575] on link "Back" at bounding box center [158, 574] width 44 height 23
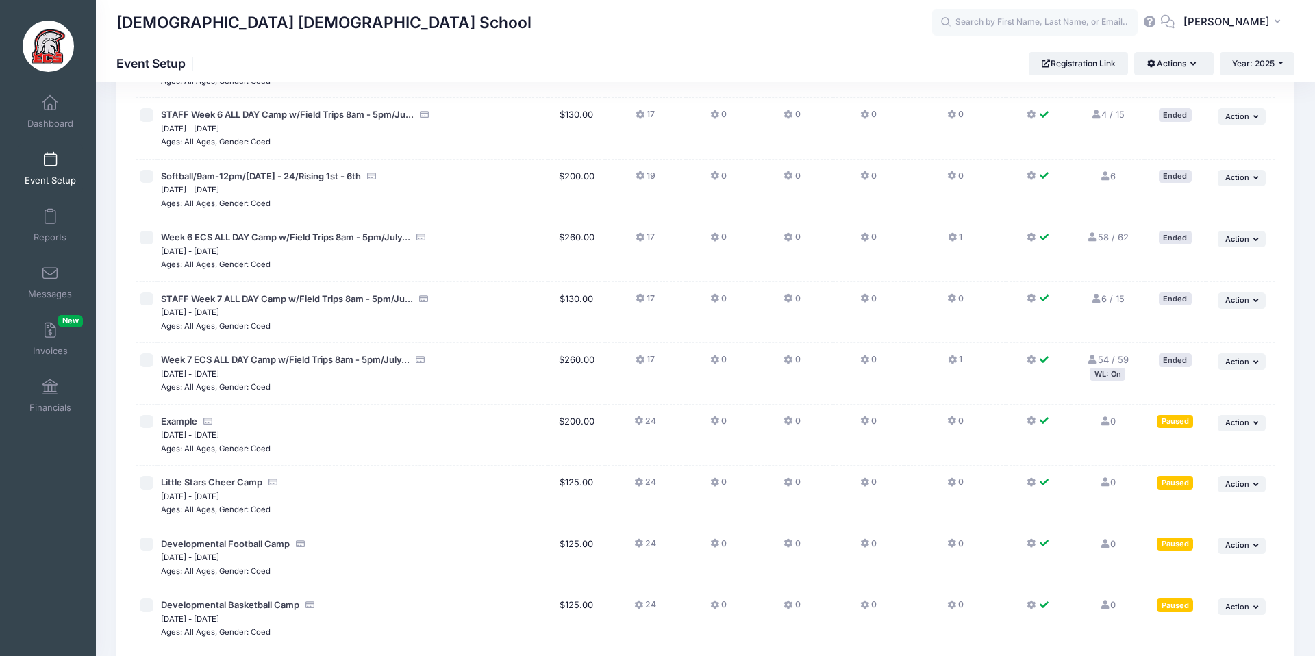
scroll to position [2468, 0]
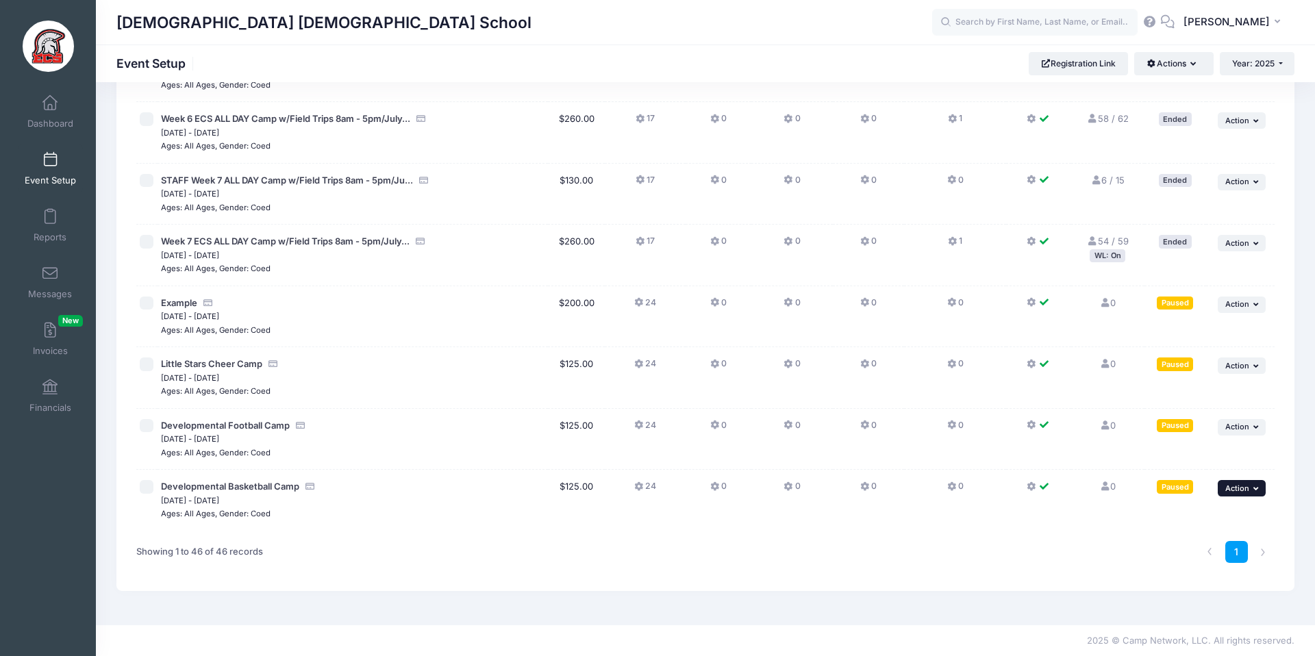
click at [1243, 487] on span "Action" at bounding box center [1238, 489] width 24 height 10
click at [1171, 550] on link "Edit Session" at bounding box center [1198, 545] width 124 height 26
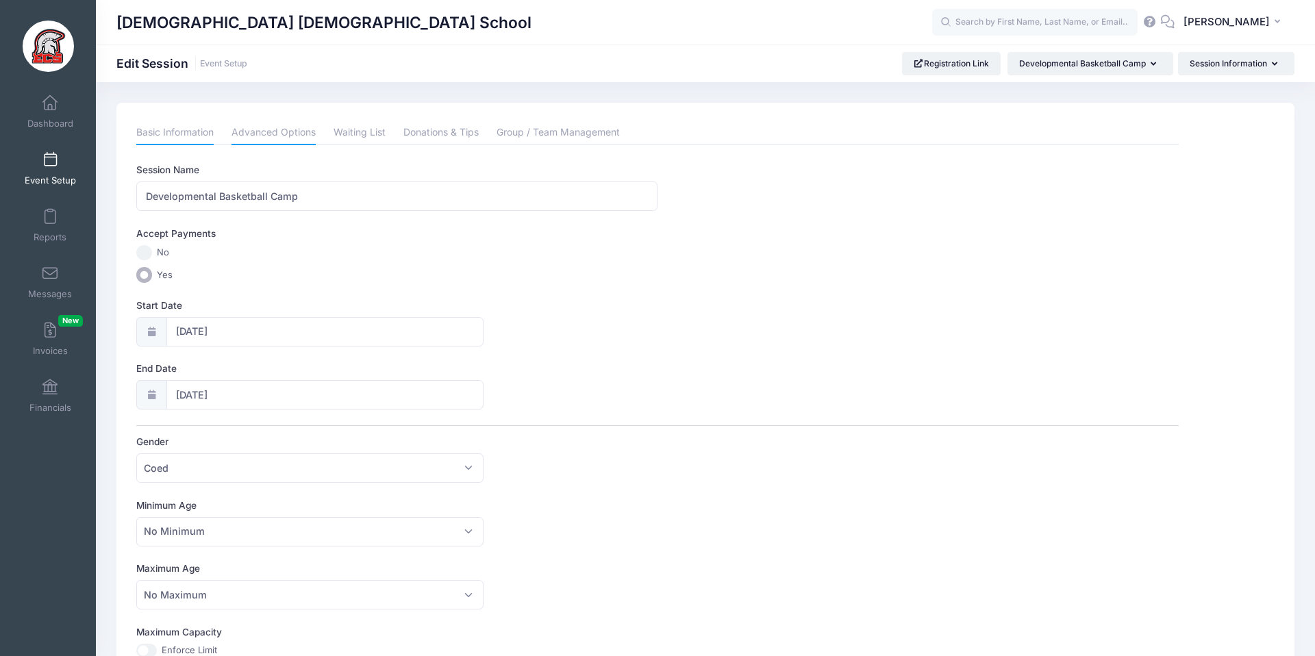
click at [288, 145] on link "Advanced Options" at bounding box center [274, 133] width 84 height 25
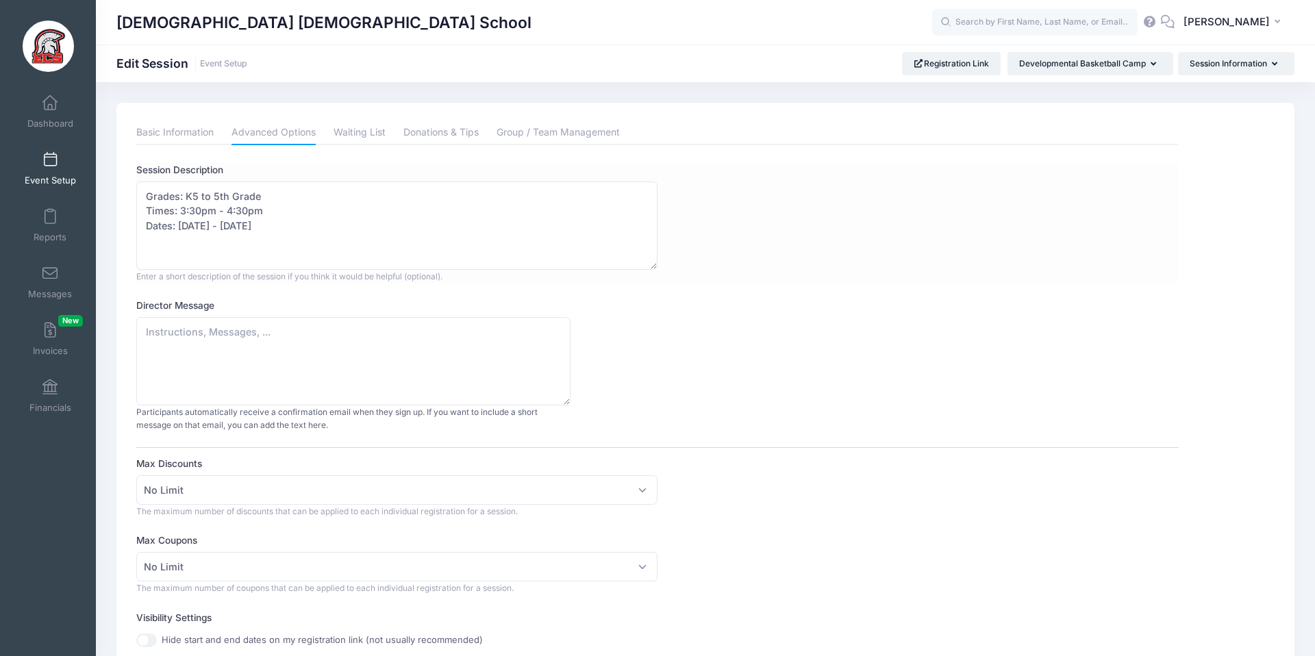
scroll to position [26, 0]
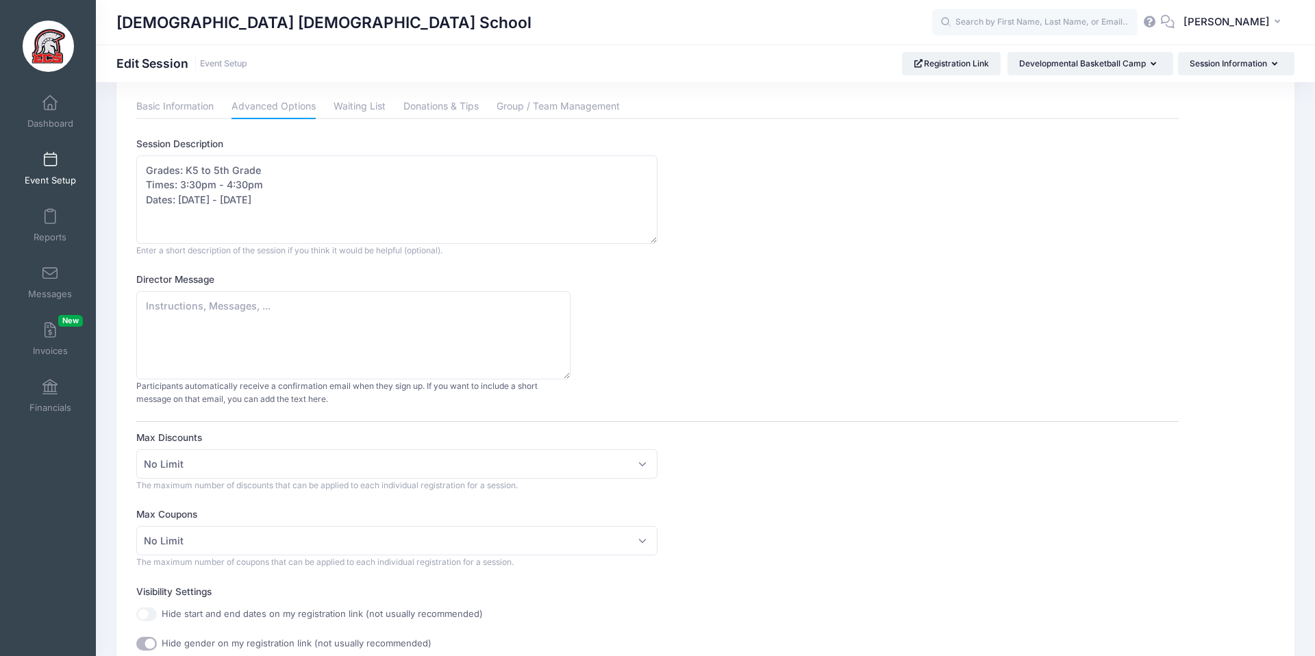
click at [50, 164] on span at bounding box center [50, 160] width 0 height 15
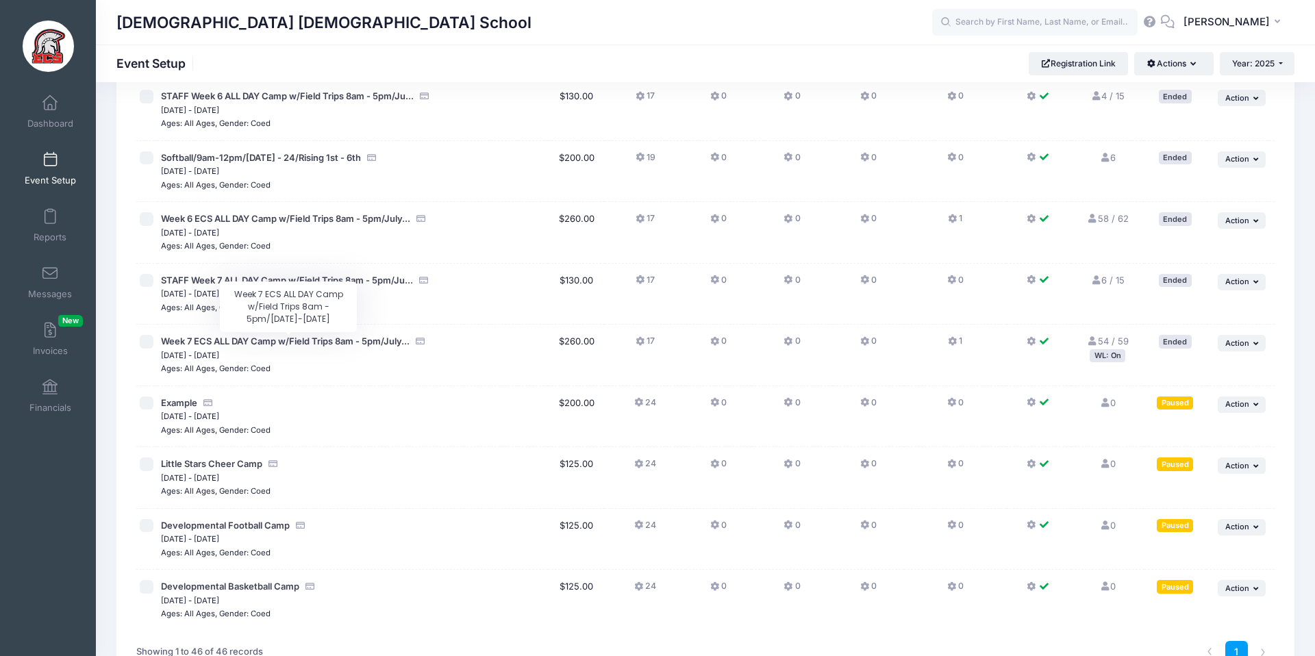
scroll to position [2468, 0]
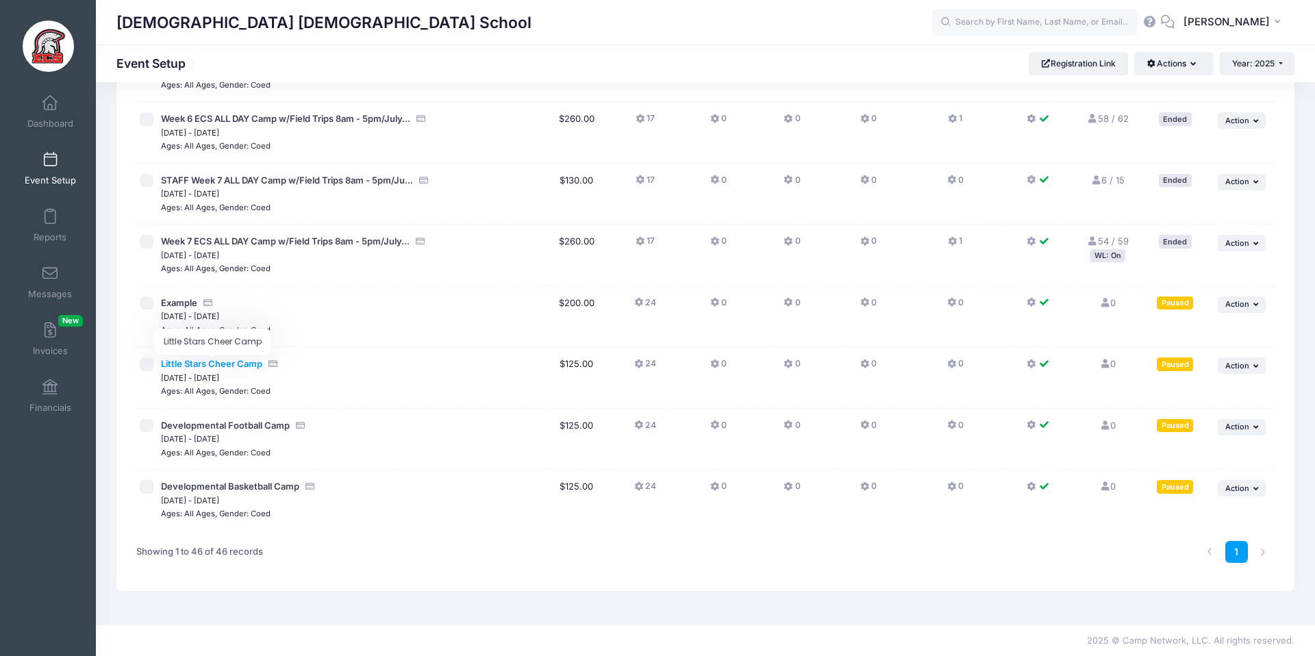
click at [221, 362] on span "Little Stars Cheer Camp" at bounding box center [211, 363] width 101 height 11
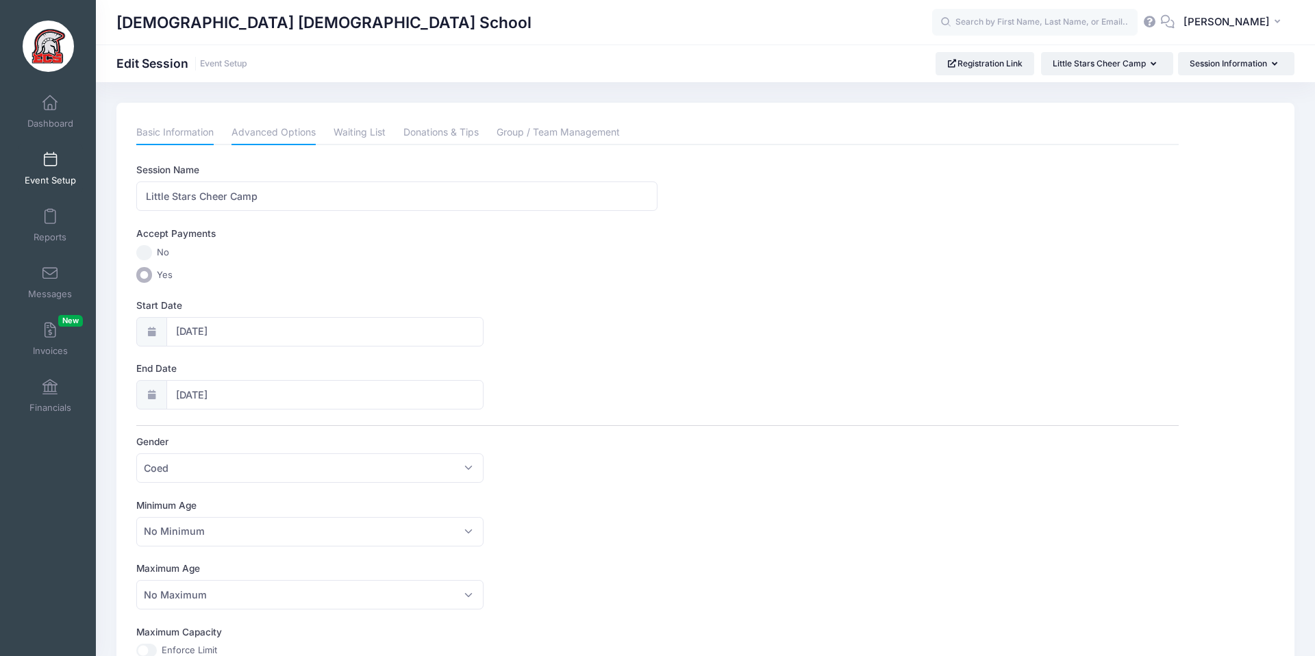
click at [288, 136] on link "Advanced Options" at bounding box center [274, 133] width 84 height 25
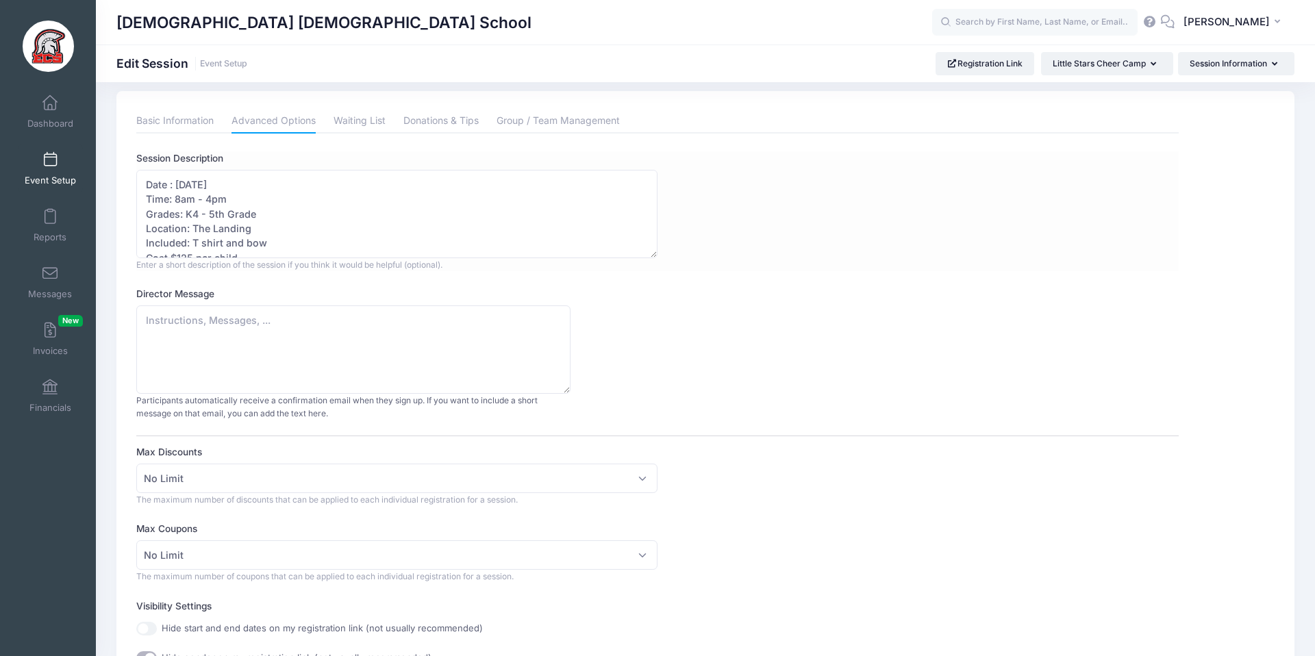
scroll to position [16, 0]
